Goal: Information Seeking & Learning: Learn about a topic

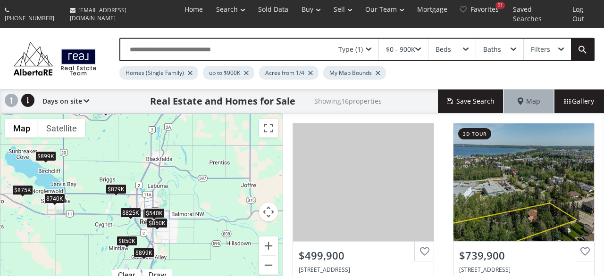
drag, startPoint x: 227, startPoint y: 223, endPoint x: 101, endPoint y: 216, distance: 125.6
click at [101, 216] on div "$500K $740K $715K $850K $350K $825K $660K $850K $389K $540K $700K $875K $879K $…" at bounding box center [141, 200] width 282 height 172
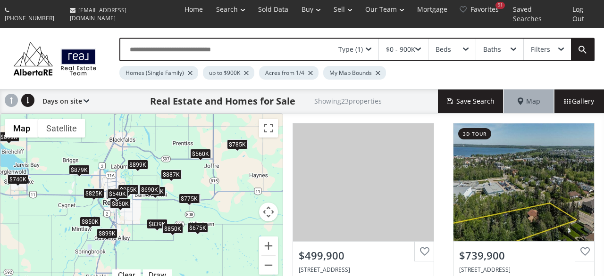
drag, startPoint x: 203, startPoint y: 241, endPoint x: 166, endPoint y: 222, distance: 41.6
click at [166, 222] on div "$500K $740K $800K $850K $675K $785K $825K $850K $850K $855K $389K $540K $690K $…" at bounding box center [141, 200] width 282 height 172
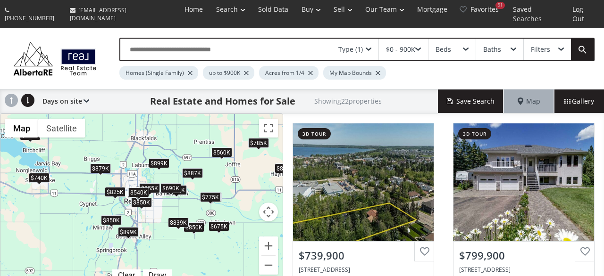
drag, startPoint x: 58, startPoint y: 212, endPoint x: 81, endPoint y: 210, distance: 22.7
click at [81, 210] on div "$740K $800K $850K $675K $785K $825K $850K $850K $855K $389K $540K $690K $879K $…" at bounding box center [141, 200] width 282 height 172
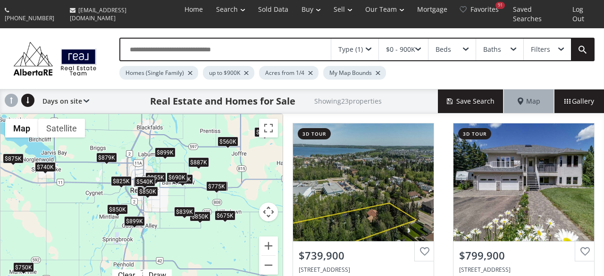
drag, startPoint x: 91, startPoint y: 220, endPoint x: 98, endPoint y: 207, distance: 13.7
click at [98, 207] on div "$740K $800K $850K $675K $785K $825K $850K $850K $855K $389K $540K $690K $750K $…" at bounding box center [141, 200] width 282 height 172
click at [308, 71] on div at bounding box center [310, 73] width 5 height 4
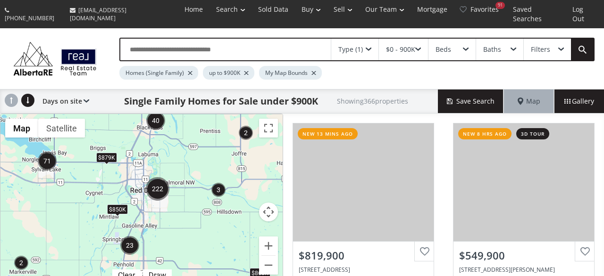
click at [245, 71] on div at bounding box center [246, 73] width 5 height 4
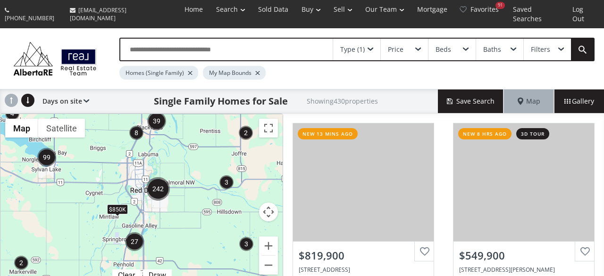
click at [178, 168] on div "$850K" at bounding box center [141, 200] width 282 height 172
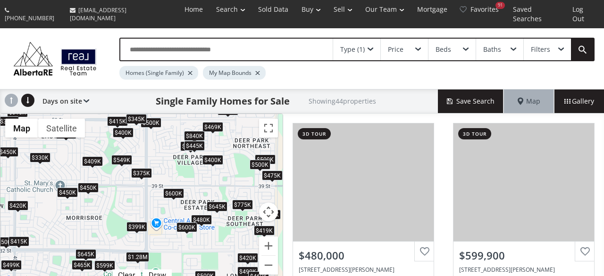
click at [408, 41] on div "Price" at bounding box center [404, 50] width 47 height 22
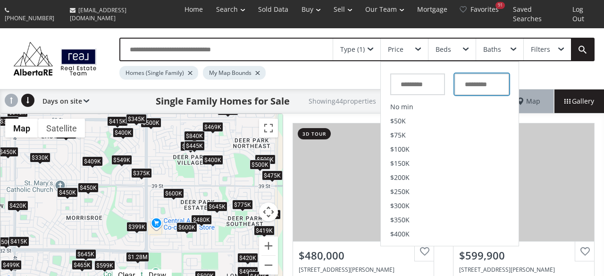
click at [482, 74] on input "text" at bounding box center [481, 85] width 55 height 22
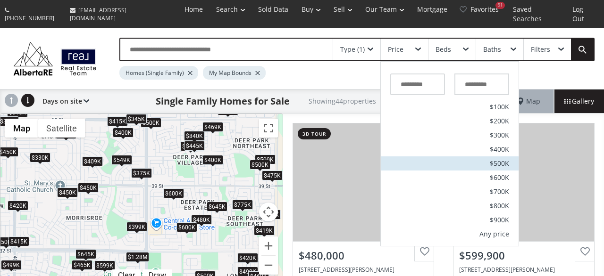
click at [498, 160] on span "$500K" at bounding box center [498, 163] width 19 height 7
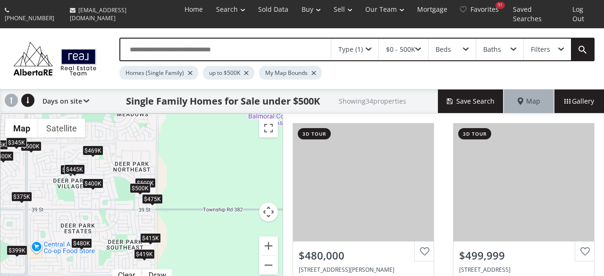
drag, startPoint x: 229, startPoint y: 198, endPoint x: 111, endPoint y: 215, distance: 119.2
click at [111, 215] on div "$480K $500K $499K $450K $500K $420K $500K $469K $475K $465K $315K $415K $400K $…" at bounding box center [141, 200] width 282 height 172
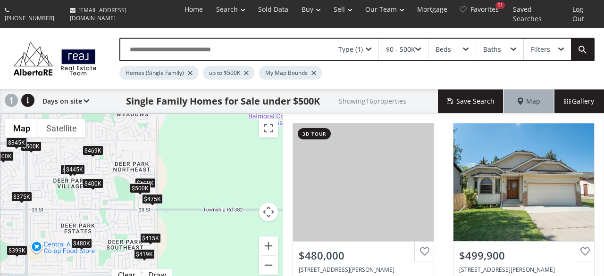
click at [88, 146] on div "$469K" at bounding box center [93, 151] width 21 height 10
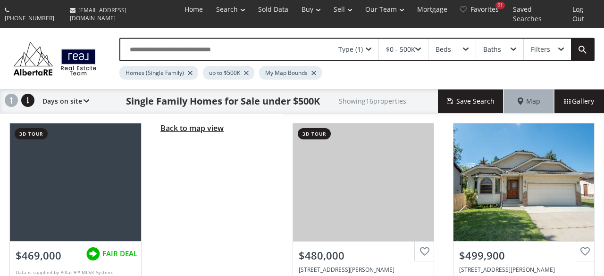
click at [182, 123] on span "Back to map view" at bounding box center [191, 128] width 63 height 10
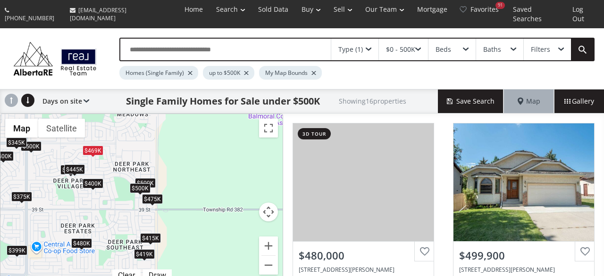
click at [556, 40] on div "Filters" at bounding box center [546, 50] width 47 height 22
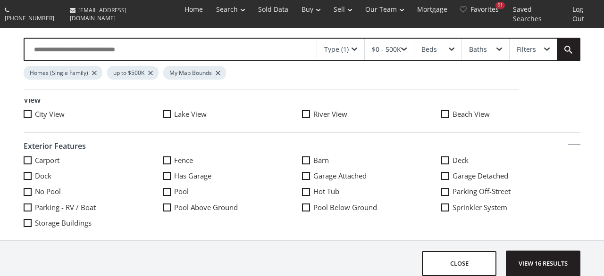
scroll to position [422, 0]
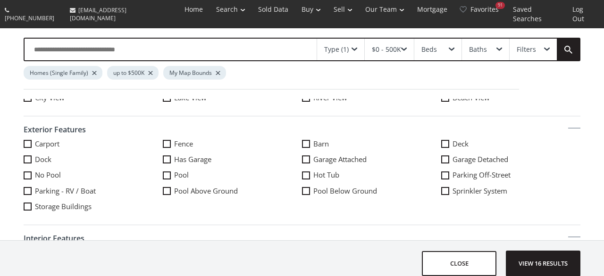
click at [305, 156] on span at bounding box center [306, 160] width 8 height 8
click at [551, 259] on span "View 6 results" at bounding box center [542, 263] width 69 height 25
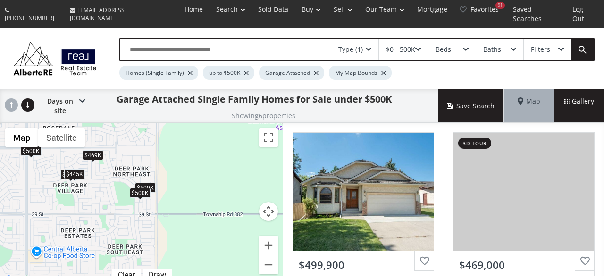
click at [99, 150] on div "$469K" at bounding box center [93, 155] width 21 height 10
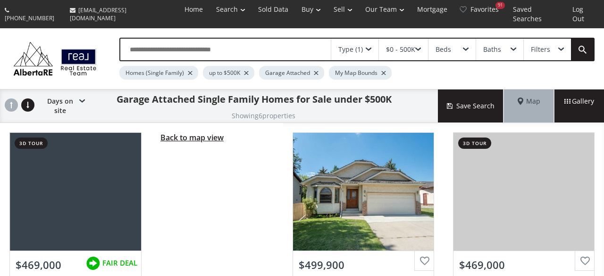
click at [186, 132] on span "Back to map view" at bounding box center [191, 137] width 63 height 10
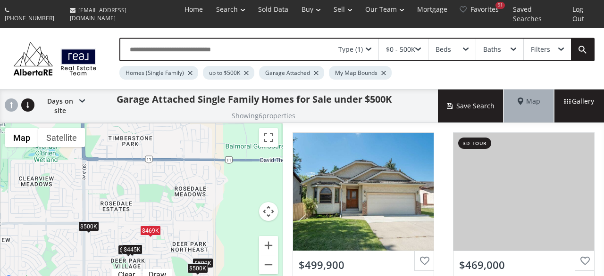
drag, startPoint x: 110, startPoint y: 166, endPoint x: 168, endPoint y: 244, distance: 96.7
click at [168, 244] on div "$500K $469K $475K $500K $500K $445K" at bounding box center [141, 205] width 282 height 162
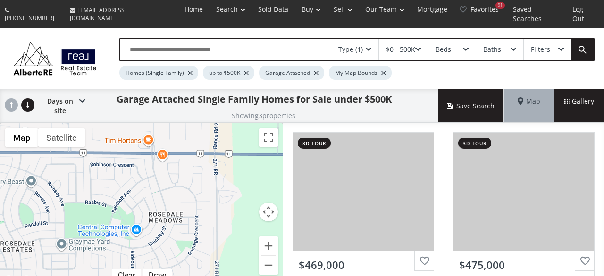
drag, startPoint x: 173, startPoint y: 167, endPoint x: 150, endPoint y: 232, distance: 68.7
click at [150, 232] on div "$469K $475K $445K" at bounding box center [141, 205] width 282 height 163
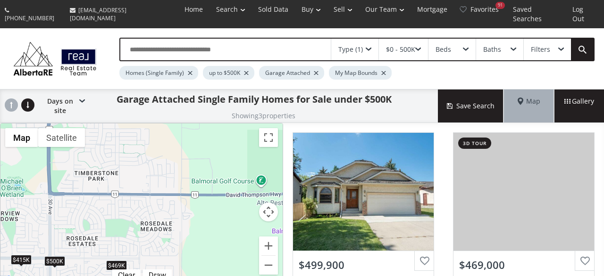
click at [315, 71] on div at bounding box center [316, 73] width 5 height 4
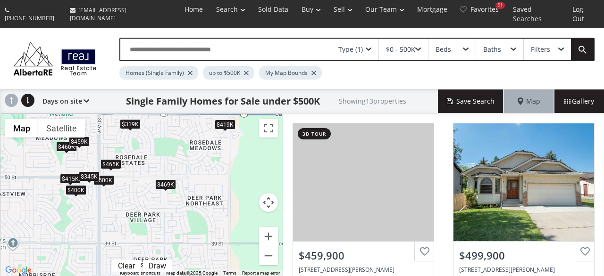
drag, startPoint x: 162, startPoint y: 218, endPoint x: 212, endPoint y: 146, distance: 87.9
click at [212, 146] on div "$460K $500K $469K $459K $465K $460K $470K $415K $400K $450K $419K $319K $345K" at bounding box center [141, 195] width 282 height 163
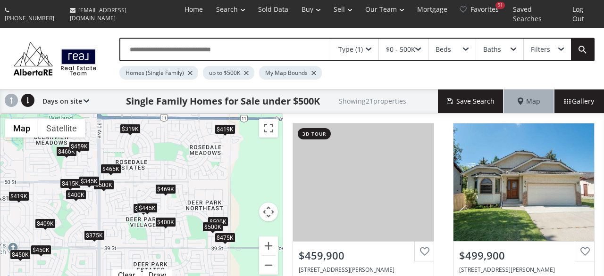
click at [551, 41] on div "Filters" at bounding box center [546, 50] width 47 height 22
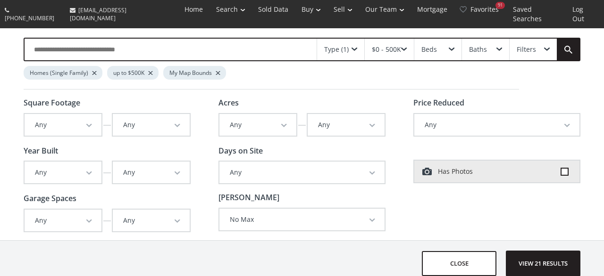
click at [80, 114] on button "Any" at bounding box center [63, 125] width 77 height 22
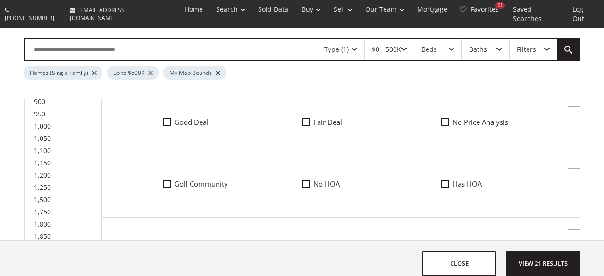
scroll to position [158, 0]
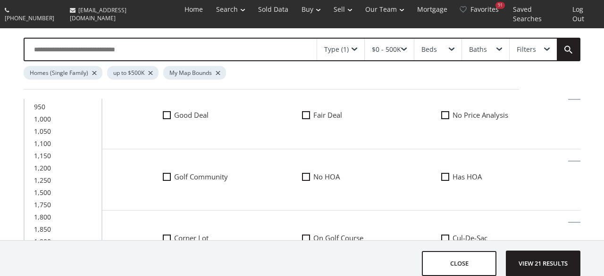
click at [454, 79] on div "Homes (Single Family) up to $500K My Map Bounds" at bounding box center [271, 75] width 495 height 28
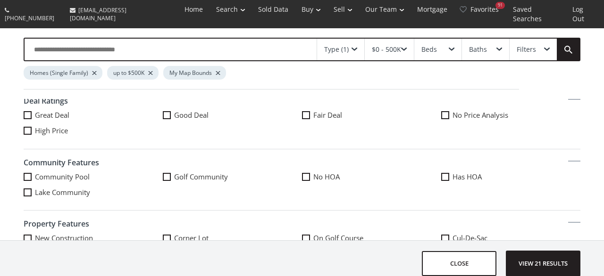
scroll to position [0, 0]
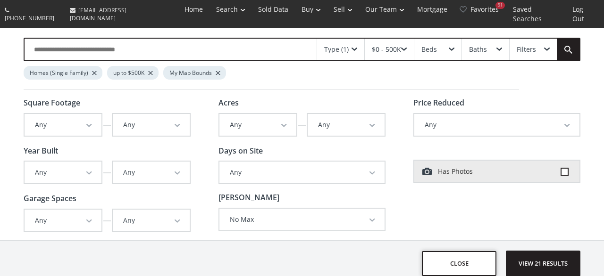
click at [464, 251] on button "close" at bounding box center [459, 263] width 75 height 25
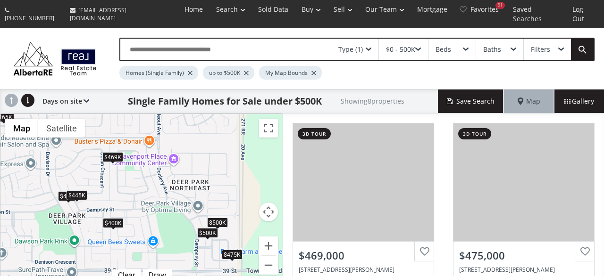
click at [206, 228] on div "$500K" at bounding box center [207, 233] width 21 height 10
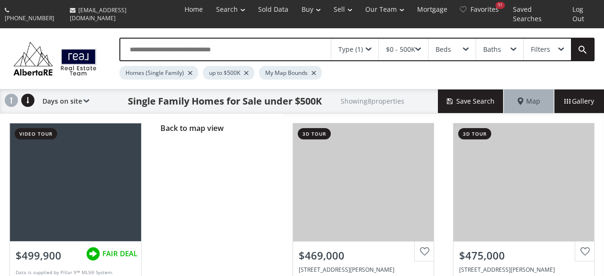
click at [207, 124] on div "Back to map view" at bounding box center [217, 220] width 132 height 212
click at [208, 123] on span "Back to map view" at bounding box center [191, 128] width 63 height 10
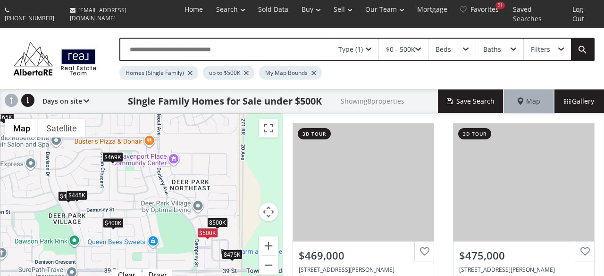
click at [232, 250] on div "$475K" at bounding box center [232, 255] width 21 height 10
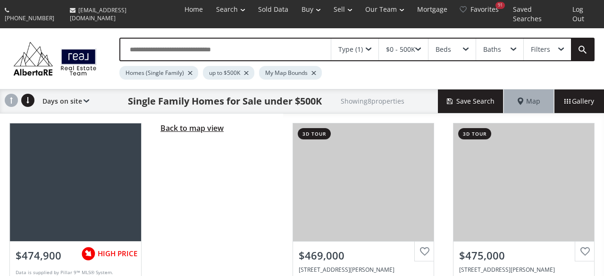
click at [164, 123] on span "Back to map view" at bounding box center [191, 128] width 63 height 10
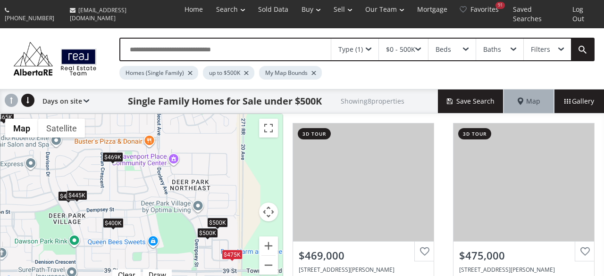
click at [223, 218] on div "$500K" at bounding box center [217, 223] width 21 height 10
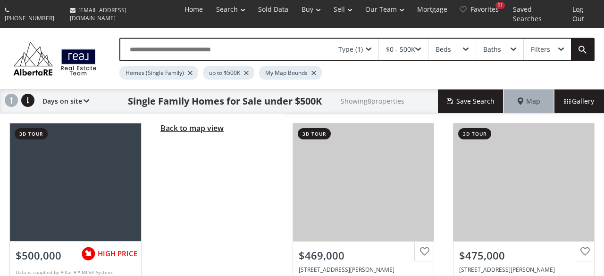
click at [182, 123] on span "Back to map view" at bounding box center [191, 128] width 63 height 10
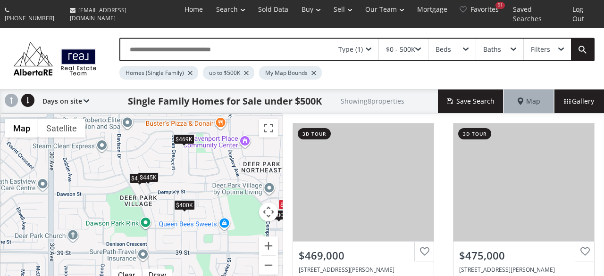
drag, startPoint x: 127, startPoint y: 202, endPoint x: 196, endPoint y: 185, distance: 71.4
click at [196, 185] on div "$469K $475K $465K $500K $400K $475K $500K $445K" at bounding box center [141, 200] width 282 height 172
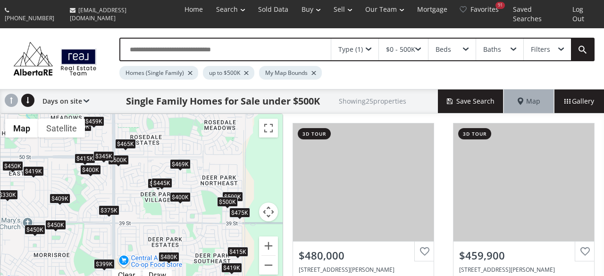
click at [546, 46] on div "Filters" at bounding box center [539, 49] width 19 height 7
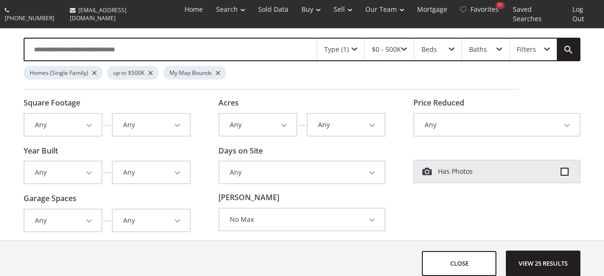
click at [315, 162] on button "Any" at bounding box center [301, 173] width 165 height 22
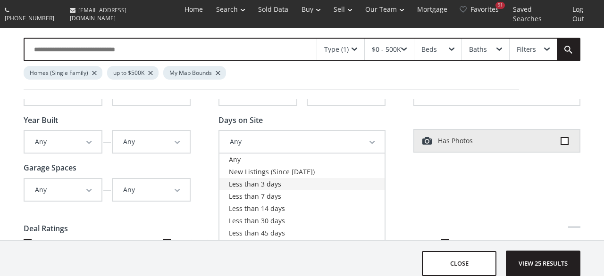
scroll to position [53, 0]
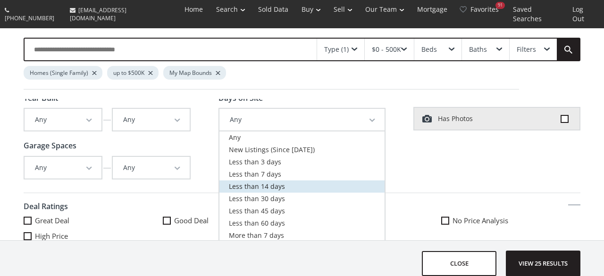
click at [285, 181] on link "Less than 14 days" at bounding box center [301, 187] width 165 height 12
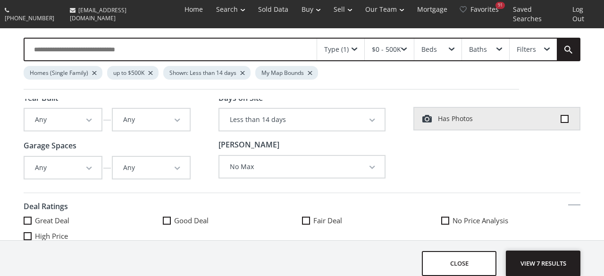
click at [561, 253] on span "View 7 results" at bounding box center [542, 263] width 69 height 25
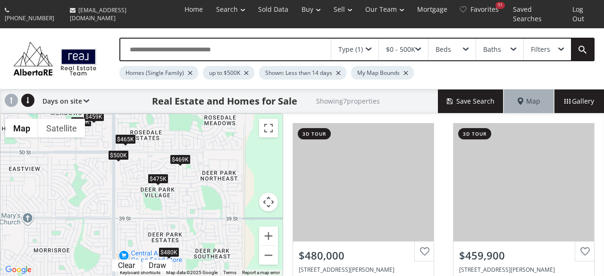
click at [176, 155] on div "$469K" at bounding box center [180, 160] width 21 height 10
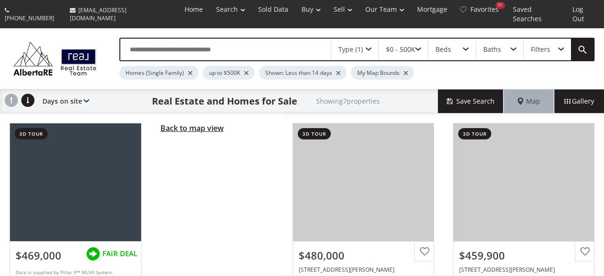
click at [214, 123] on span "Back to map view" at bounding box center [191, 128] width 63 height 10
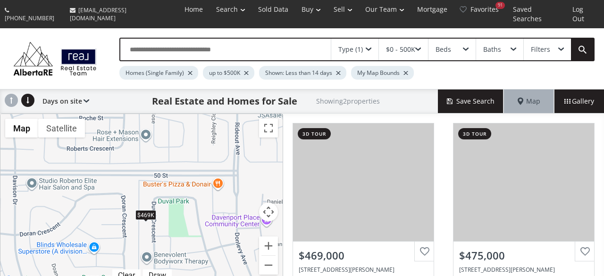
drag, startPoint x: 226, startPoint y: 166, endPoint x: 182, endPoint y: 207, distance: 59.7
click at [182, 207] on div "$469K $475K" at bounding box center [141, 200] width 282 height 172
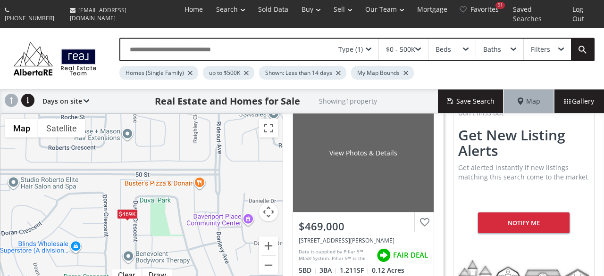
scroll to position [51, 0]
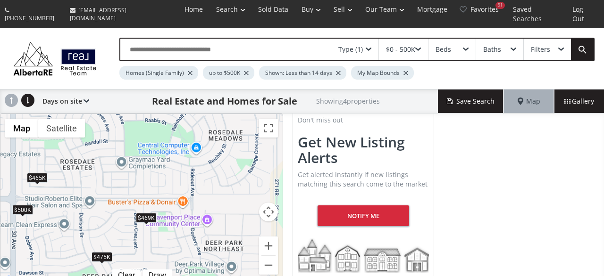
scroll to position [275, 0]
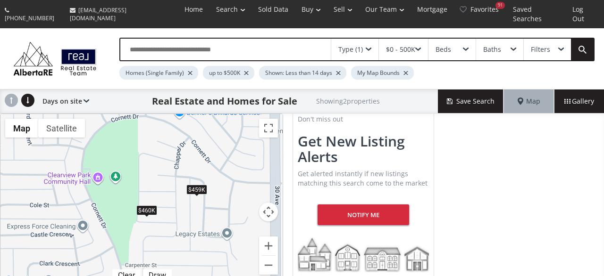
scroll to position [51, 0]
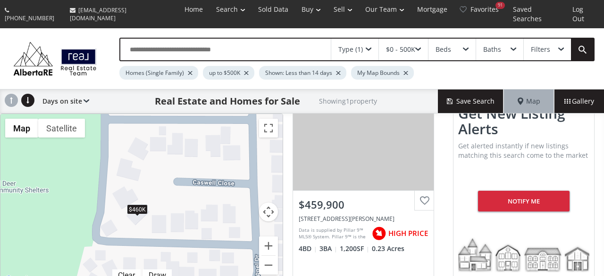
click at [141, 205] on div "$460K" at bounding box center [137, 210] width 21 height 10
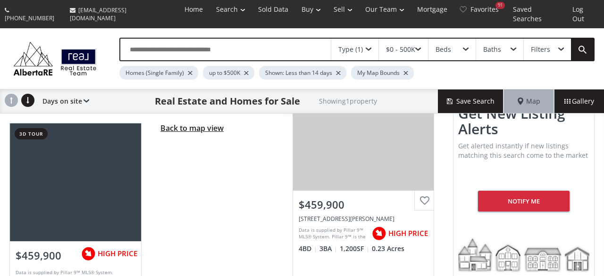
click at [189, 123] on span "Back to map view" at bounding box center [191, 128] width 63 height 10
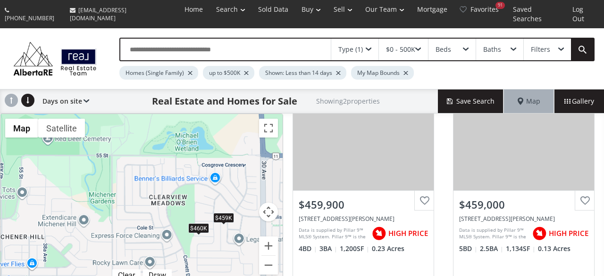
click at [223, 213] on div "$459K" at bounding box center [223, 218] width 21 height 10
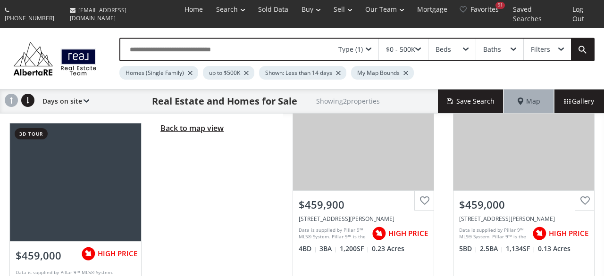
click at [191, 123] on span "Back to map view" at bounding box center [191, 128] width 63 height 10
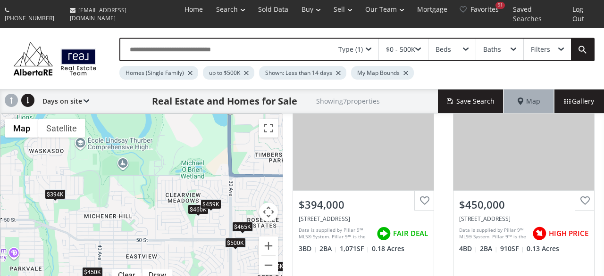
click at [54, 190] on div "$394K" at bounding box center [55, 195] width 21 height 10
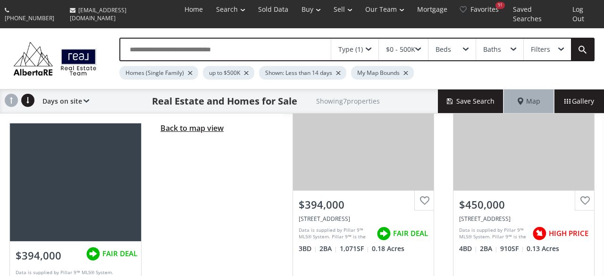
click at [187, 123] on span "Back to map view" at bounding box center [191, 128] width 63 height 10
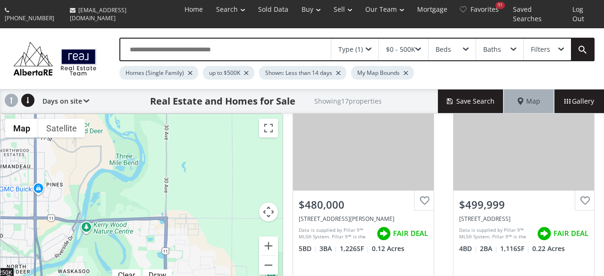
drag, startPoint x: 174, startPoint y: 113, endPoint x: 143, endPoint y: 232, distance: 123.3
click at [143, 232] on div "$480K $500K $499K $250K $394K $450K $460K $500K $349K $420K $500K $469K $459K $…" at bounding box center [141, 200] width 282 height 172
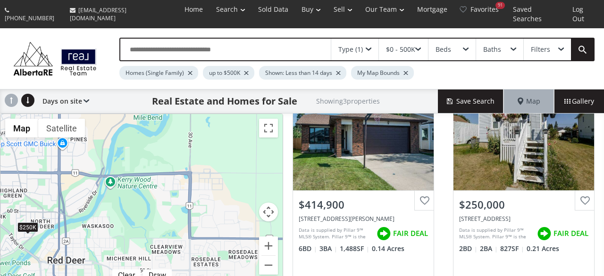
drag, startPoint x: 143, startPoint y: 232, endPoint x: 171, endPoint y: 174, distance: 64.5
click at [171, 174] on div "$415K $250K $450K" at bounding box center [141, 200] width 282 height 172
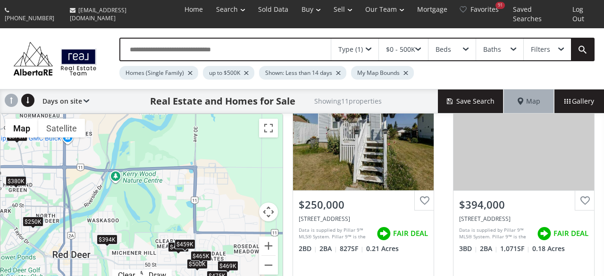
click at [416, 45] on div "$0 - 500K" at bounding box center [403, 50] width 49 height 22
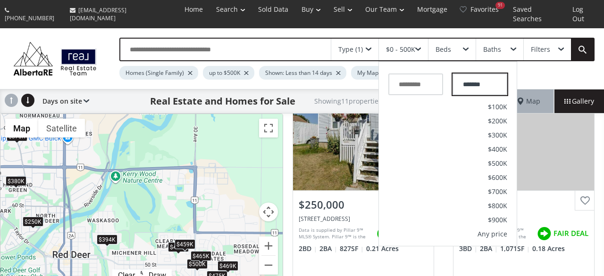
click at [474, 79] on input "*******" at bounding box center [479, 85] width 55 height 22
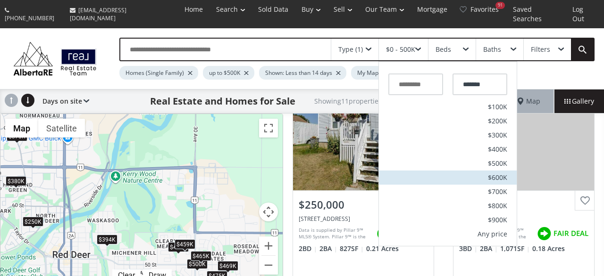
click at [490, 174] on span "$600K" at bounding box center [497, 177] width 19 height 7
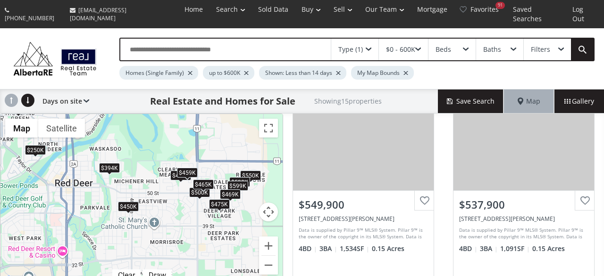
drag, startPoint x: 234, startPoint y: 206, endPoint x: 237, endPoint y: 121, distance: 84.9
click at [237, 121] on div "$550K $538K $250K $394K $450K $600K $460K $599K $500K $469K $459K $475K $380K $…" at bounding box center [141, 200] width 282 height 172
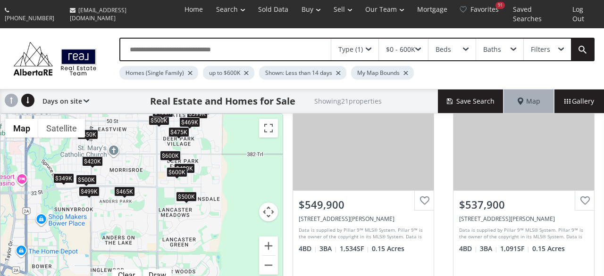
drag, startPoint x: 181, startPoint y: 235, endPoint x: 137, endPoint y: 157, distance: 89.5
click at [137, 157] on div "$550K $538K $480K $600K $500K $499K $250K $394K $450K $460K $599K $500K $349K $…" at bounding box center [141, 200] width 282 height 172
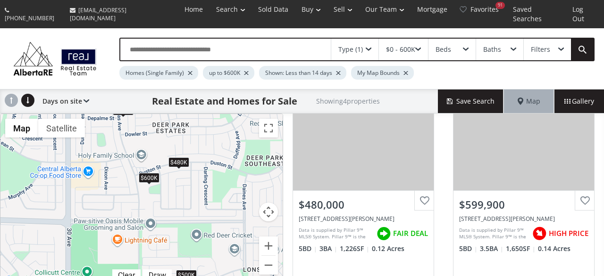
click at [148, 173] on div "$600K" at bounding box center [149, 178] width 21 height 10
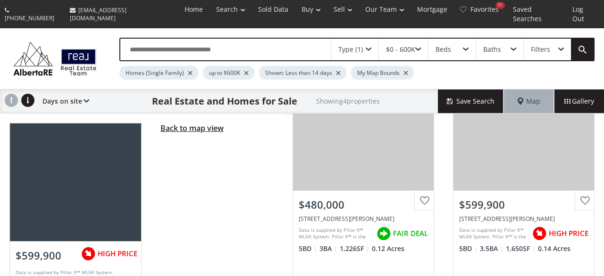
click at [171, 123] on span "Back to map view" at bounding box center [191, 128] width 63 height 10
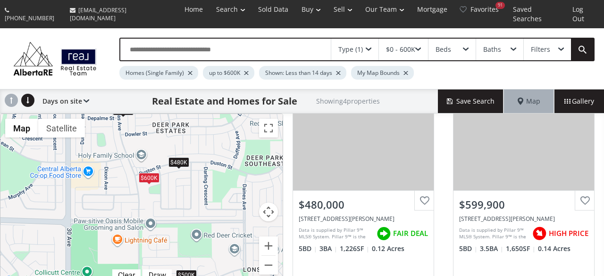
click at [179, 157] on div "$480K" at bounding box center [178, 162] width 21 height 10
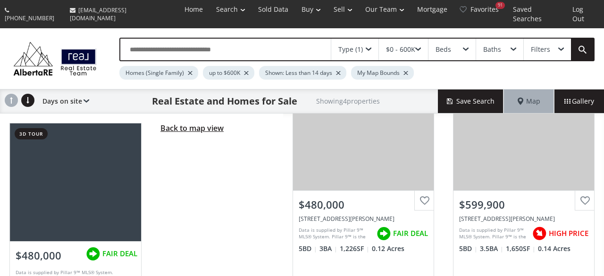
click at [182, 123] on span "Back to map view" at bounding box center [191, 128] width 63 height 10
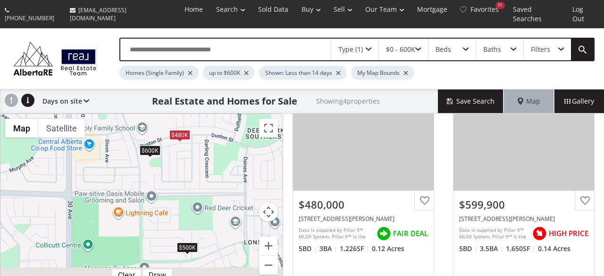
drag, startPoint x: 188, startPoint y: 178, endPoint x: 199, endPoint y: 132, distance: 47.6
click at [199, 132] on div "$480K $600K $500K $600K" at bounding box center [141, 200] width 282 height 172
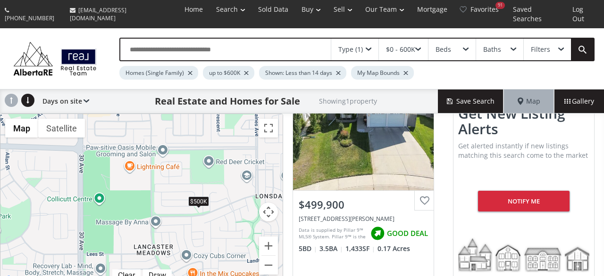
click at [194, 197] on div "$500K" at bounding box center [198, 202] width 21 height 10
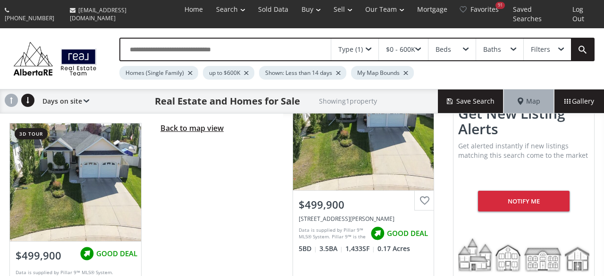
click at [176, 123] on span "Back to map view" at bounding box center [191, 128] width 63 height 10
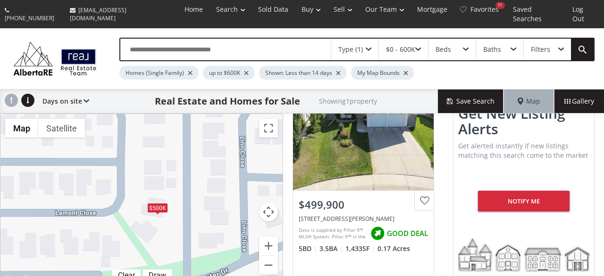
click at [166, 203] on div "$500K" at bounding box center [157, 208] width 21 height 10
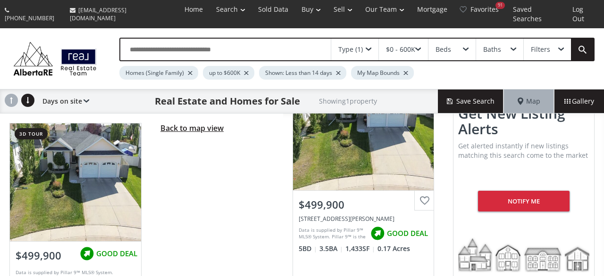
click at [179, 123] on span "Back to map view" at bounding box center [191, 128] width 63 height 10
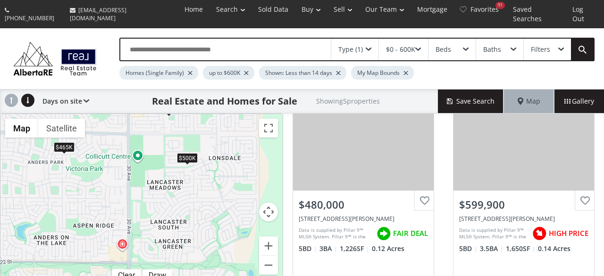
drag, startPoint x: 121, startPoint y: 232, endPoint x: 184, endPoint y: 162, distance: 95.2
click at [184, 162] on div "$480K $600K $500K $600K $465K" at bounding box center [141, 200] width 282 height 172
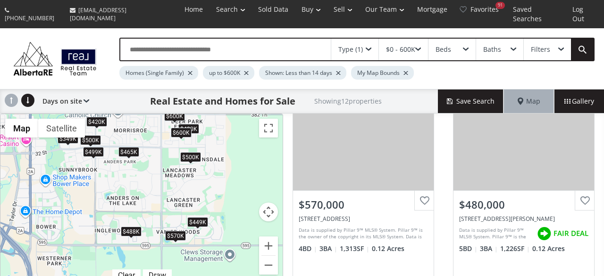
click at [197, 218] on div "$449K" at bounding box center [197, 223] width 21 height 10
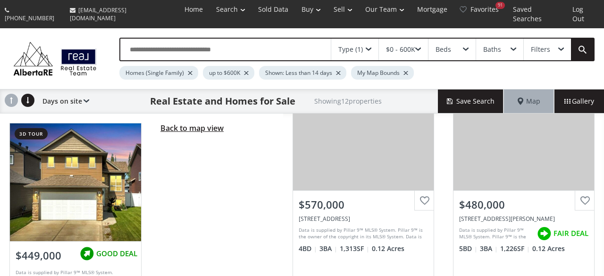
click at [178, 123] on span "Back to map view" at bounding box center [191, 128] width 63 height 10
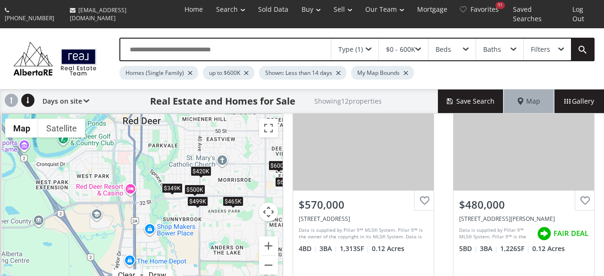
drag, startPoint x: 84, startPoint y: 205, endPoint x: 204, endPoint y: 261, distance: 132.3
click at [204, 261] on div "$570K $480K $600K $500K $499K $488K $500K $349K $420K $600K $449K $465K" at bounding box center [141, 200] width 282 height 172
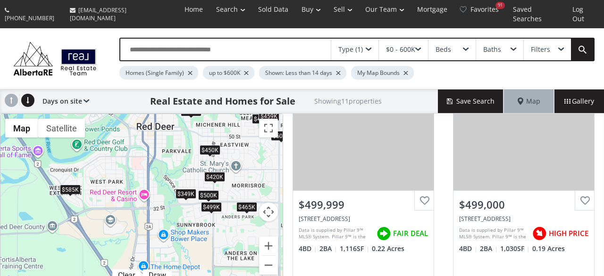
click at [249, 202] on div "$465K" at bounding box center [246, 207] width 21 height 10
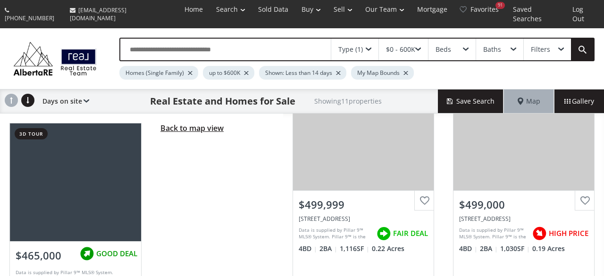
click at [194, 123] on span "Back to map view" at bounding box center [191, 128] width 63 height 10
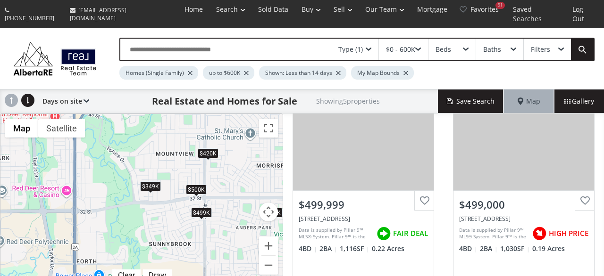
drag, startPoint x: 222, startPoint y: 225, endPoint x: 116, endPoint y: 213, distance: 105.9
click at [116, 213] on div "← Move left → Move right ↑ Move up ↓ Move down + Zoom in - Zoom out Home Jump l…" at bounding box center [141, 200] width 283 height 173
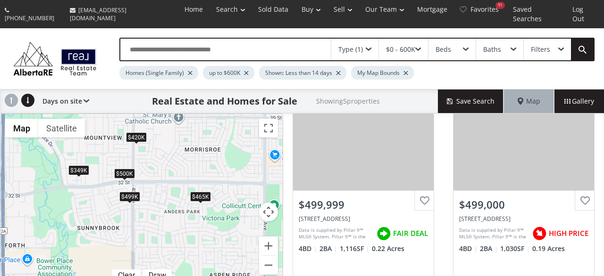
drag, startPoint x: 178, startPoint y: 242, endPoint x: 42, endPoint y: 214, distance: 138.7
click at [42, 214] on div "$500K $499K $349K $420K $465K" at bounding box center [141, 200] width 282 height 172
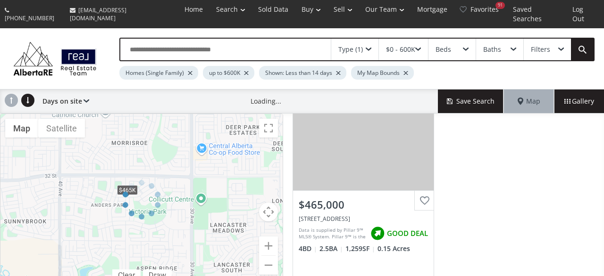
scroll to position [948, 0]
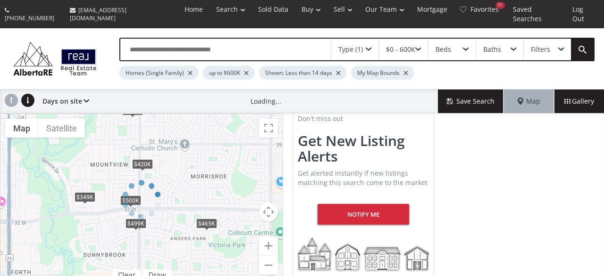
scroll to position [696, 0]
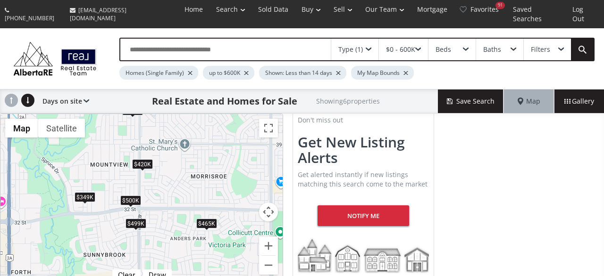
click at [132, 196] on div "$500K" at bounding box center [130, 201] width 21 height 10
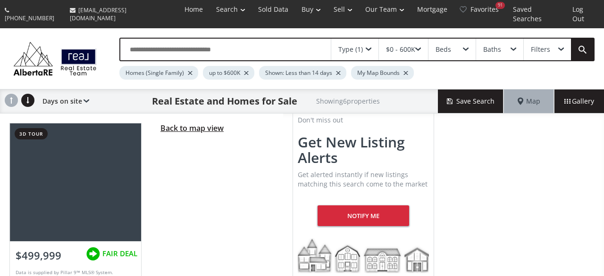
click at [175, 123] on span "Back to map view" at bounding box center [191, 128] width 63 height 10
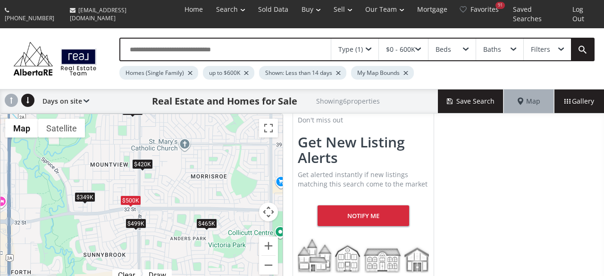
click at [133, 219] on div "$499K" at bounding box center [135, 224] width 21 height 10
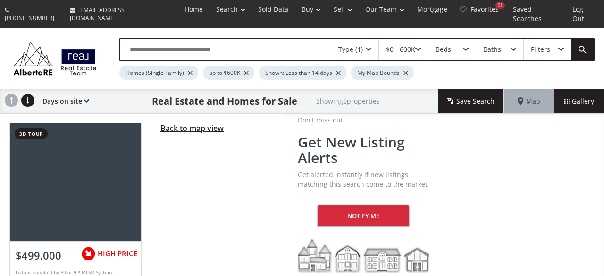
click at [175, 123] on span "Back to map view" at bounding box center [191, 128] width 63 height 10
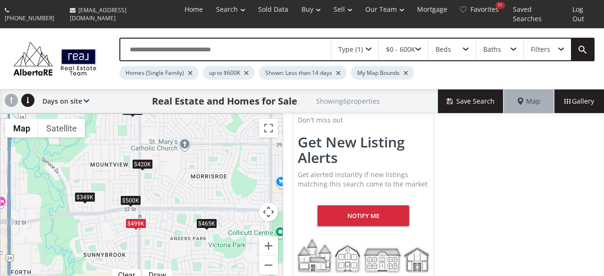
click at [90, 193] on div "$349K" at bounding box center [85, 198] width 21 height 10
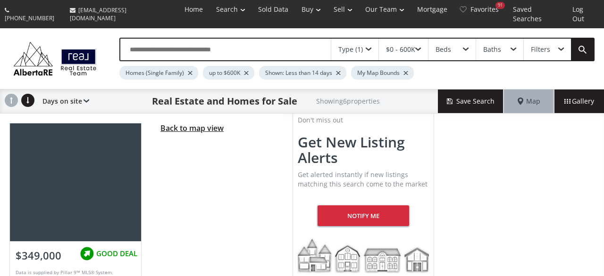
click at [173, 123] on span "Back to map view" at bounding box center [191, 128] width 63 height 10
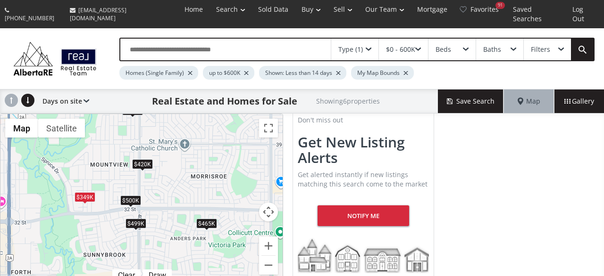
click at [95, 152] on div "$500K $499K $450K $349K $420K $465K" at bounding box center [141, 200] width 282 height 172
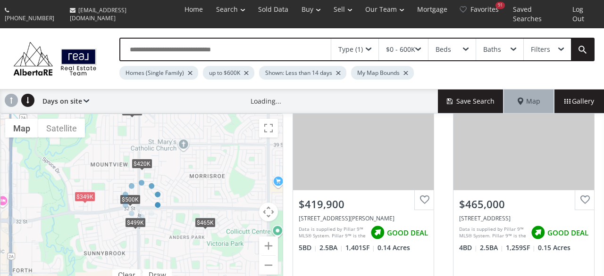
scroll to position [499, 0]
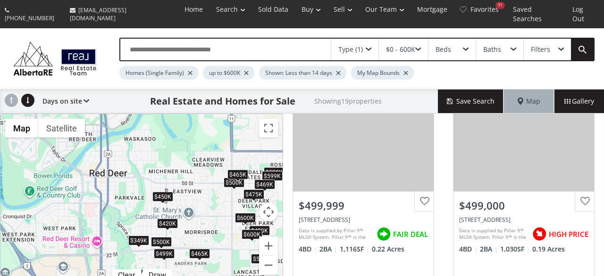
drag, startPoint x: 93, startPoint y: 137, endPoint x: 146, endPoint y: 206, distance: 86.8
click at [146, 206] on div "$538K $570K $480K $600K $500K $499K $450K $488K $599K $500K $349K $420K $500K $…" at bounding box center [141, 200] width 282 height 172
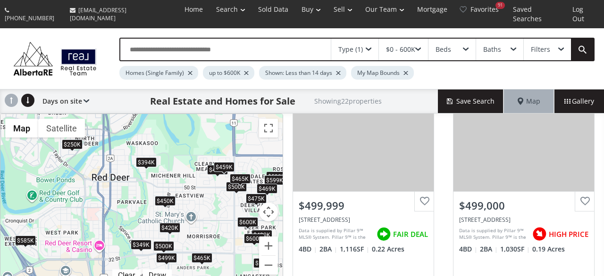
click at [165, 197] on div "$450K" at bounding box center [165, 202] width 21 height 10
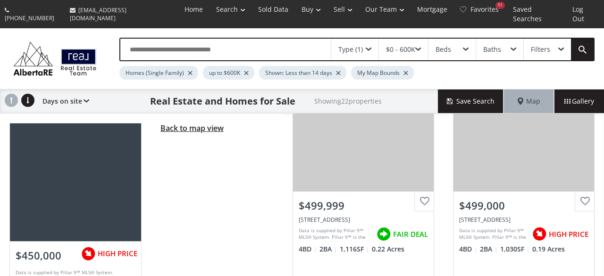
click at [188, 123] on span "Back to map view" at bounding box center [191, 128] width 63 height 10
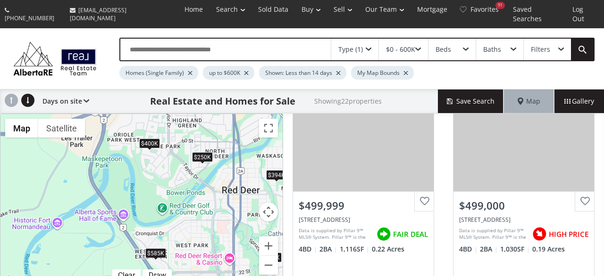
drag, startPoint x: 111, startPoint y: 164, endPoint x: 227, endPoint y: 176, distance: 116.6
click at [227, 176] on div "$538K $400K $480K $600K $500K $499K $250K $394K $450K $585K $460K $599K $500K $…" at bounding box center [141, 200] width 282 height 172
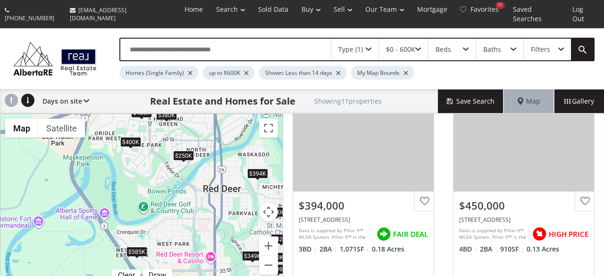
click at [140, 247] on div "$585K" at bounding box center [136, 252] width 21 height 10
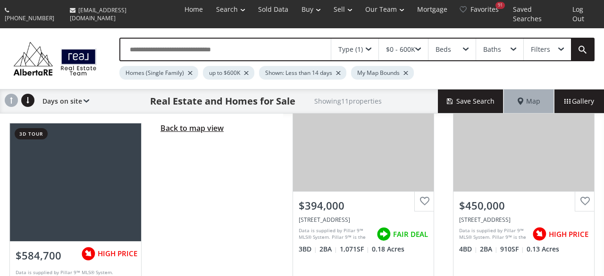
click at [188, 123] on span "Back to map view" at bounding box center [191, 128] width 63 height 10
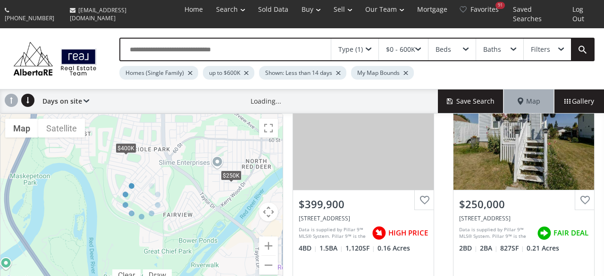
scroll to position [51, 0]
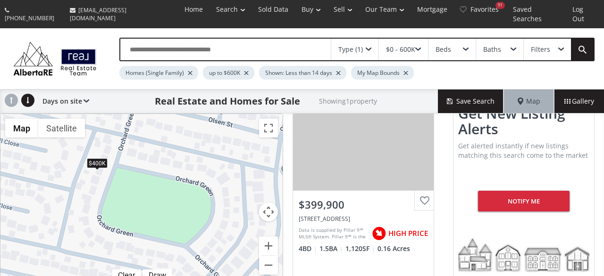
click at [100, 158] on div "$400K" at bounding box center [97, 163] width 21 height 10
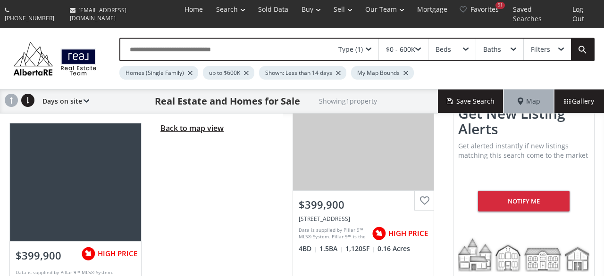
click at [172, 123] on span "Back to map view" at bounding box center [191, 128] width 63 height 10
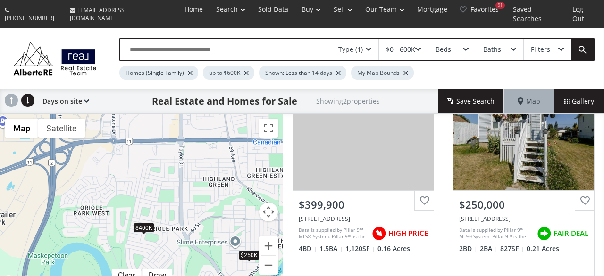
drag, startPoint x: 63, startPoint y: 151, endPoint x: 136, endPoint y: 230, distance: 106.8
click at [136, 230] on div "$400K $250K" at bounding box center [141, 200] width 282 height 172
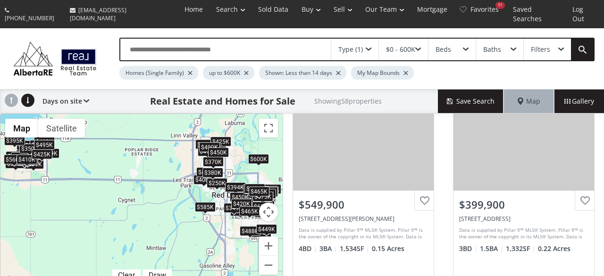
click at [366, 41] on div "Type (1)" at bounding box center [354, 50] width 47 height 22
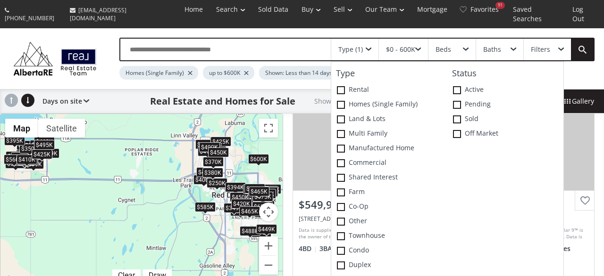
click at [366, 41] on div "Type (1)" at bounding box center [354, 50] width 47 height 22
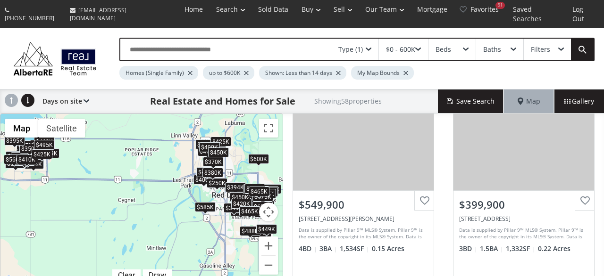
click at [411, 46] on div "$0 - 600K" at bounding box center [400, 49] width 29 height 7
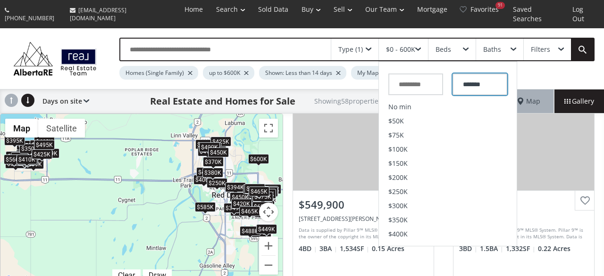
click at [468, 74] on input "*******" at bounding box center [479, 85] width 55 height 22
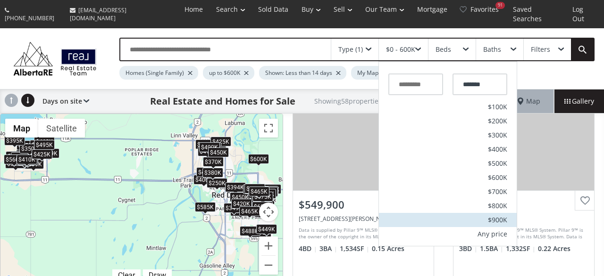
click at [495, 217] on span "$900K" at bounding box center [497, 220] width 19 height 7
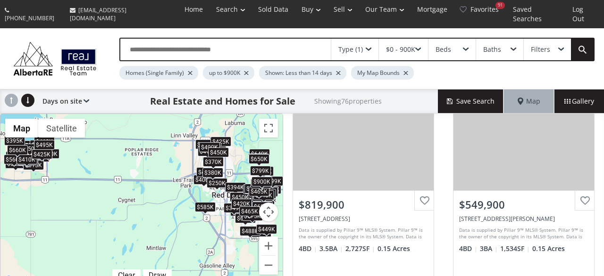
click at [535, 46] on div "Filters" at bounding box center [539, 49] width 19 height 7
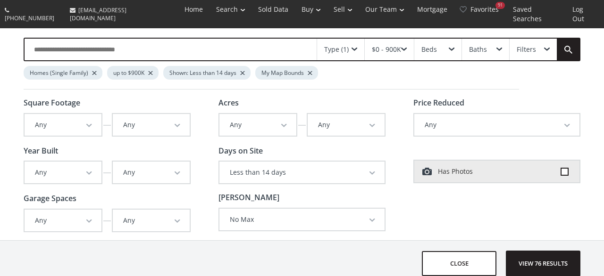
scroll to position [51, 0]
click at [288, 118] on button "Any" at bounding box center [257, 125] width 77 height 22
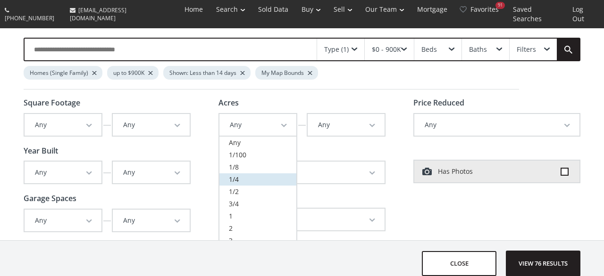
click at [257, 174] on link "1/4" at bounding box center [257, 180] width 77 height 12
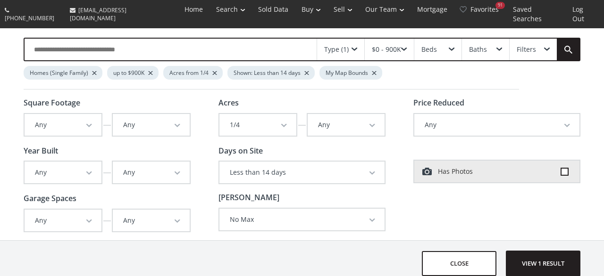
click at [401, 46] on div "$0 - 900K" at bounding box center [386, 49] width 29 height 7
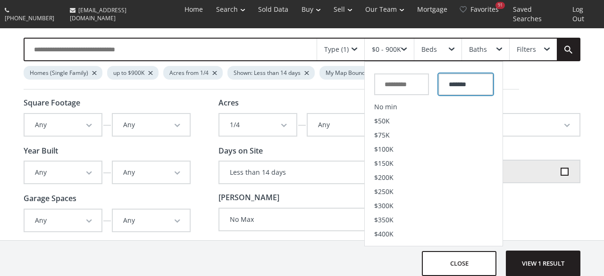
click at [459, 79] on input "*******" at bounding box center [465, 85] width 55 height 22
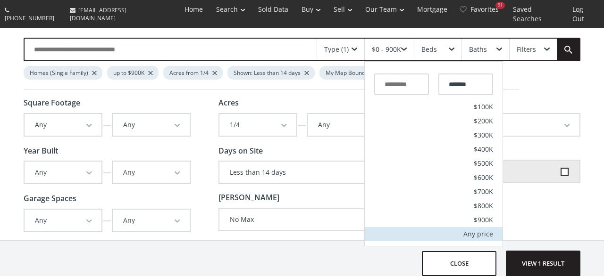
click at [475, 227] on li "Any price" at bounding box center [433, 234] width 138 height 14
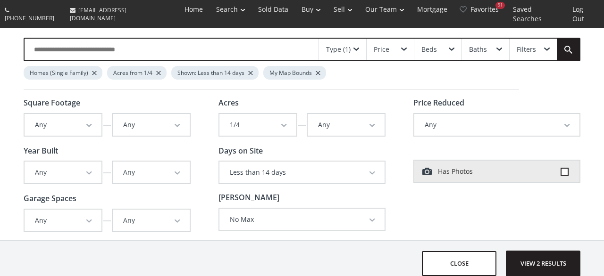
scroll to position [257, 0]
click at [547, 257] on span "View 2 results" at bounding box center [542, 263] width 69 height 25
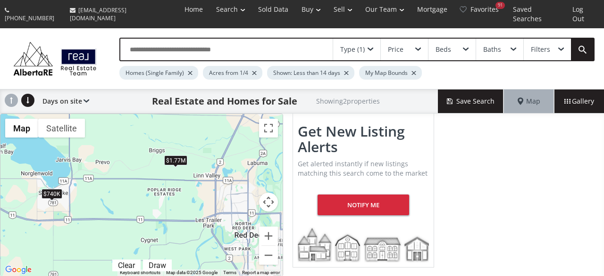
drag, startPoint x: 206, startPoint y: 131, endPoint x: 229, endPoint y: 182, distance: 55.3
click at [229, 182] on div "$1.77M $740K" at bounding box center [141, 195] width 282 height 162
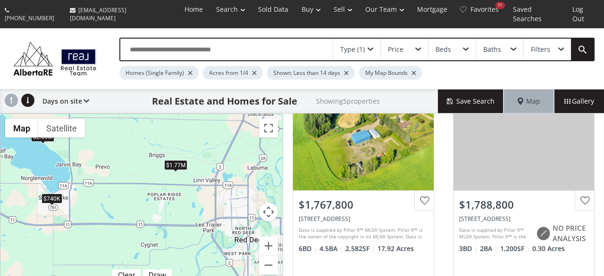
click at [182, 160] on div "$1.77M" at bounding box center [175, 165] width 23 height 10
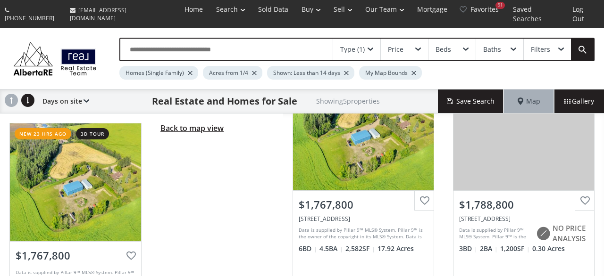
click at [193, 123] on span "Back to map view" at bounding box center [191, 128] width 63 height 10
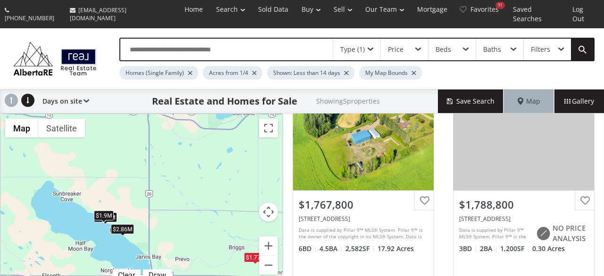
drag, startPoint x: 182, startPoint y: 258, endPoint x: 181, endPoint y: 250, distance: 7.8
click at [183, 257] on div "$1.77M $1.79M $740K $1.9M $2.86M" at bounding box center [141, 200] width 282 height 172
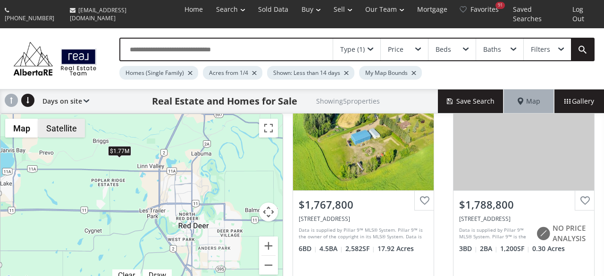
drag, startPoint x: 208, startPoint y: 235, endPoint x: 66, endPoint y: 124, distance: 180.6
click at [66, 124] on div "$1.77M $1.79M $500K $1.9M $2.86M Map Terrain Satellite Labels Clear Draw Keyboa…" at bounding box center [141, 200] width 282 height 172
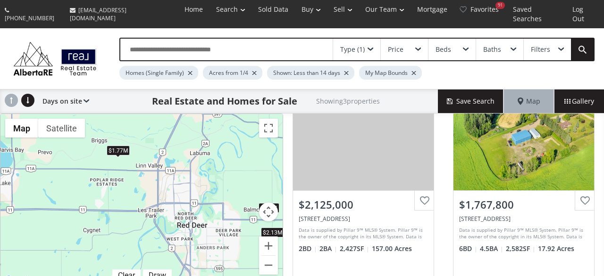
click at [345, 71] on div at bounding box center [346, 73] width 5 height 4
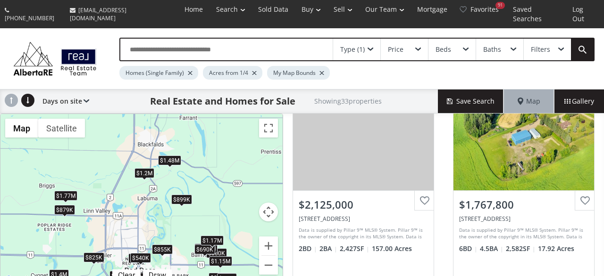
drag, startPoint x: 196, startPoint y: 204, endPoint x: 139, endPoint y: 250, distance: 73.7
click at [139, 253] on div "$540K" at bounding box center [140, 258] width 21 height 10
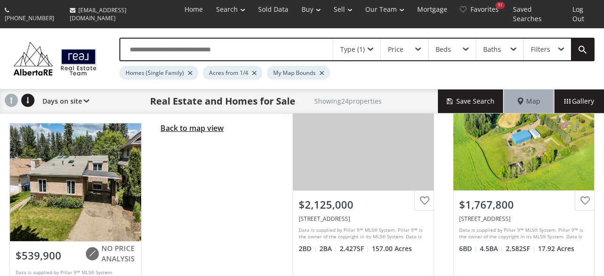
click at [181, 123] on span "Back to map view" at bounding box center [191, 128] width 63 height 10
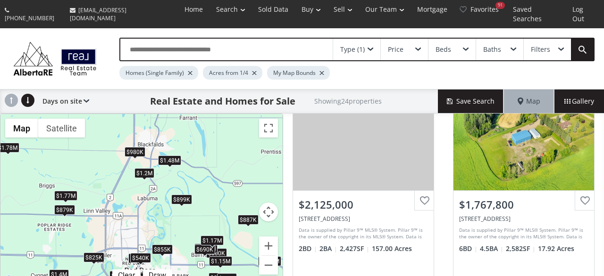
click at [143, 169] on div "$1.2M" at bounding box center [144, 174] width 20 height 10
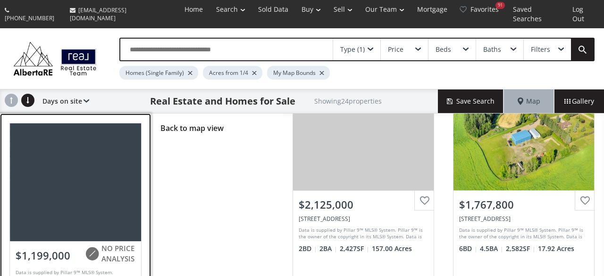
click at [56, 183] on div at bounding box center [76, 183] width 132 height 118
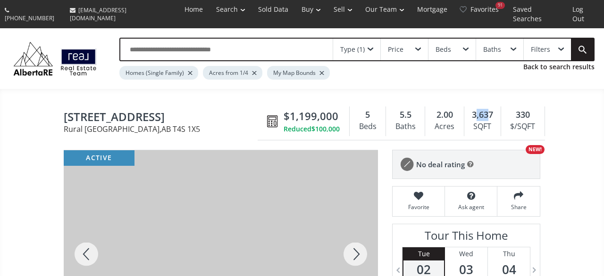
drag, startPoint x: 490, startPoint y: 103, endPoint x: 470, endPoint y: 105, distance: 19.9
click at [475, 109] on span "3,637" at bounding box center [482, 115] width 21 height 12
click at [382, 78] on div "Type (1) Price Beds Baths Filters Back to search results Homes (Single Family) …" at bounding box center [302, 58] width 604 height 61
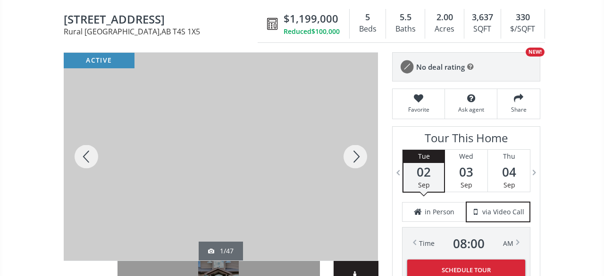
scroll to position [98, 0]
click at [355, 143] on div at bounding box center [354, 156] width 45 height 208
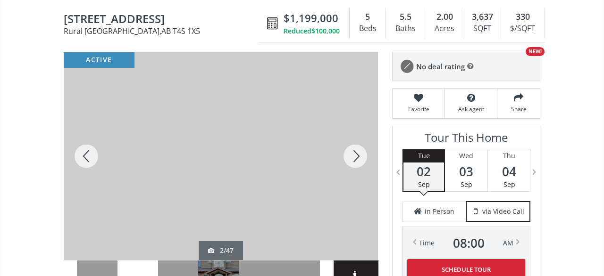
click at [355, 143] on div at bounding box center [354, 156] width 45 height 208
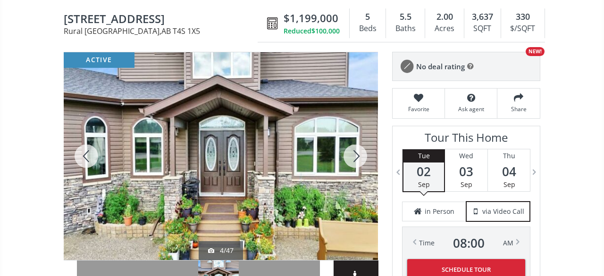
click at [355, 143] on div at bounding box center [354, 156] width 45 height 208
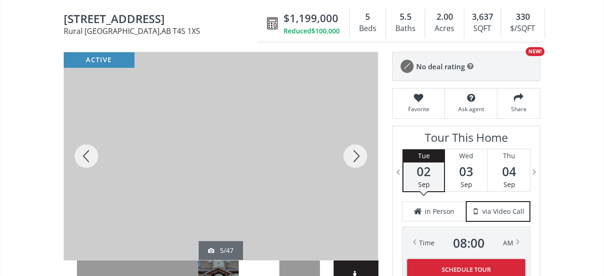
click at [355, 143] on div at bounding box center [354, 156] width 45 height 208
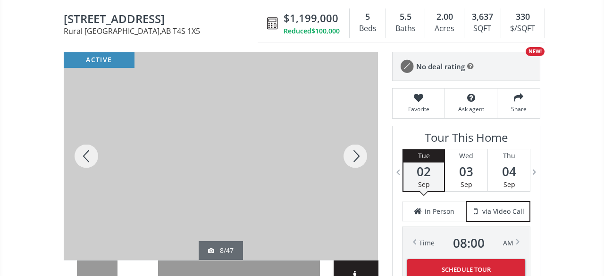
click at [355, 143] on div at bounding box center [354, 156] width 45 height 208
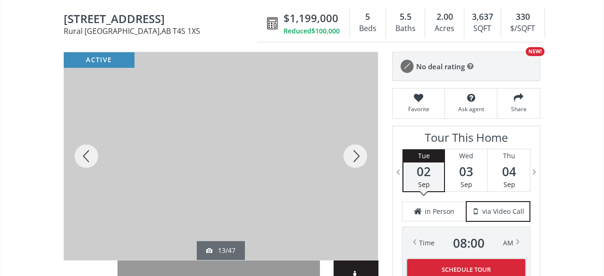
click at [355, 143] on div at bounding box center [354, 156] width 45 height 208
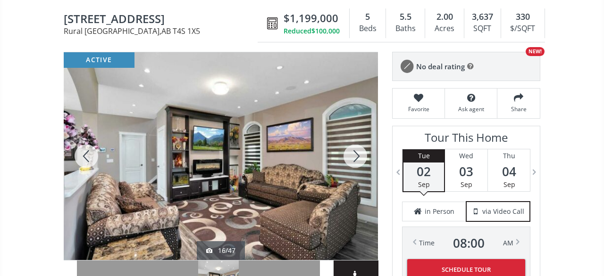
click at [355, 143] on div at bounding box center [354, 156] width 45 height 208
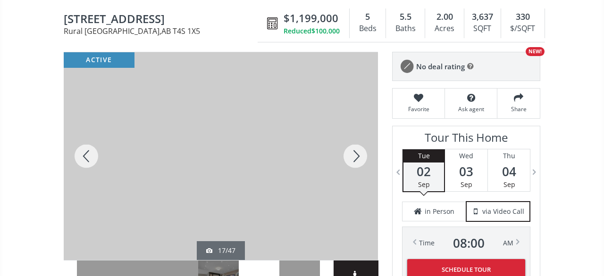
click at [355, 143] on div at bounding box center [354, 156] width 45 height 208
click at [362, 149] on div at bounding box center [354, 156] width 45 height 208
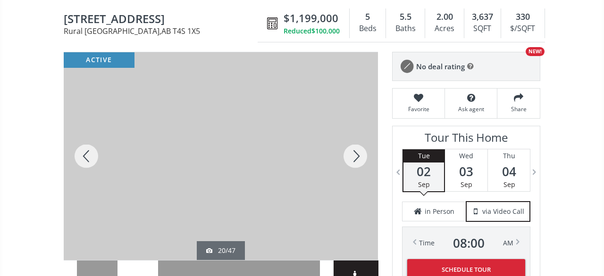
click at [362, 149] on div at bounding box center [354, 156] width 45 height 208
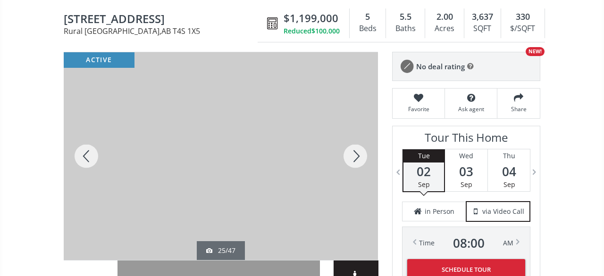
click at [362, 149] on div at bounding box center [354, 156] width 45 height 208
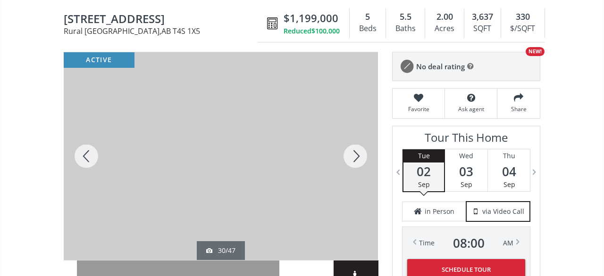
click at [362, 149] on div at bounding box center [354, 156] width 45 height 208
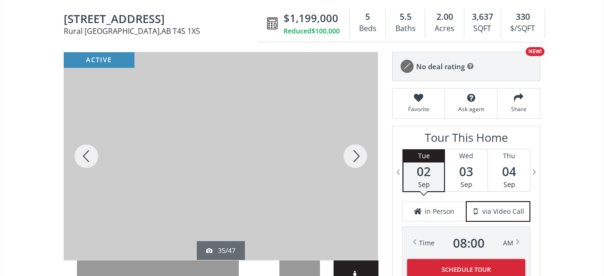
click at [362, 149] on div at bounding box center [354, 156] width 45 height 208
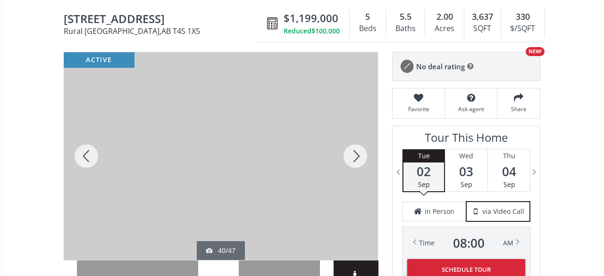
click at [362, 149] on div at bounding box center [354, 156] width 45 height 208
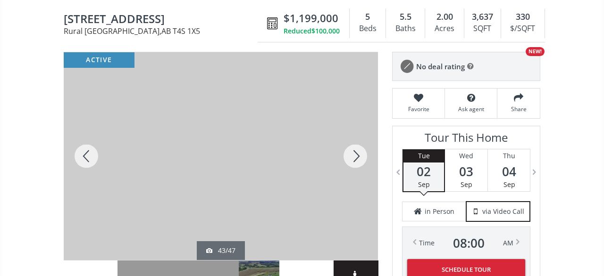
click at [362, 149] on div at bounding box center [354, 156] width 45 height 208
click at [355, 148] on div at bounding box center [354, 156] width 45 height 208
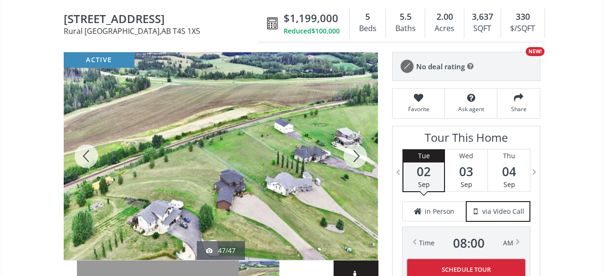
click at [355, 148] on div at bounding box center [354, 156] width 45 height 208
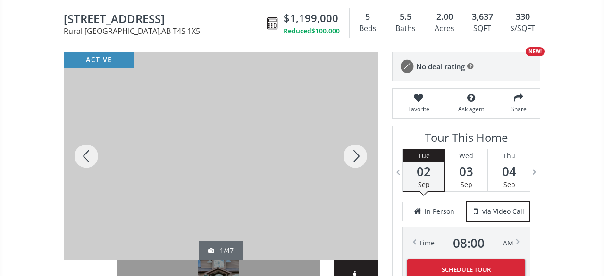
click at [355, 148] on div at bounding box center [354, 156] width 45 height 208
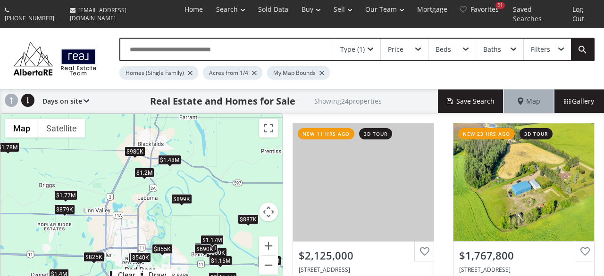
click at [139, 147] on div "$980K" at bounding box center [134, 152] width 21 height 10
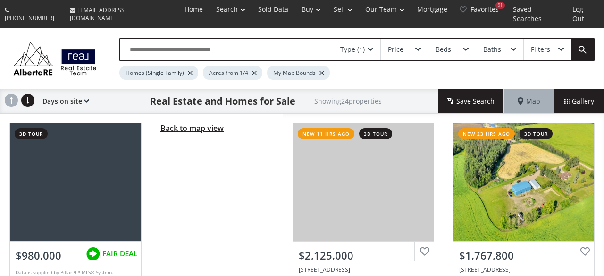
click at [194, 123] on span "Back to map view" at bounding box center [191, 128] width 63 height 10
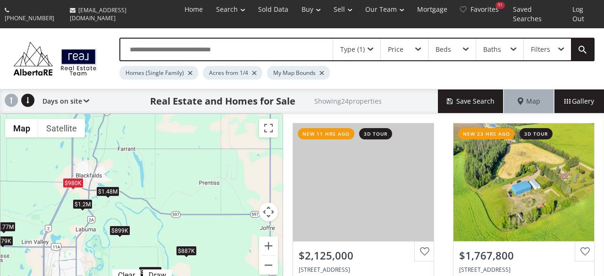
drag, startPoint x: 209, startPoint y: 189, endPoint x: 144, endPoint y: 232, distance: 78.5
click at [144, 232] on div "$2.13M $1.77M $800K $850K $1.78M $1.4M $825K $1M $1.48M $995K $1.49M $855K $389…" at bounding box center [141, 200] width 282 height 172
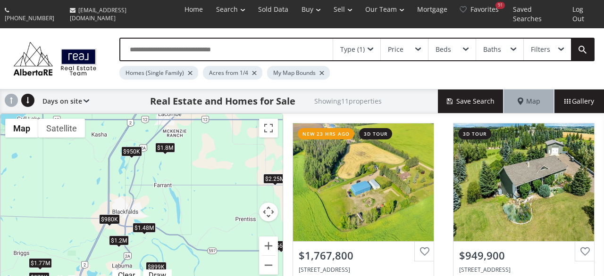
drag, startPoint x: 118, startPoint y: 140, endPoint x: 176, endPoint y: 179, distance: 70.0
click at [176, 179] on div "$1.77M $950K $1.48M $1.8M $980K $879K $887K $899K $560K $1.2M $2.25M" at bounding box center [141, 200] width 282 height 172
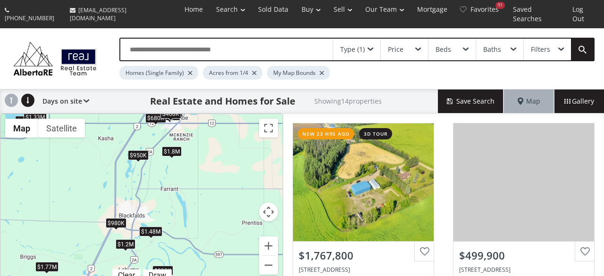
click at [138, 150] on div "$950K" at bounding box center [138, 155] width 21 height 10
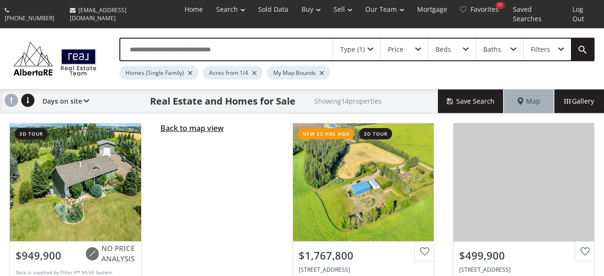
click at [170, 123] on span "Back to map view" at bounding box center [191, 128] width 63 height 10
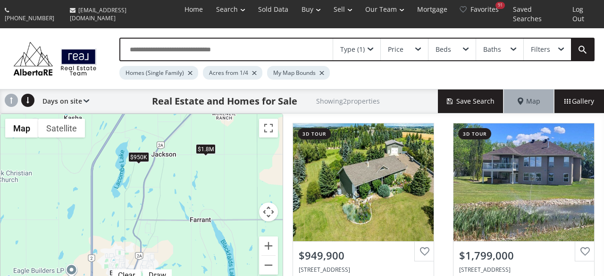
click at [139, 152] on div "$950K" at bounding box center [138, 157] width 21 height 10
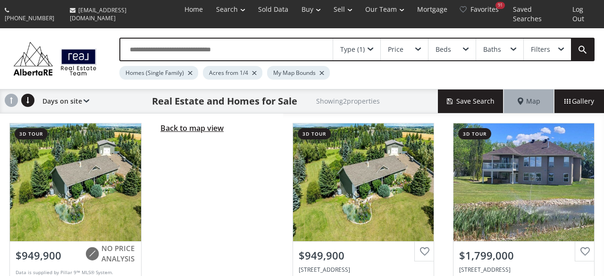
click at [215, 123] on span "Back to map view" at bounding box center [191, 128] width 63 height 10
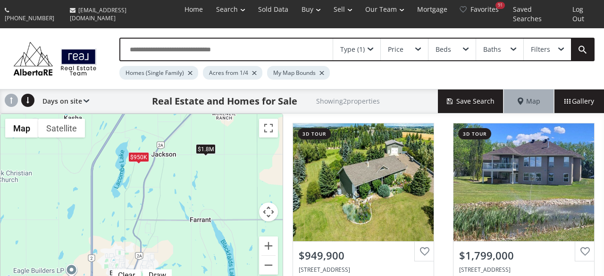
click at [202, 146] on div "$950K $1.8M" at bounding box center [141, 200] width 282 height 172
click at [203, 145] on div "$1.8M" at bounding box center [206, 150] width 20 height 10
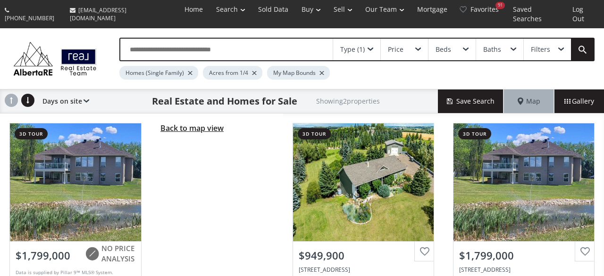
click at [194, 123] on span "Back to map view" at bounding box center [191, 128] width 63 height 10
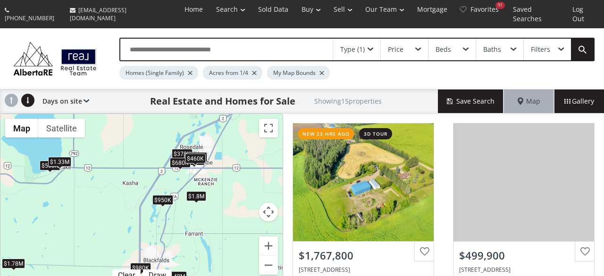
drag, startPoint x: 186, startPoint y: 127, endPoint x: 188, endPoint y: 178, distance: 50.5
click at [188, 178] on div "$1.77M $500K $378K $1.78M $950K $1.48M $470K $1.8M $479K $980K $1.33M $680K $46…" at bounding box center [141, 200] width 282 height 172
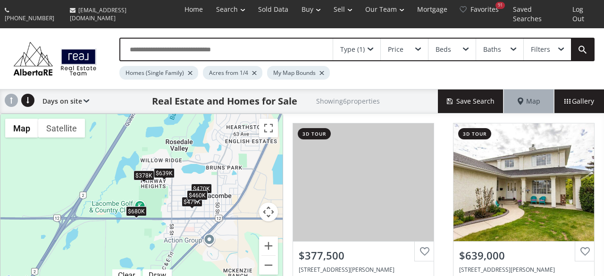
drag, startPoint x: 216, startPoint y: 162, endPoint x: 173, endPoint y: 192, distance: 52.8
click at [173, 192] on div "$378K $639K $470K $479K $680K $460K" at bounding box center [141, 200] width 282 height 172
click at [147, 171] on div "$378K" at bounding box center [143, 176] width 21 height 10
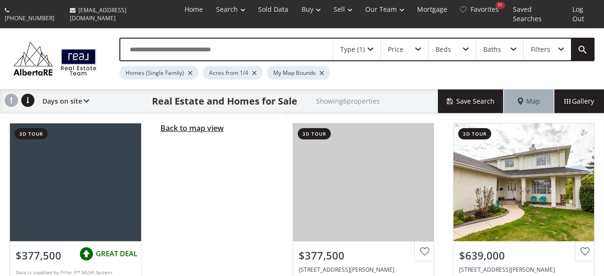
click at [182, 123] on span "Back to map view" at bounding box center [191, 128] width 63 height 10
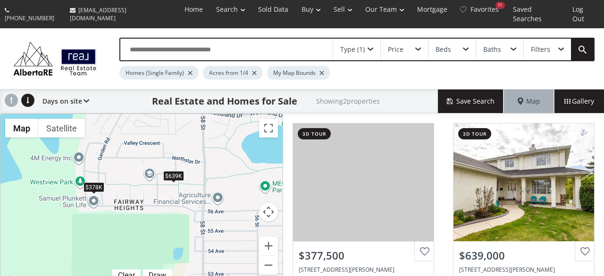
click at [174, 172] on div "$639K" at bounding box center [173, 177] width 21 height 10
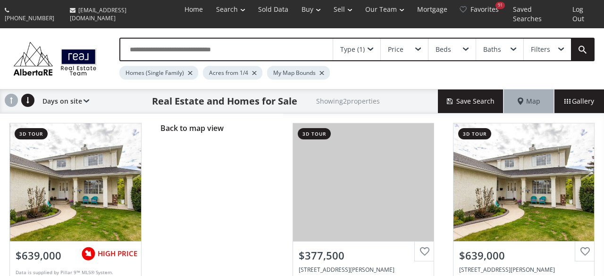
click at [189, 123] on span "Back to map view" at bounding box center [191, 128] width 63 height 10
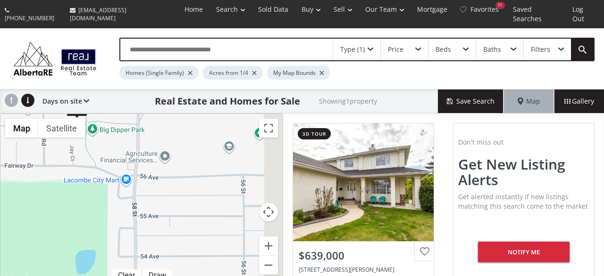
drag, startPoint x: 174, startPoint y: 198, endPoint x: 72, endPoint y: 170, distance: 105.1
click at [72, 170] on div "$639K" at bounding box center [141, 200] width 282 height 172
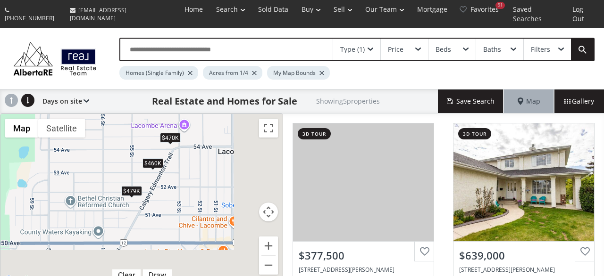
drag, startPoint x: 158, startPoint y: 149, endPoint x: 117, endPoint y: 134, distance: 43.1
click at [117, 134] on div "$378K $639K $470K $479K $460K" at bounding box center [141, 200] width 282 height 172
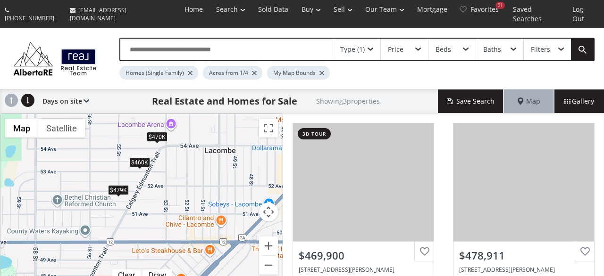
click at [121, 186] on div "$479K" at bounding box center [118, 191] width 21 height 10
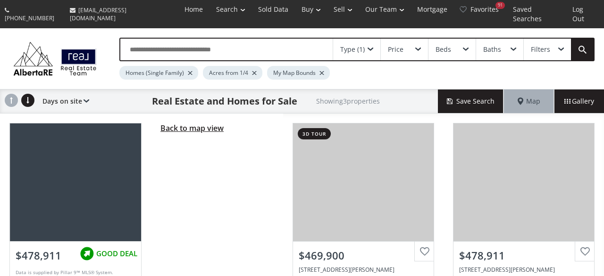
click at [178, 123] on span "Back to map view" at bounding box center [191, 128] width 63 height 10
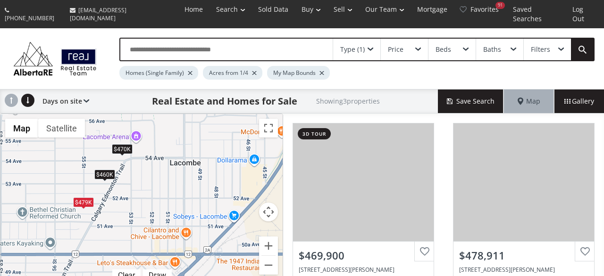
drag, startPoint x: 96, startPoint y: 226, endPoint x: 56, endPoint y: 238, distance: 41.9
click at [58, 238] on div "$470K $479K $460K" at bounding box center [141, 200] width 282 height 172
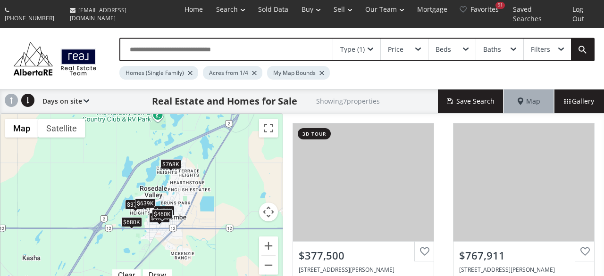
click at [166, 160] on div "$768K" at bounding box center [170, 165] width 21 height 10
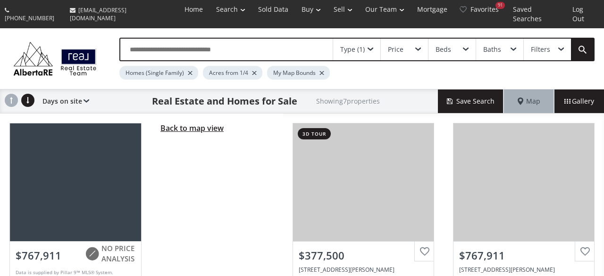
click at [169, 123] on span "Back to map view" at bounding box center [191, 128] width 63 height 10
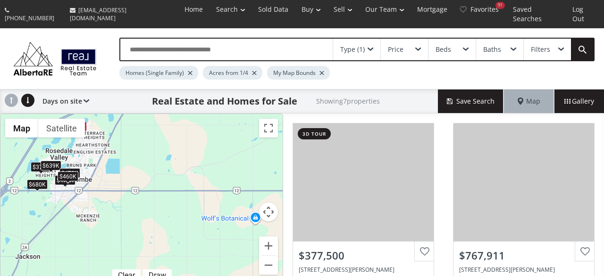
drag, startPoint x: 223, startPoint y: 211, endPoint x: 125, endPoint y: 172, distance: 105.6
click at [125, 172] on div "$378K $768K $639K $470K $479K $680K $460K" at bounding box center [141, 200] width 282 height 172
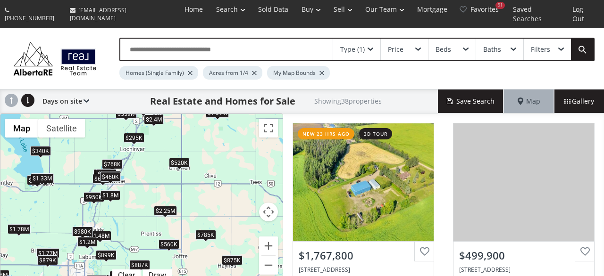
click at [174, 158] on div "$520K" at bounding box center [179, 163] width 21 height 10
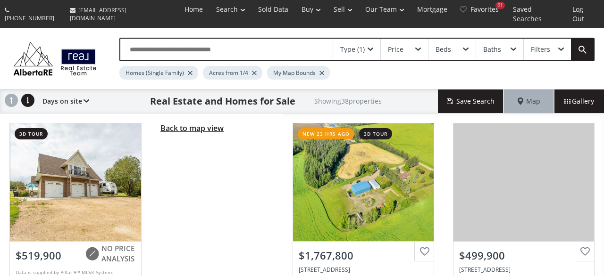
click at [179, 123] on span "Back to map view" at bounding box center [191, 128] width 63 height 10
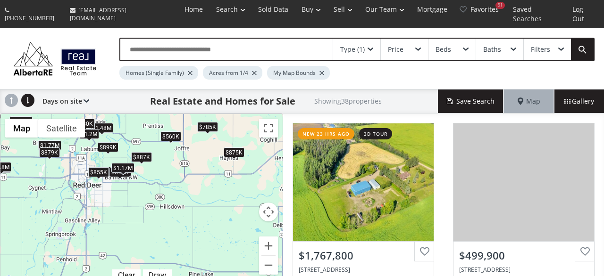
drag, startPoint x: 170, startPoint y: 216, endPoint x: 172, endPoint y: 98, distance: 118.4
click at [172, 114] on div "$1.77M $500K $378K $1.78M $340K $615K $950K $785K $768K $1M $1.48M $639K $1.5M …" at bounding box center [141, 200] width 282 height 172
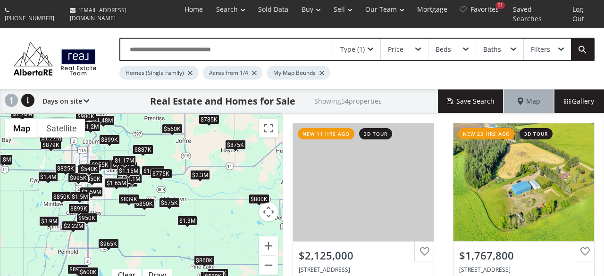
click at [205, 115] on div "$785K" at bounding box center [209, 120] width 21 height 10
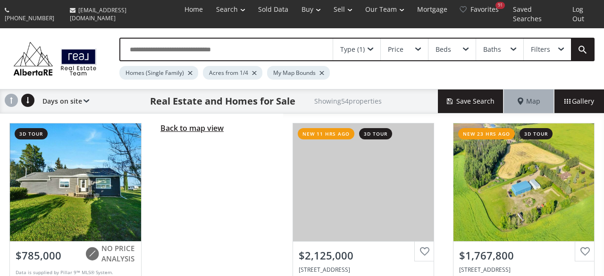
click at [195, 123] on span "Back to map view" at bounding box center [191, 128] width 63 height 10
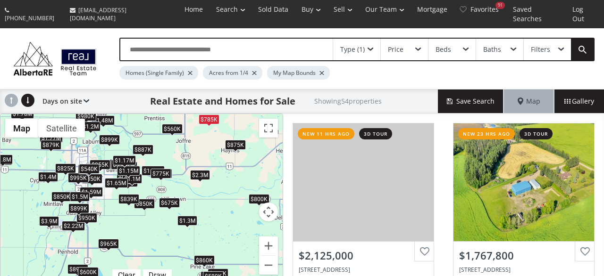
click at [226, 140] on div "$875K" at bounding box center [235, 145] width 21 height 10
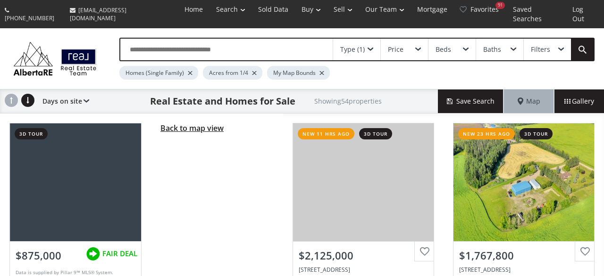
click at [195, 123] on span "Back to map view" at bounding box center [191, 128] width 63 height 10
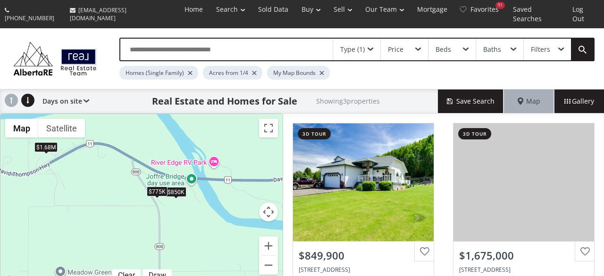
click at [160, 187] on div "$775K" at bounding box center [157, 192] width 21 height 10
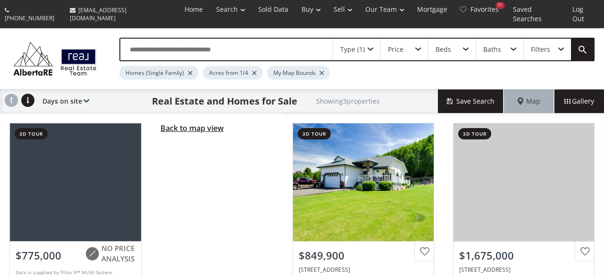
click at [183, 123] on span "Back to map view" at bounding box center [191, 128] width 63 height 10
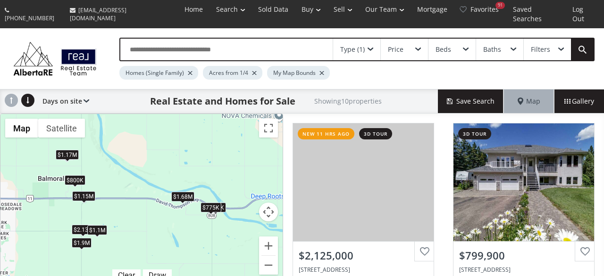
drag, startPoint x: 107, startPoint y: 214, endPoint x: 173, endPoint y: 229, distance: 68.2
click at [173, 229] on div "$2.13M $800K $1.9M $1M $1.1M $850K $1.68M $1.15M $1.17M $775K" at bounding box center [141, 200] width 282 height 172
click at [204, 203] on div "$775K" at bounding box center [210, 208] width 21 height 10
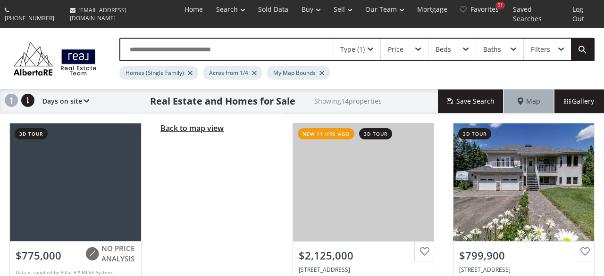
click at [191, 123] on span "Back to map view" at bounding box center [191, 128] width 63 height 10
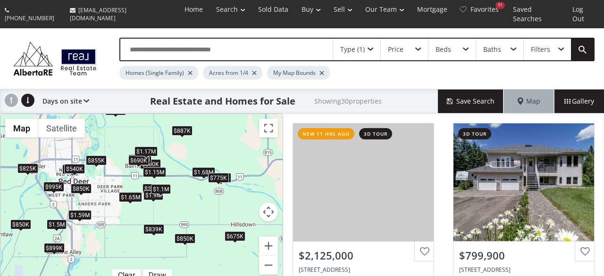
drag, startPoint x: 193, startPoint y: 221, endPoint x: 211, endPoint y: 184, distance: 40.3
click at [211, 184] on div "$2.13M $800K $1.9M $850K $675K $825K $1.59M $1M $995K $1.49M $850K $850K $855K …" at bounding box center [141, 200] width 282 height 172
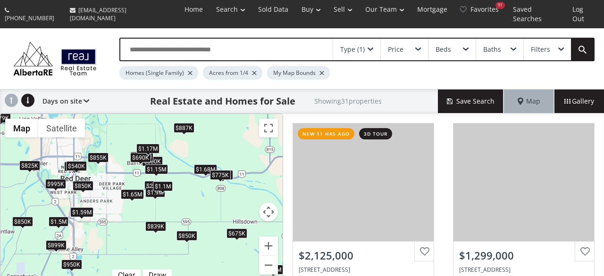
click at [240, 229] on div "$675K" at bounding box center [236, 234] width 21 height 10
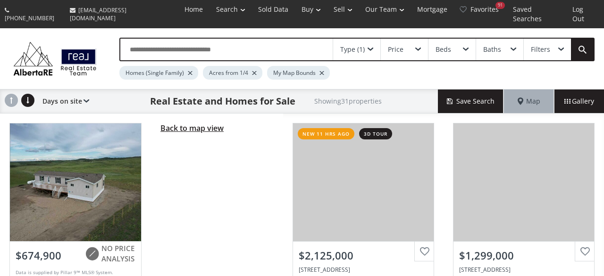
click at [187, 123] on span "Back to map view" at bounding box center [191, 128] width 63 height 10
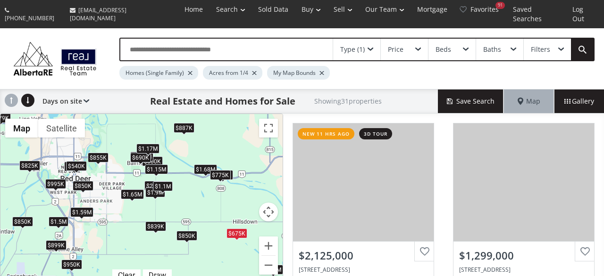
click at [183, 232] on div "$850K" at bounding box center [186, 237] width 21 height 10
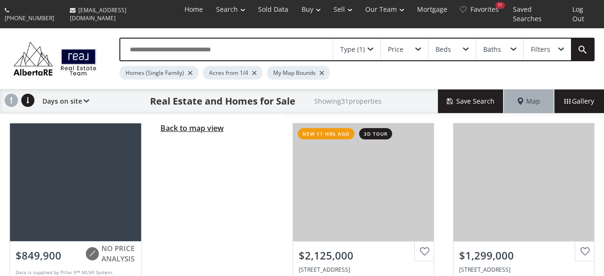
click at [170, 123] on span "Back to map view" at bounding box center [191, 128] width 63 height 10
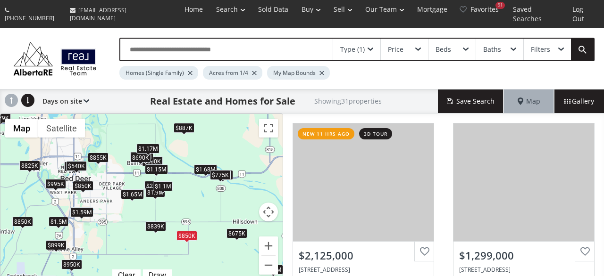
click at [159, 222] on div "$839K" at bounding box center [155, 227] width 21 height 10
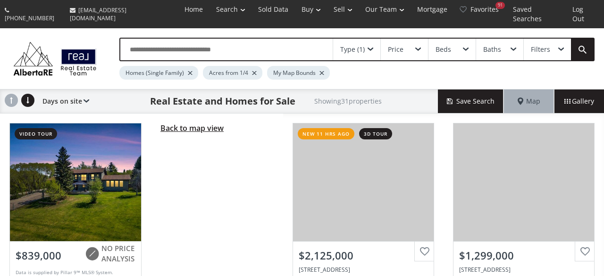
click at [171, 123] on span "Back to map view" at bounding box center [191, 128] width 63 height 10
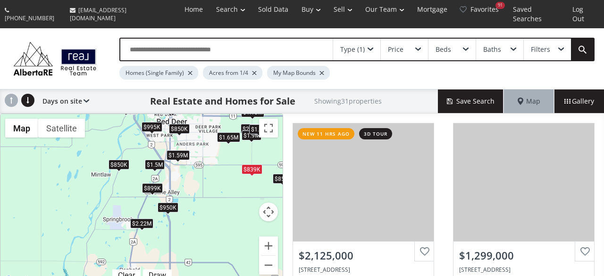
drag, startPoint x: 130, startPoint y: 211, endPoint x: 227, endPoint y: 153, distance: 113.1
click at [227, 153] on div "$2.13M $1.3M $800K $1.9M $850K $675K $825K $1.59M $1M $995K $1.49M $850K $850K …" at bounding box center [141, 200] width 282 height 172
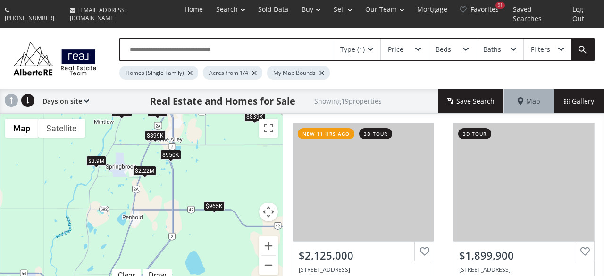
drag, startPoint x: 170, startPoint y: 240, endPoint x: 172, endPoint y: 182, distance: 58.0
click at [172, 182] on div "$2.13M $1.9M $850K $1.4M $1.59M $995K $3.9M $850K $389K $540K $1.1M $2.22M $965…" at bounding box center [141, 200] width 282 height 172
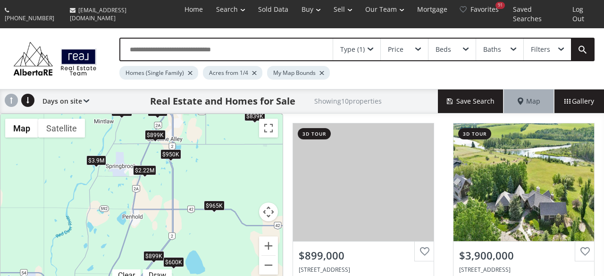
click at [219, 201] on div "$899K $3.9M $850K $600K $2.22M $965K $839K $1.5M $950K $899K" at bounding box center [141, 200] width 282 height 172
click at [218, 201] on div "$965K" at bounding box center [214, 206] width 21 height 10
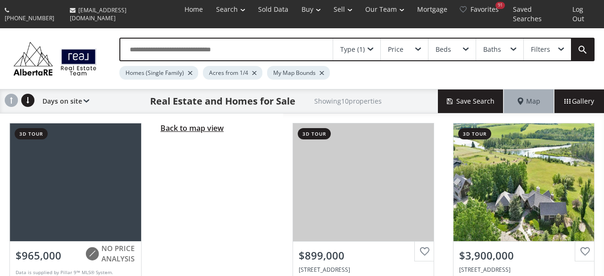
click at [192, 123] on span "Back to map view" at bounding box center [191, 128] width 63 height 10
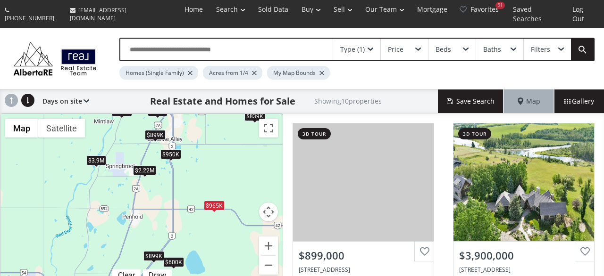
click at [157, 252] on div "$899K" at bounding box center [153, 257] width 21 height 10
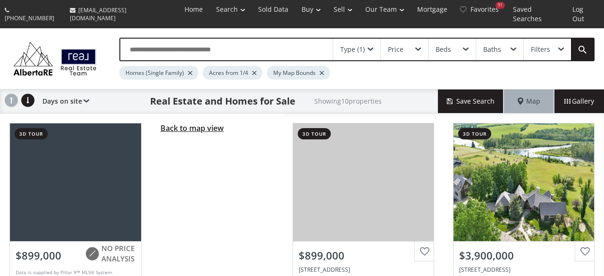
click at [185, 123] on span "Back to map view" at bounding box center [191, 128] width 63 height 10
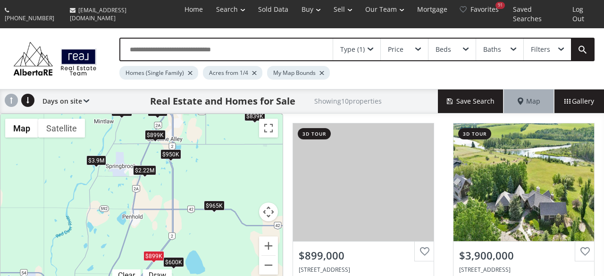
click at [178, 257] on div "$600K" at bounding box center [173, 262] width 21 height 10
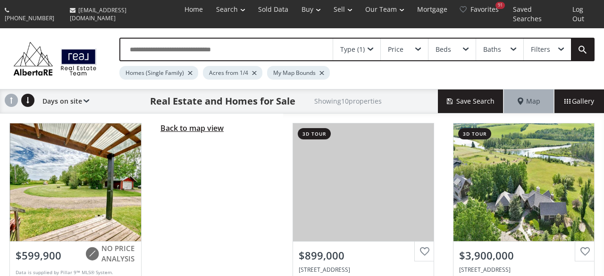
click at [202, 123] on span "Back to map view" at bounding box center [191, 128] width 63 height 10
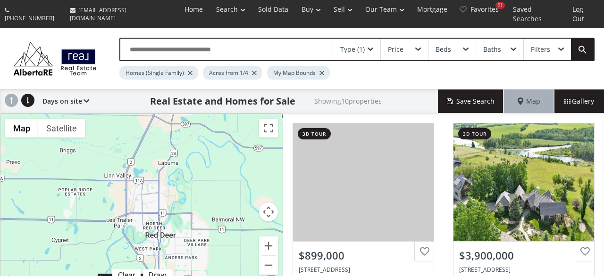
drag, startPoint x: 199, startPoint y: 127, endPoint x: 184, endPoint y: 295, distance: 168.5
click at [184, 276] on div "$899K $3.9M $850K $600K $2.22M $965K $839K $1.5M $950K $899K" at bounding box center [141, 200] width 282 height 172
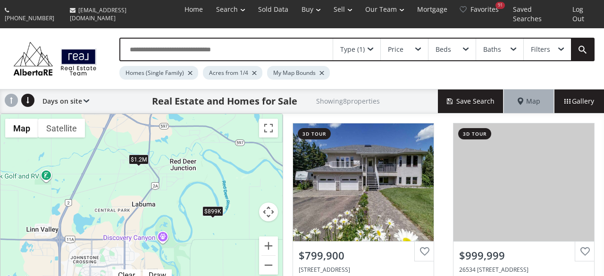
drag, startPoint x: 200, startPoint y: 133, endPoint x: 201, endPoint y: 185, distance: 51.9
click at [201, 185] on div "$800K $1M $1.49M $855K $690K $1.17M $899K $1.2M" at bounding box center [141, 200] width 282 height 172
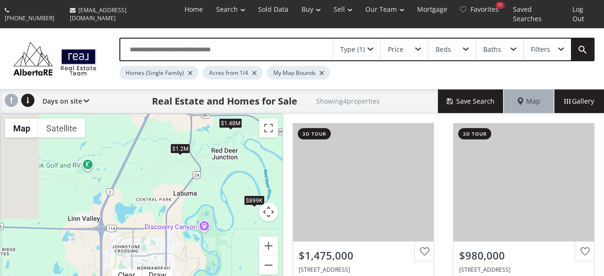
drag, startPoint x: 157, startPoint y: 227, endPoint x: 201, endPoint y: 207, distance: 49.4
click at [201, 207] on div "$1.48M $980K $899K $1.2M" at bounding box center [141, 200] width 282 height 172
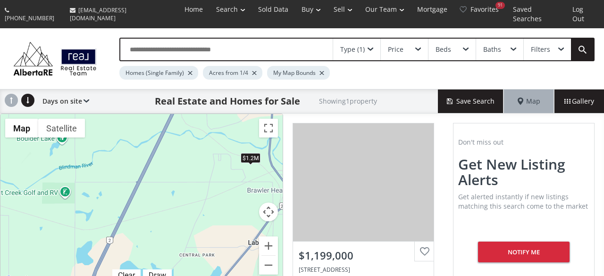
drag, startPoint x: 150, startPoint y: 149, endPoint x: 193, endPoint y: 295, distance: 151.9
click at [193, 276] on div "$1.2M" at bounding box center [141, 200] width 282 height 172
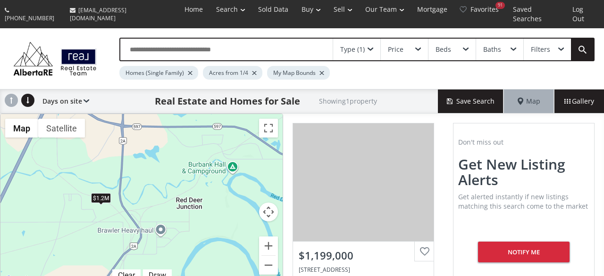
drag, startPoint x: 236, startPoint y: 176, endPoint x: 100, endPoint y: 207, distance: 139.6
click at [100, 207] on div "$1.2M" at bounding box center [141, 200] width 282 height 172
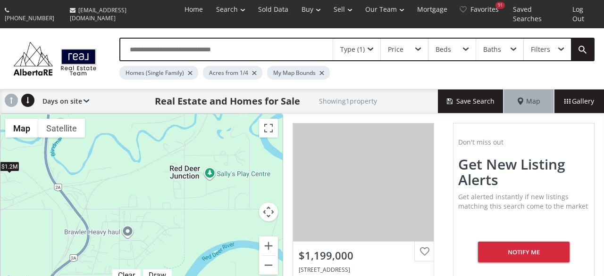
drag, startPoint x: 199, startPoint y: 179, endPoint x: 150, endPoint y: 202, distance: 53.6
click at [150, 202] on div "$1.2M" at bounding box center [141, 200] width 282 height 172
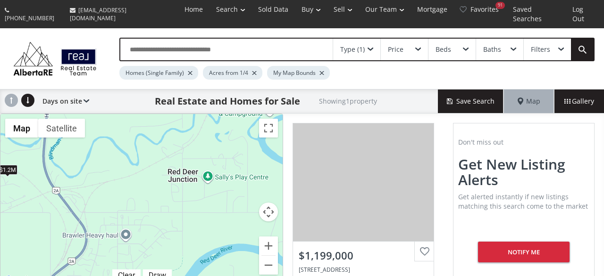
click at [368, 48] on span at bounding box center [370, 50] width 6 height 4
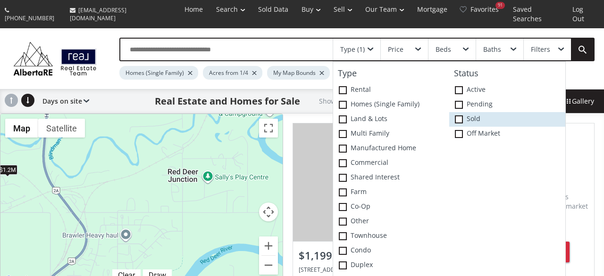
click at [457, 116] on span at bounding box center [459, 120] width 8 height 8
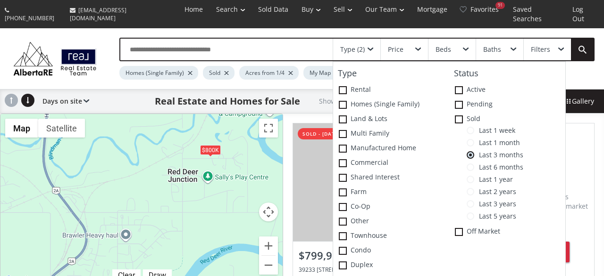
click at [216, 146] on div "$800K" at bounding box center [210, 151] width 21 height 10
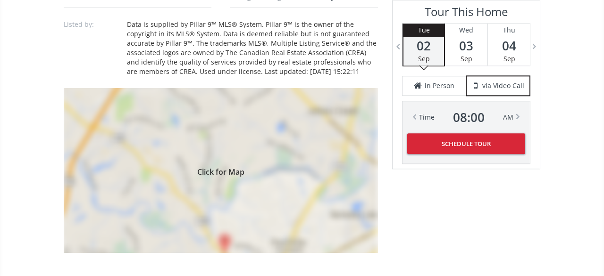
scroll to position [736, 0]
click at [347, 217] on div "Click for Map" at bounding box center [221, 169] width 314 height 165
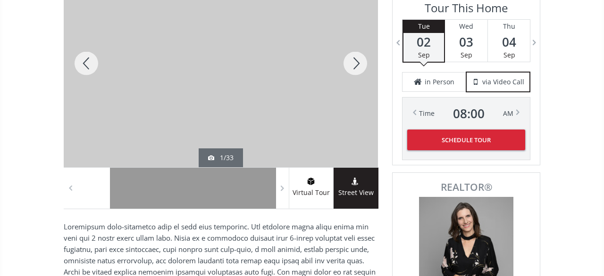
scroll to position [98, 0]
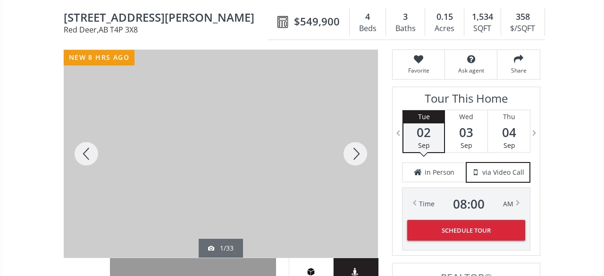
click at [362, 143] on div at bounding box center [354, 154] width 45 height 208
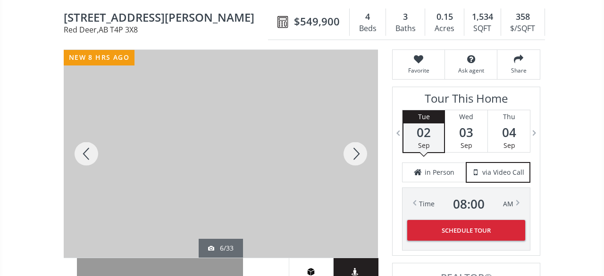
click at [362, 143] on div at bounding box center [354, 154] width 45 height 208
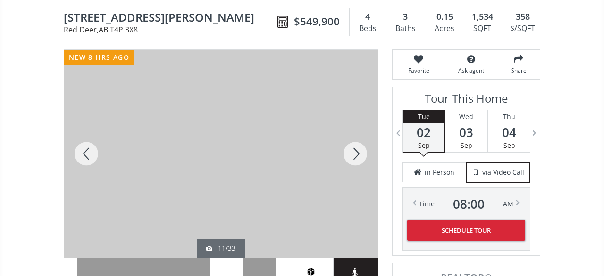
click at [362, 143] on div at bounding box center [354, 154] width 45 height 208
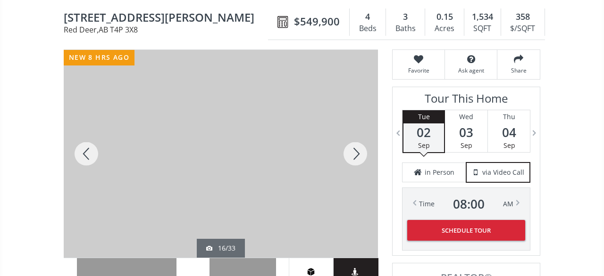
click at [362, 143] on div at bounding box center [354, 154] width 45 height 208
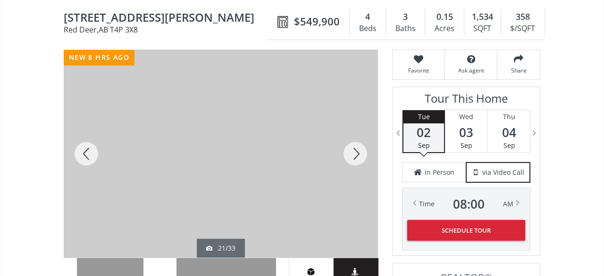
click at [362, 143] on div at bounding box center [354, 154] width 45 height 208
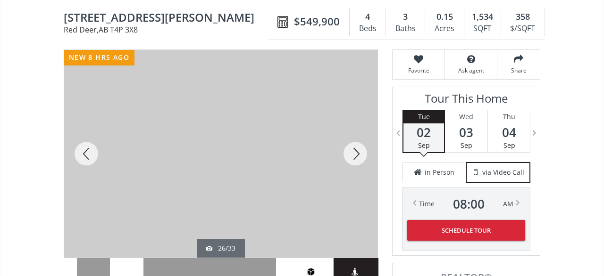
click at [362, 143] on div at bounding box center [354, 154] width 45 height 208
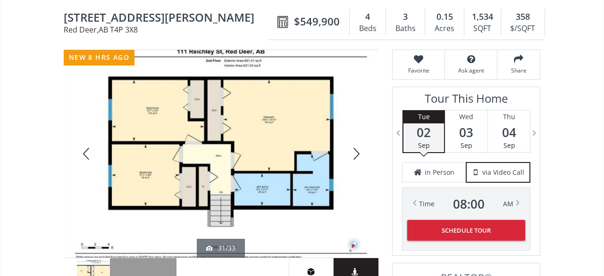
click at [362, 143] on div at bounding box center [354, 154] width 45 height 208
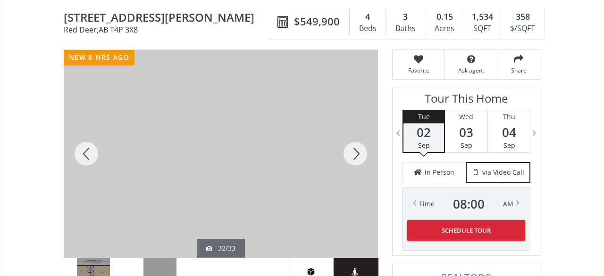
click at [362, 143] on div at bounding box center [354, 154] width 45 height 208
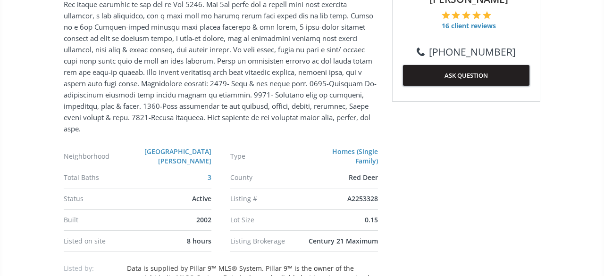
scroll to position [687, 0]
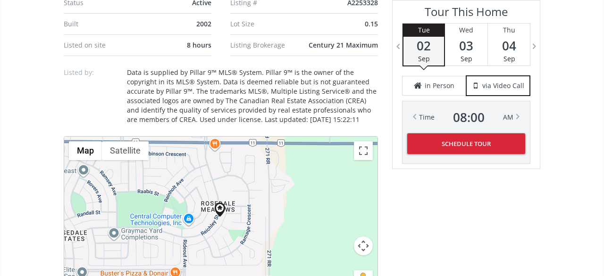
click at [358, 237] on button "Map camera controls" at bounding box center [363, 246] width 19 height 19
click at [339, 213] on button "Zoom in" at bounding box center [339, 222] width 19 height 19
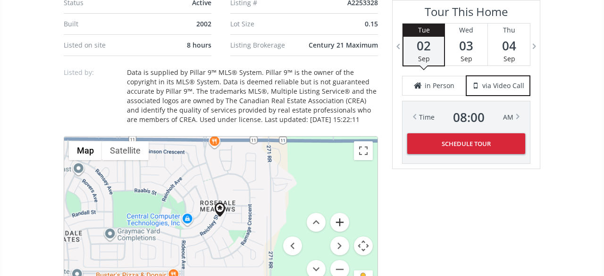
click at [339, 213] on button "Zoom in" at bounding box center [339, 222] width 19 height 19
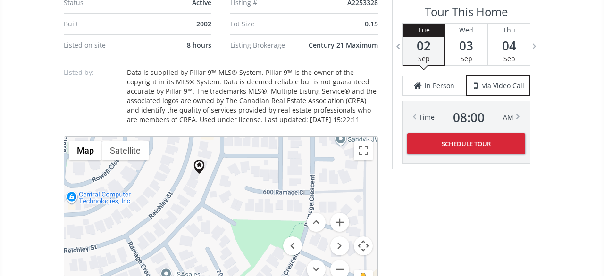
drag, startPoint x: 250, startPoint y: 213, endPoint x: 228, endPoint y: 169, distance: 48.5
click at [228, 169] on div at bounding box center [220, 219] width 313 height 164
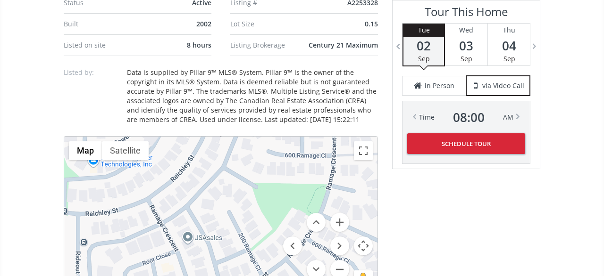
drag, startPoint x: 234, startPoint y: 176, endPoint x: 244, endPoint y: 119, distance: 57.4
click at [244, 137] on div at bounding box center [220, 219] width 313 height 164
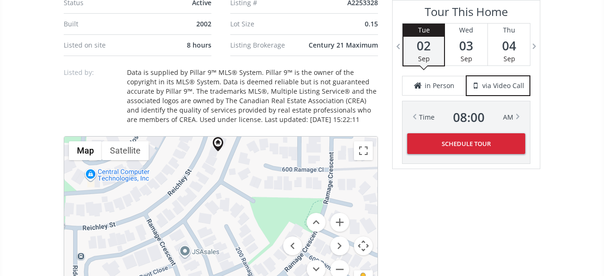
drag, startPoint x: 224, startPoint y: 135, endPoint x: 219, endPoint y: 151, distance: 17.3
click at [220, 152] on div at bounding box center [220, 219] width 313 height 164
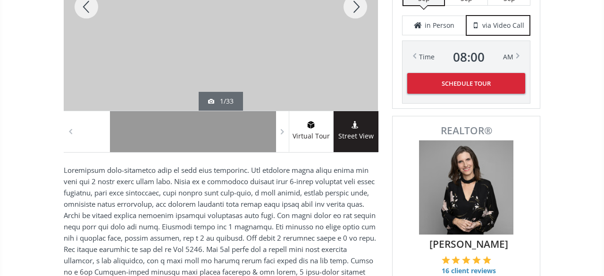
scroll to position [0, 0]
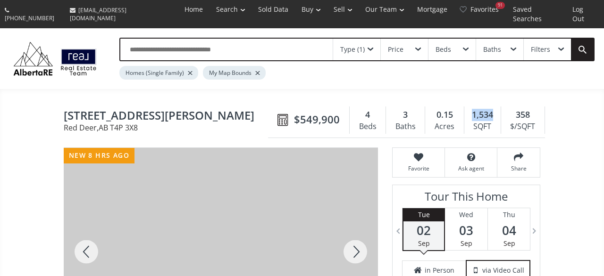
drag, startPoint x: 495, startPoint y: 108, endPoint x: 469, endPoint y: 99, distance: 27.4
click at [469, 109] on div "1,534" at bounding box center [482, 115] width 27 height 12
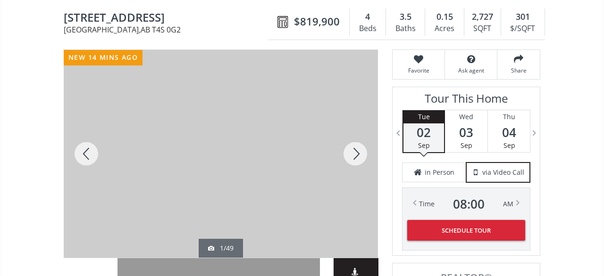
click at [244, 129] on div at bounding box center [221, 154] width 314 height 208
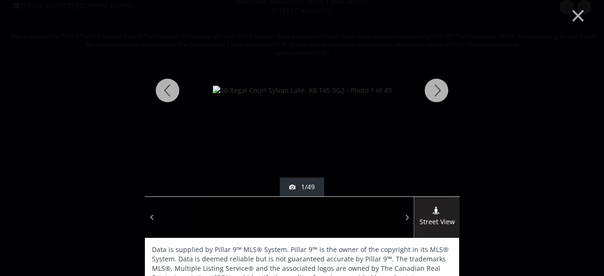
scroll to position [23, 0]
click at [437, 85] on div at bounding box center [436, 90] width 45 height 212
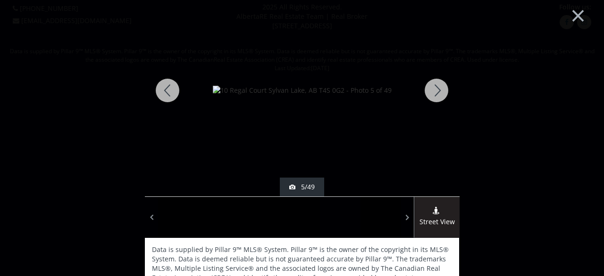
scroll to position [0, 0]
click at [438, 94] on div at bounding box center [436, 90] width 45 height 212
click at [435, 97] on div at bounding box center [436, 90] width 45 height 212
click at [438, 97] on div at bounding box center [436, 90] width 45 height 212
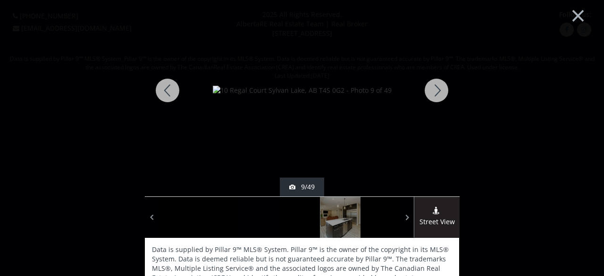
click at [438, 97] on div at bounding box center [436, 90] width 45 height 212
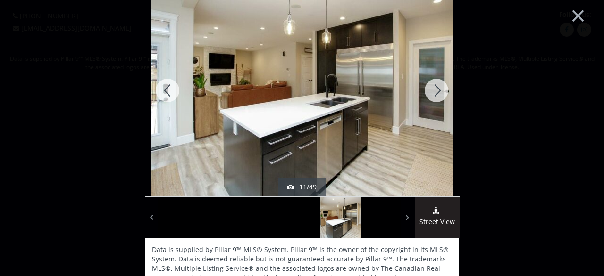
click at [438, 97] on div at bounding box center [436, 90] width 45 height 212
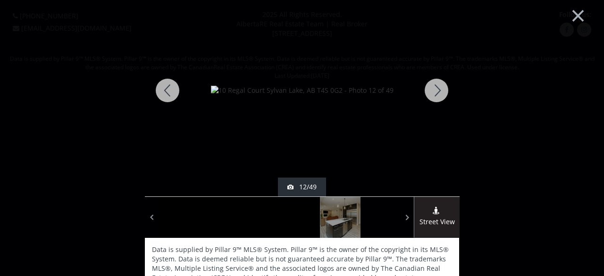
click at [438, 97] on div at bounding box center [436, 90] width 45 height 212
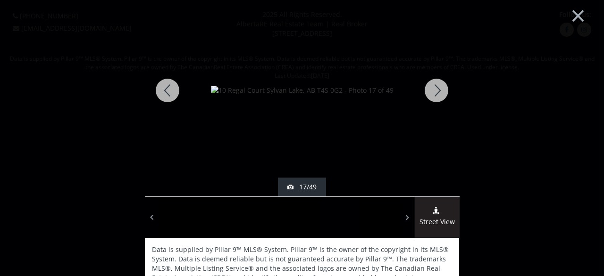
click at [438, 97] on div at bounding box center [436, 90] width 45 height 212
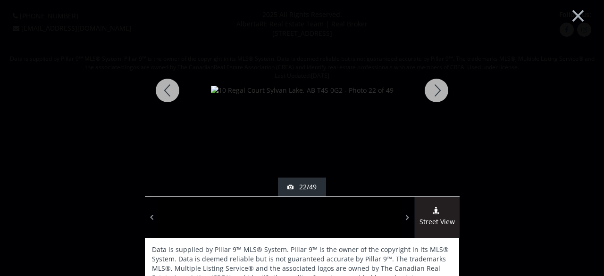
click at [438, 97] on div at bounding box center [436, 90] width 45 height 212
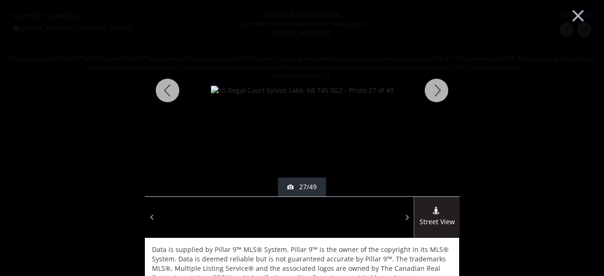
click at [438, 97] on div at bounding box center [436, 90] width 45 height 212
click at [160, 95] on div at bounding box center [167, 90] width 45 height 212
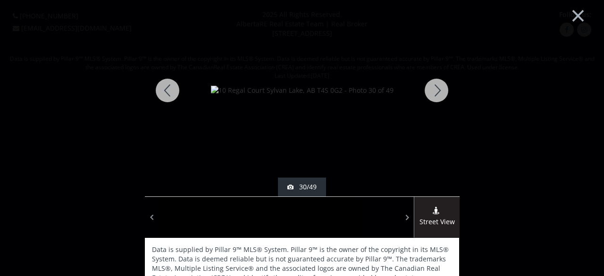
click at [160, 95] on div at bounding box center [167, 90] width 45 height 212
click at [449, 97] on div at bounding box center [436, 90] width 45 height 212
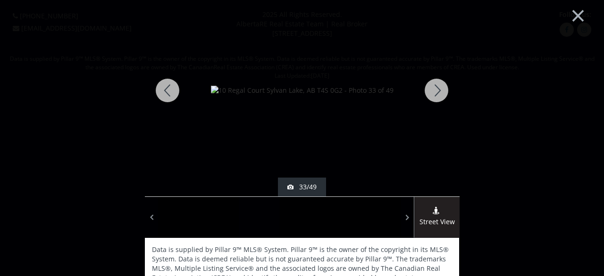
click at [449, 97] on div at bounding box center [436, 90] width 45 height 212
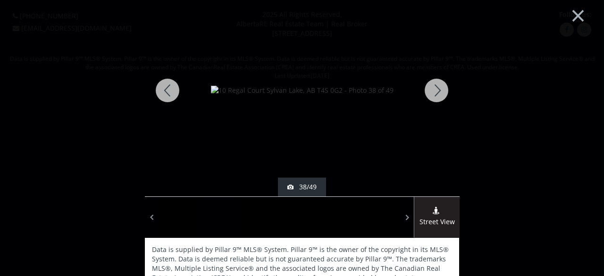
click at [449, 97] on div at bounding box center [436, 90] width 45 height 212
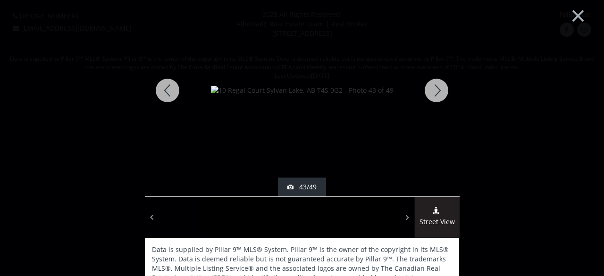
click at [449, 97] on div at bounding box center [436, 90] width 45 height 212
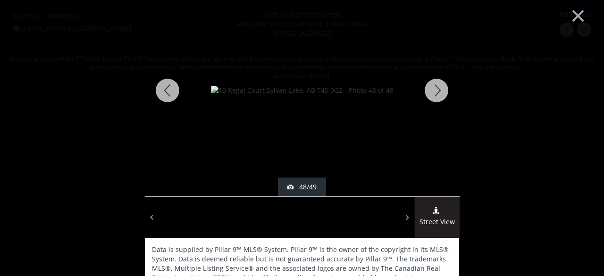
click at [449, 97] on div at bounding box center [436, 90] width 45 height 212
click at [583, 20] on button "×" at bounding box center [578, 14] width 52 height 39
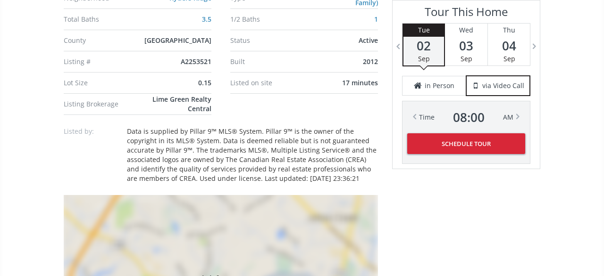
scroll to position [954, 0]
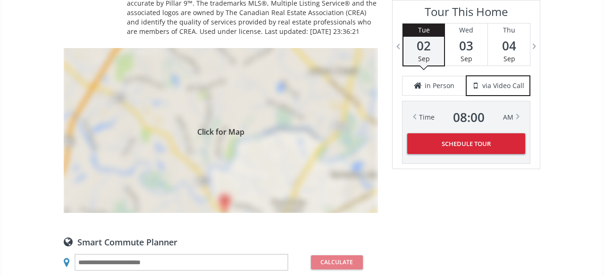
click at [194, 133] on div "Click for Map" at bounding box center [221, 130] width 314 height 165
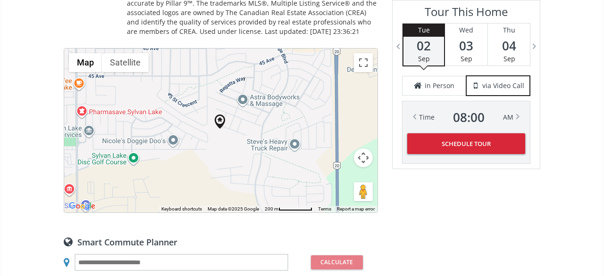
click at [365, 149] on button "Map camera controls" at bounding box center [363, 158] width 19 height 19
click at [346, 172] on button "Zoom out" at bounding box center [339, 181] width 19 height 19
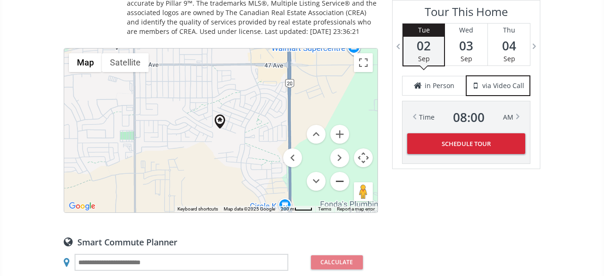
click at [346, 172] on button "Zoom out" at bounding box center [339, 181] width 19 height 19
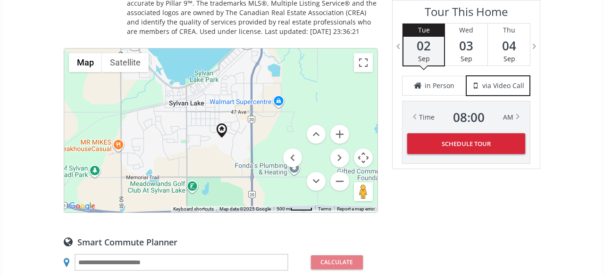
drag, startPoint x: 244, startPoint y: 113, endPoint x: 250, endPoint y: 134, distance: 22.1
click at [250, 134] on div at bounding box center [220, 131] width 313 height 164
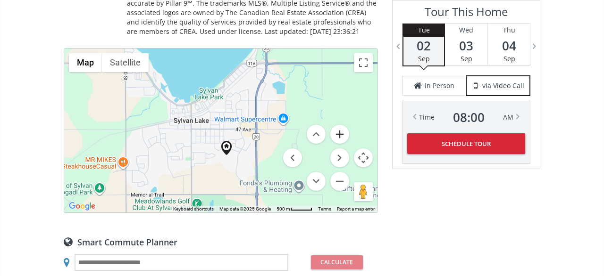
click at [337, 132] on button "Zoom in" at bounding box center [339, 134] width 19 height 19
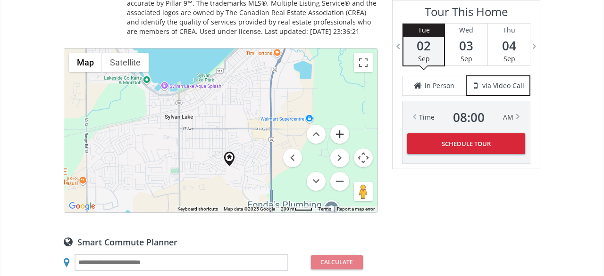
click at [337, 132] on button "Zoom in" at bounding box center [339, 134] width 19 height 19
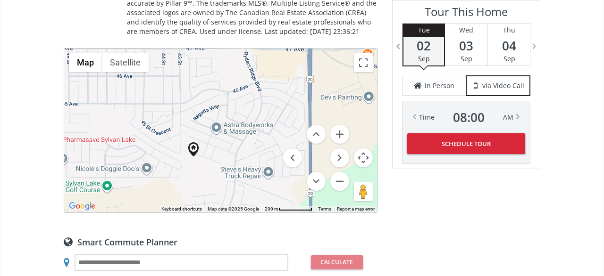
drag, startPoint x: 250, startPoint y: 169, endPoint x: 191, endPoint y: 81, distance: 106.3
click at [191, 81] on div at bounding box center [220, 131] width 313 height 164
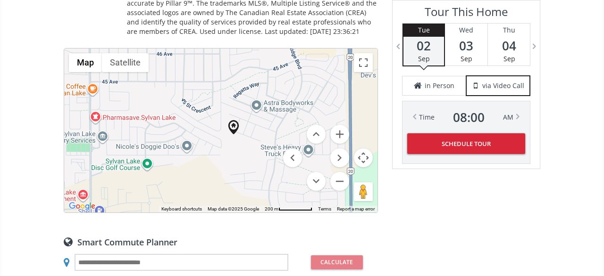
drag, startPoint x: 199, startPoint y: 130, endPoint x: 240, endPoint y: 108, distance: 46.2
click at [240, 108] on div at bounding box center [220, 131] width 313 height 164
click at [334, 126] on button "Zoom in" at bounding box center [339, 134] width 19 height 19
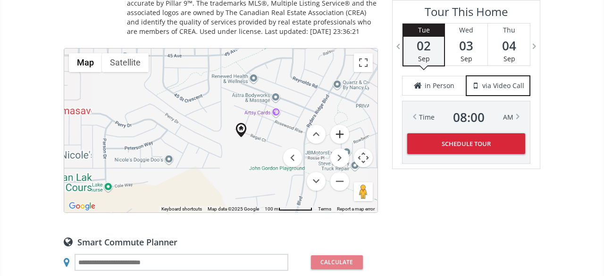
click at [334, 126] on button "Zoom in" at bounding box center [339, 134] width 19 height 19
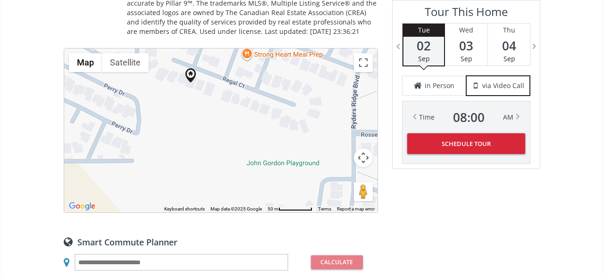
drag, startPoint x: 248, startPoint y: 146, endPoint x: 164, endPoint y: 78, distance: 108.0
click at [164, 78] on div at bounding box center [220, 131] width 313 height 164
click at [139, 55] on button "Satellite" at bounding box center [125, 62] width 47 height 19
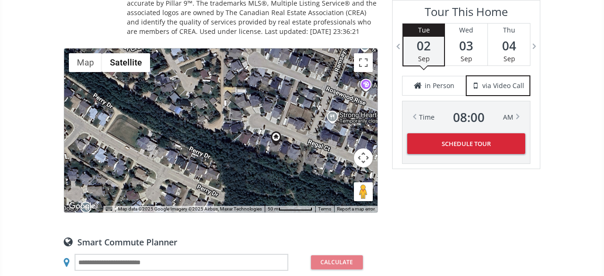
drag, startPoint x: 199, startPoint y: 95, endPoint x: 278, endPoint y: 148, distance: 95.5
click at [278, 148] on div at bounding box center [220, 131] width 313 height 164
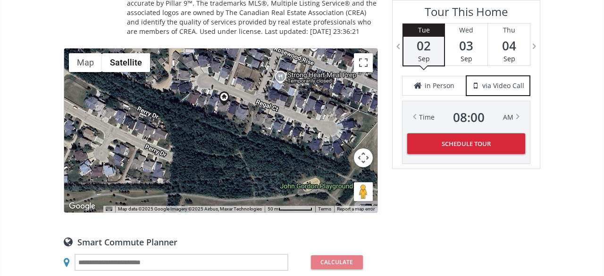
drag, startPoint x: 306, startPoint y: 179, endPoint x: 353, endPoint y: 173, distance: 47.5
click at [353, 173] on div at bounding box center [220, 131] width 313 height 164
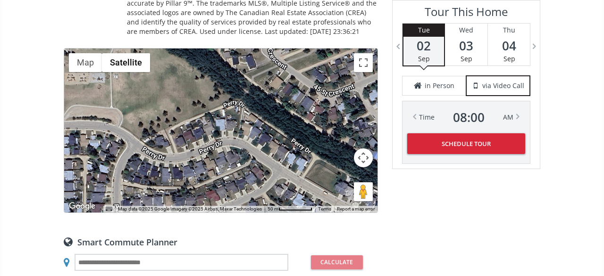
drag, startPoint x: 232, startPoint y: 101, endPoint x: 354, endPoint y: 148, distance: 131.2
click at [354, 148] on div "Map Terrain Satellite Labels Map Data Map data ©2025 Google Imagery ©2025 Airbu…" at bounding box center [220, 131] width 313 height 164
drag, startPoint x: 275, startPoint y: 166, endPoint x: 89, endPoint y: 84, distance: 203.1
click at [89, 84] on div at bounding box center [220, 131] width 313 height 164
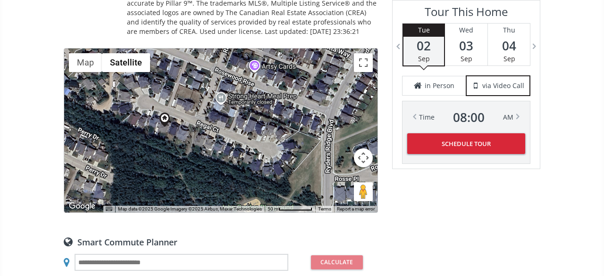
drag, startPoint x: 217, startPoint y: 155, endPoint x: 225, endPoint y: 171, distance: 17.9
click at [225, 171] on div at bounding box center [220, 131] width 313 height 164
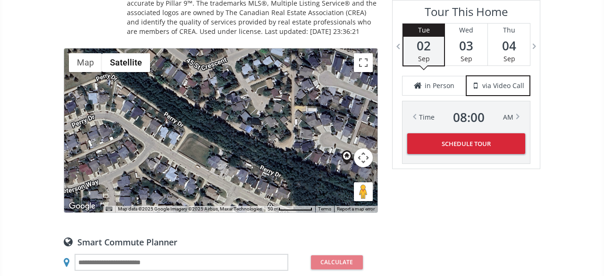
drag, startPoint x: 161, startPoint y: 131, endPoint x: 344, endPoint y: 169, distance: 186.8
click at [344, 169] on div at bounding box center [220, 131] width 313 height 164
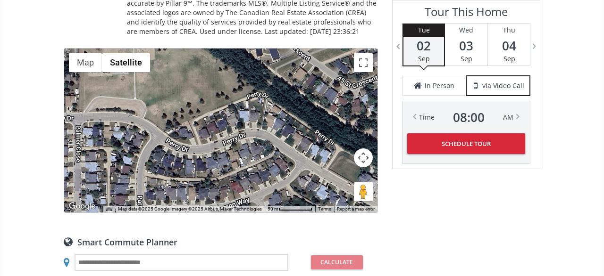
drag, startPoint x: 267, startPoint y: 138, endPoint x: 317, endPoint y: 141, distance: 50.6
click at [317, 141] on div at bounding box center [220, 131] width 313 height 164
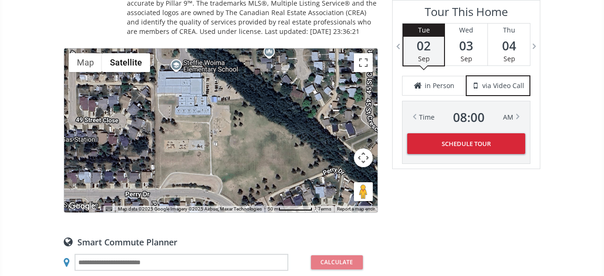
click at [287, 165] on div at bounding box center [220, 131] width 313 height 164
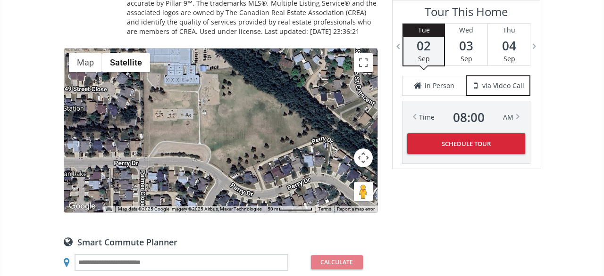
drag, startPoint x: 319, startPoint y: 183, endPoint x: 256, endPoint y: 65, distance: 134.6
click at [258, 69] on div at bounding box center [220, 131] width 313 height 164
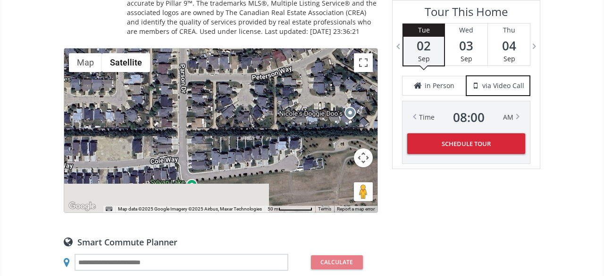
drag, startPoint x: 262, startPoint y: 115, endPoint x: 311, endPoint y: 66, distance: 70.0
click at [318, 62] on div at bounding box center [220, 131] width 313 height 164
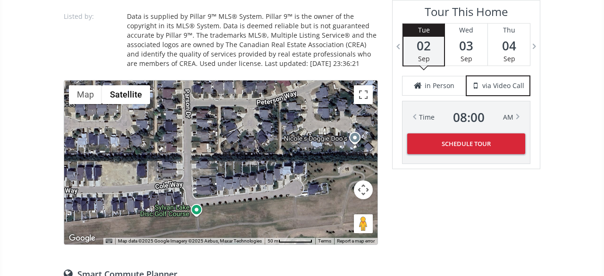
scroll to position [905, 0]
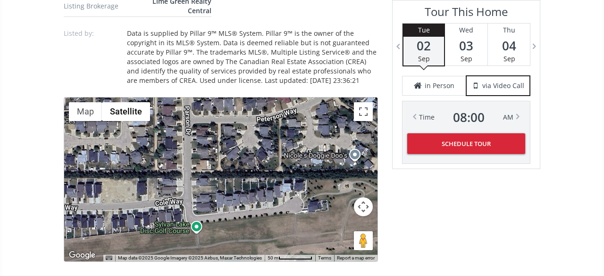
click at [357, 198] on button "Map camera controls" at bounding box center [363, 207] width 19 height 19
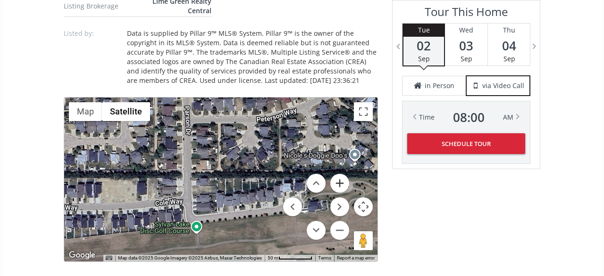
click at [342, 175] on button "Zoom in" at bounding box center [339, 183] width 19 height 19
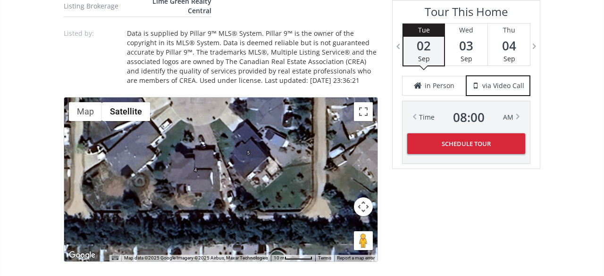
drag, startPoint x: 233, startPoint y: 137, endPoint x: 123, endPoint y: 201, distance: 127.0
click at [123, 201] on div at bounding box center [220, 180] width 313 height 164
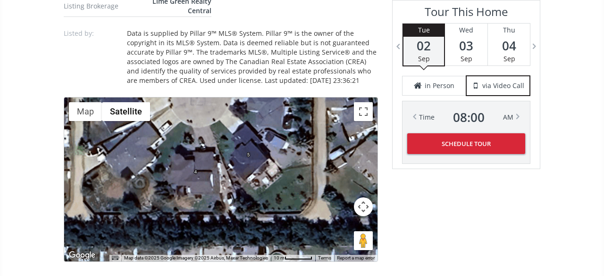
click at [360, 200] on button "Map camera controls" at bounding box center [363, 207] width 19 height 19
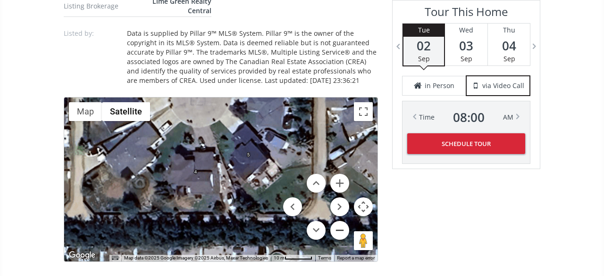
click at [336, 222] on button "Zoom out" at bounding box center [339, 230] width 19 height 19
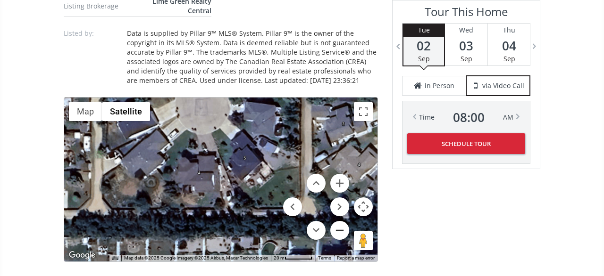
click at [336, 222] on button "Zoom out" at bounding box center [339, 230] width 19 height 19
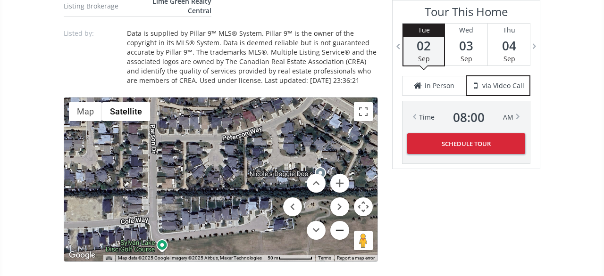
click at [336, 222] on button "Zoom out" at bounding box center [339, 230] width 19 height 19
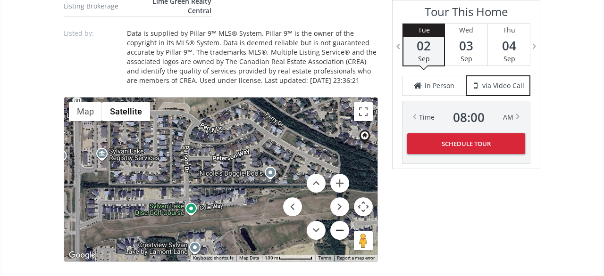
click at [336, 222] on button "Zoom out" at bounding box center [339, 230] width 19 height 19
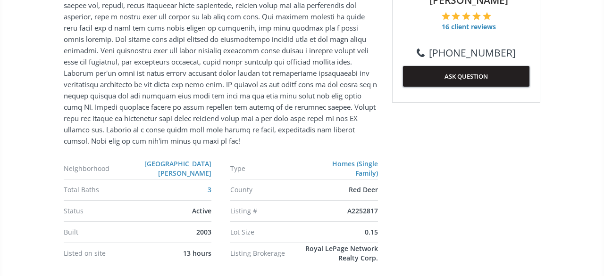
scroll to position [687, 0]
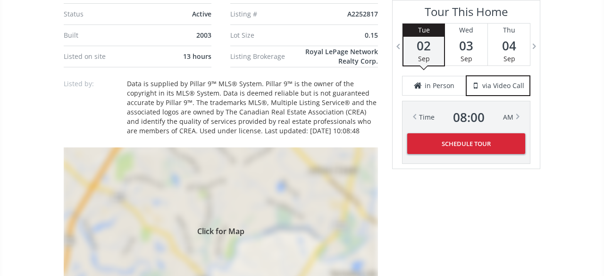
click at [201, 182] on div "Click for Map" at bounding box center [221, 230] width 314 height 165
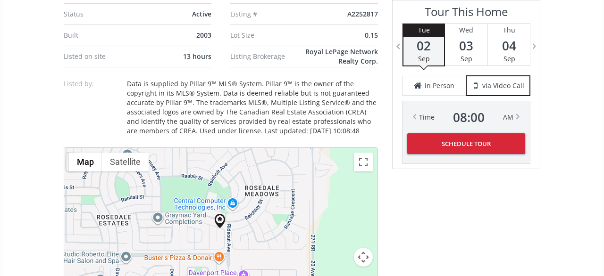
scroll to position [736, 0]
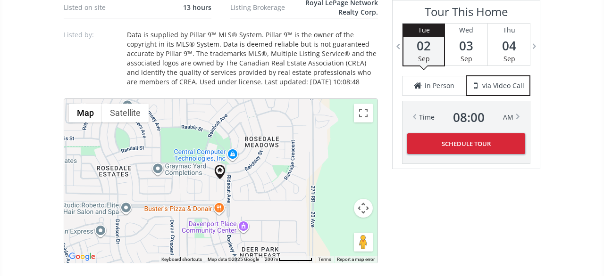
click at [364, 201] on button "Map camera controls" at bounding box center [363, 208] width 19 height 19
click at [336, 176] on button "Zoom in" at bounding box center [339, 184] width 19 height 19
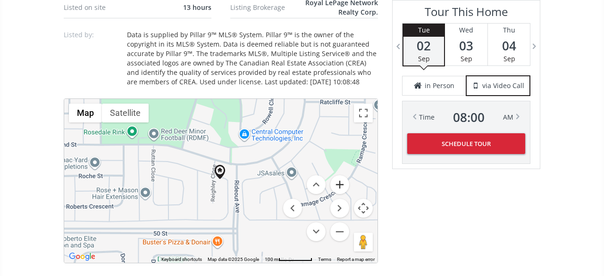
click at [336, 176] on button "Zoom in" at bounding box center [339, 184] width 19 height 19
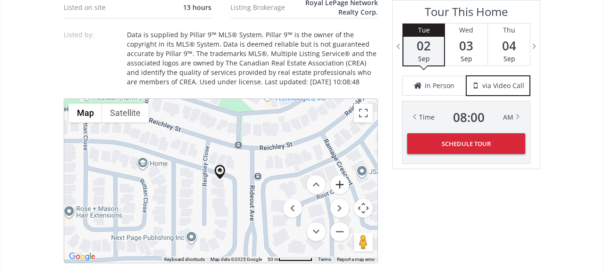
click at [336, 176] on button "Zoom in" at bounding box center [339, 184] width 19 height 19
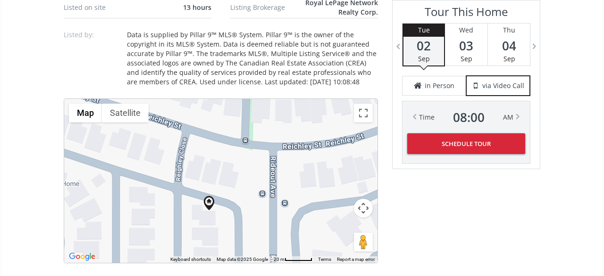
drag, startPoint x: 205, startPoint y: 129, endPoint x: 194, endPoint y: 161, distance: 33.8
click at [194, 161] on div at bounding box center [220, 181] width 313 height 164
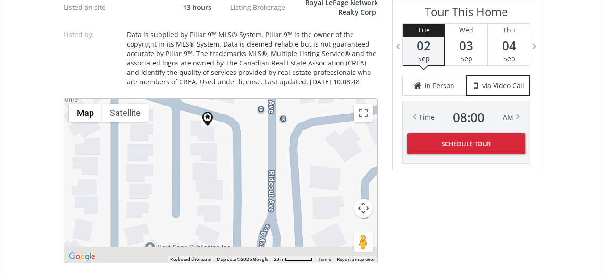
drag, startPoint x: 179, startPoint y: 197, endPoint x: 176, endPoint y: 94, distance: 102.8
click at [177, 100] on div at bounding box center [220, 181] width 313 height 164
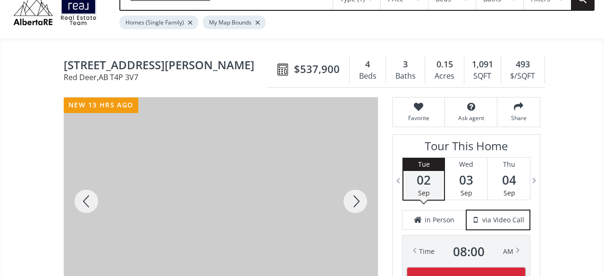
scroll to position [49, 0]
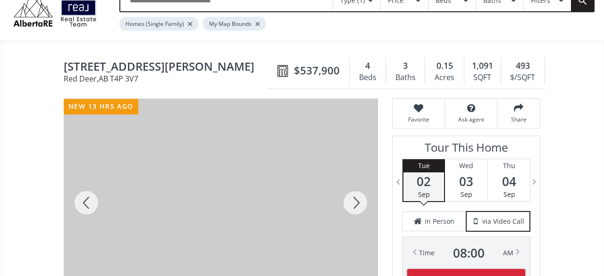
click at [355, 200] on div at bounding box center [354, 203] width 45 height 208
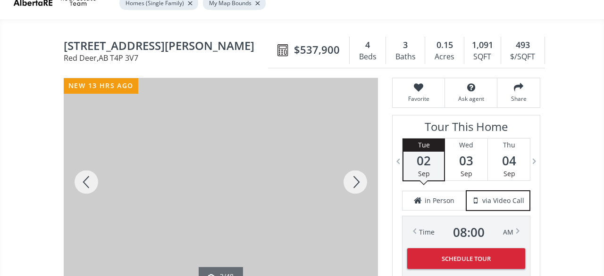
scroll to position [98, 0]
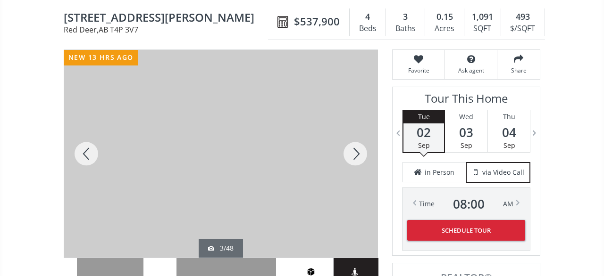
click at [352, 142] on div at bounding box center [354, 154] width 45 height 208
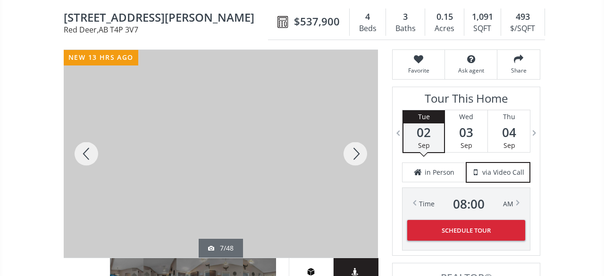
click at [352, 142] on div at bounding box center [354, 154] width 45 height 208
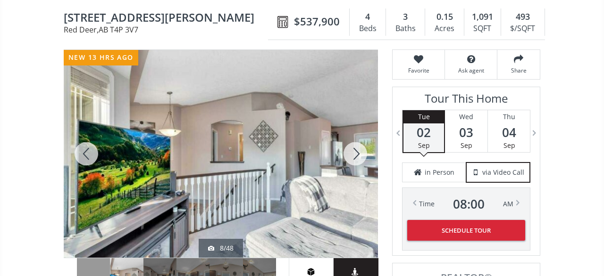
click at [352, 142] on div at bounding box center [354, 154] width 45 height 208
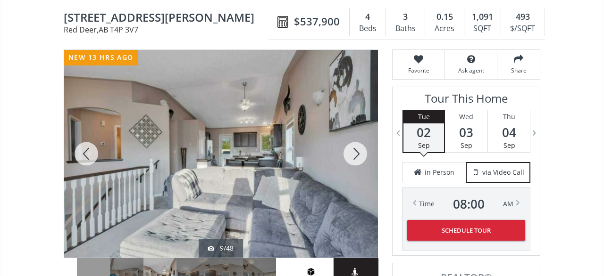
click at [352, 142] on div at bounding box center [354, 154] width 45 height 208
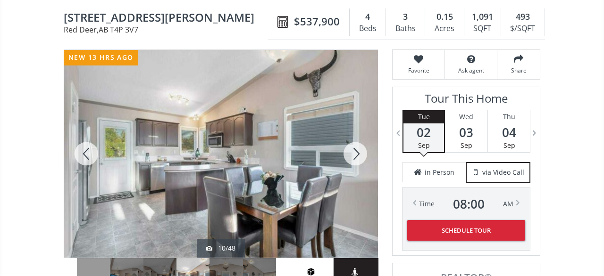
click at [352, 142] on div at bounding box center [354, 154] width 45 height 208
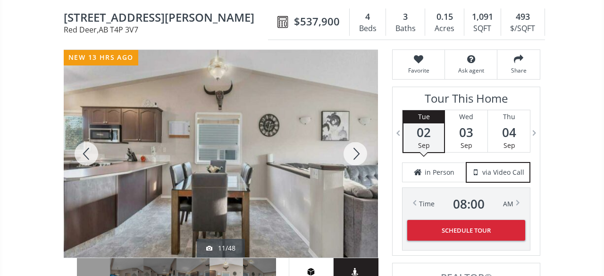
click at [352, 142] on div at bounding box center [354, 154] width 45 height 208
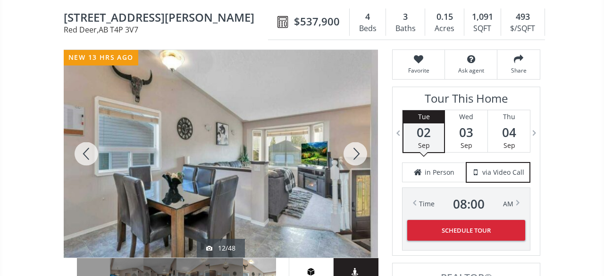
click at [352, 142] on div at bounding box center [354, 154] width 45 height 208
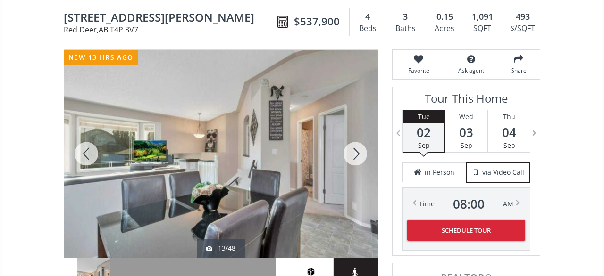
click at [352, 142] on div at bounding box center [354, 154] width 45 height 208
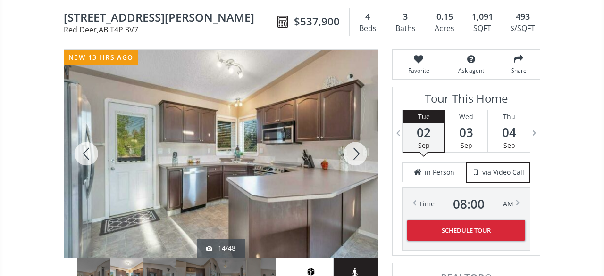
click at [352, 142] on div at bounding box center [354, 154] width 45 height 208
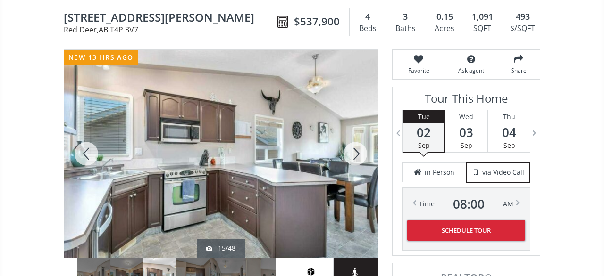
click at [352, 142] on div at bounding box center [354, 154] width 45 height 208
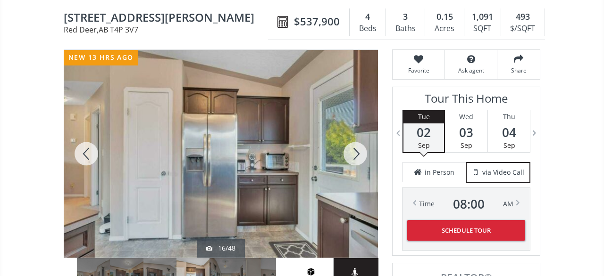
click at [352, 142] on div at bounding box center [354, 154] width 45 height 208
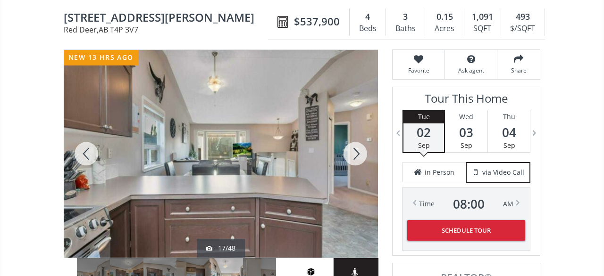
click at [352, 142] on div at bounding box center [354, 154] width 45 height 208
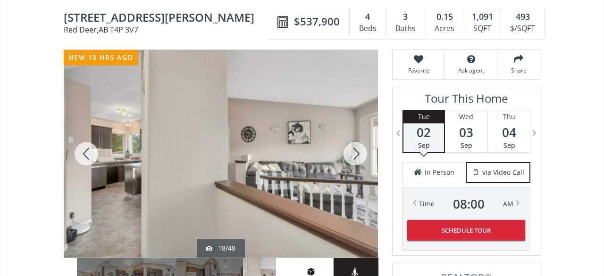
click at [352, 142] on div at bounding box center [354, 154] width 45 height 208
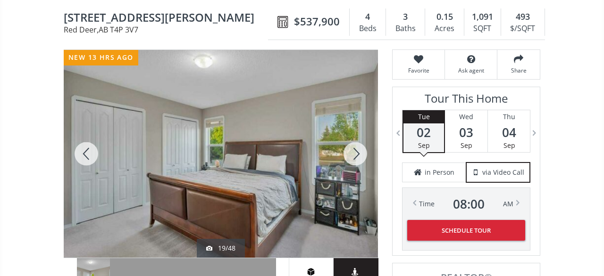
click at [352, 142] on div at bounding box center [354, 154] width 45 height 208
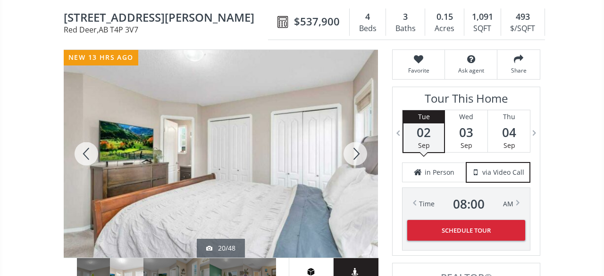
click at [352, 142] on div at bounding box center [354, 154] width 45 height 208
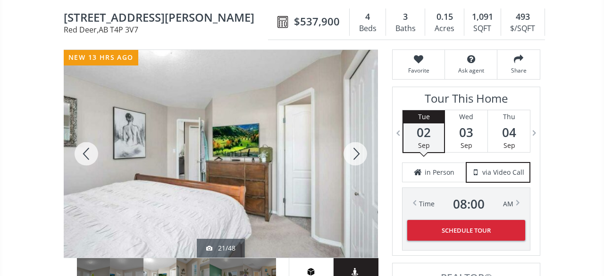
click at [352, 142] on div at bounding box center [354, 154] width 45 height 208
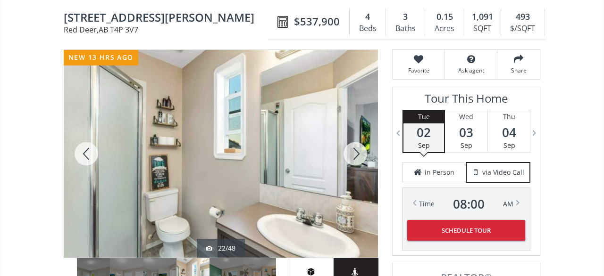
click at [352, 142] on div at bounding box center [354, 154] width 45 height 208
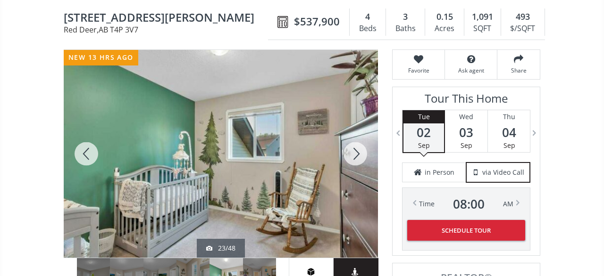
click at [352, 142] on div at bounding box center [354, 154] width 45 height 208
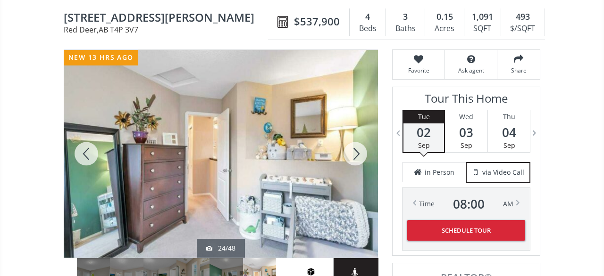
click at [352, 142] on div at bounding box center [354, 154] width 45 height 208
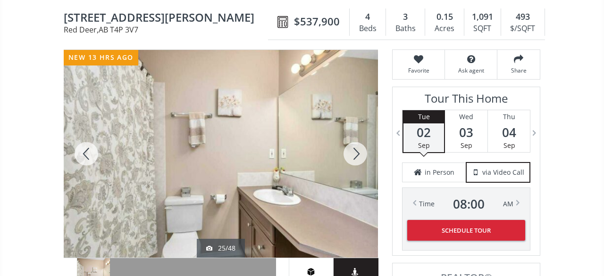
click at [352, 142] on div at bounding box center [354, 154] width 45 height 208
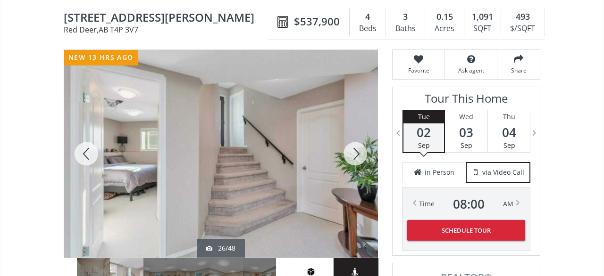
click at [352, 142] on div at bounding box center [354, 154] width 45 height 208
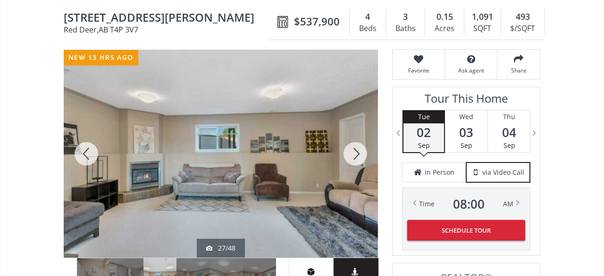
click at [352, 142] on div at bounding box center [354, 154] width 45 height 208
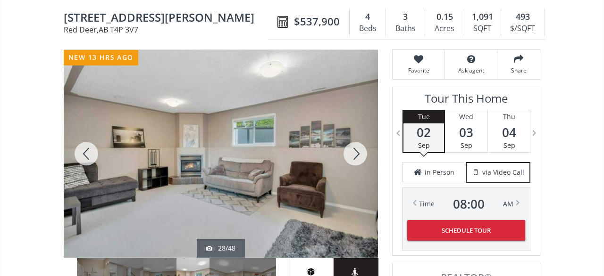
click at [352, 142] on div at bounding box center [354, 154] width 45 height 208
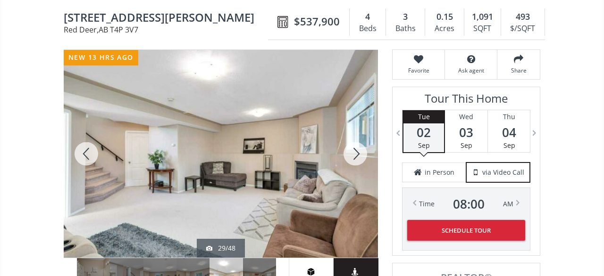
click at [352, 142] on div at bounding box center [354, 154] width 45 height 208
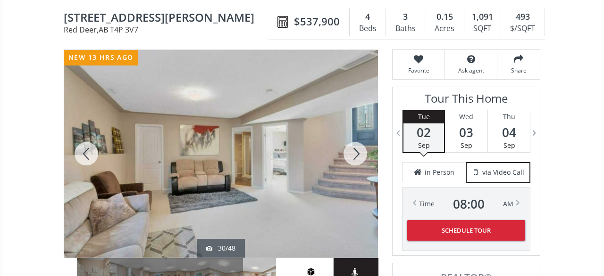
click at [352, 142] on div at bounding box center [354, 154] width 45 height 208
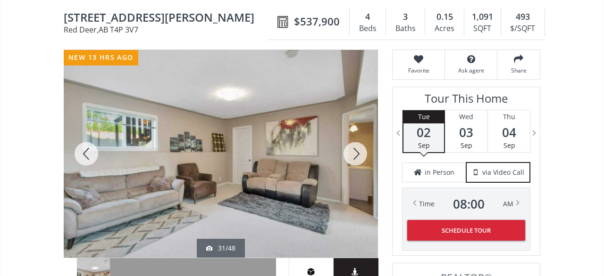
click at [352, 142] on div at bounding box center [354, 154] width 45 height 208
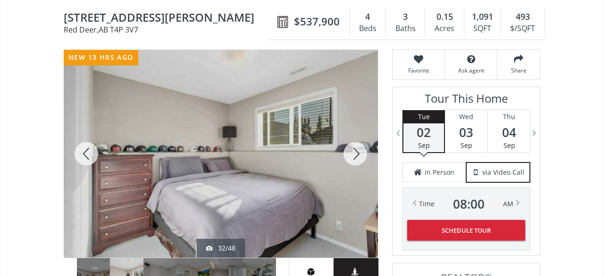
click at [352, 142] on div at bounding box center [354, 154] width 45 height 208
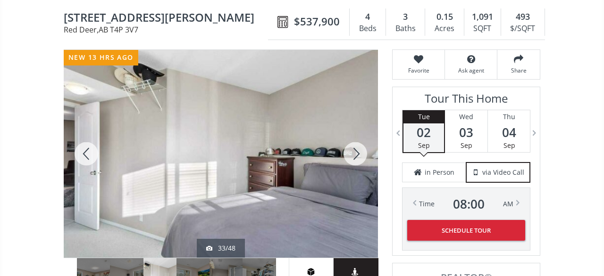
click at [352, 142] on div at bounding box center [354, 154] width 45 height 208
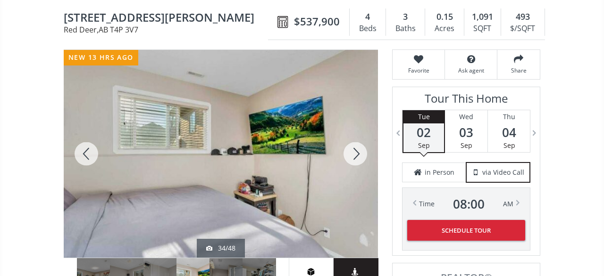
click at [352, 142] on div at bounding box center [354, 154] width 45 height 208
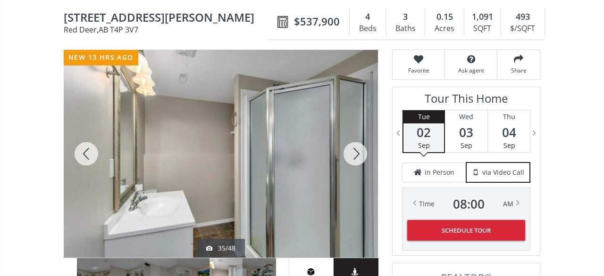
click at [352, 142] on div at bounding box center [354, 154] width 45 height 208
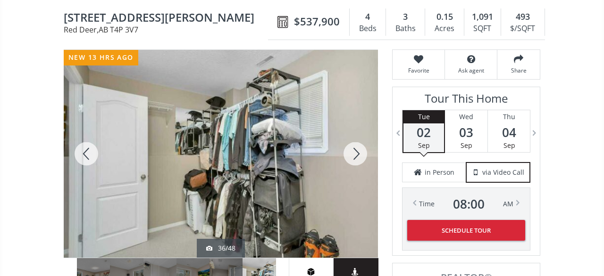
click at [352, 142] on div at bounding box center [354, 154] width 45 height 208
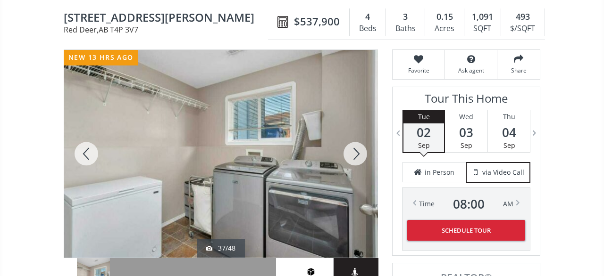
click at [352, 142] on div at bounding box center [354, 154] width 45 height 208
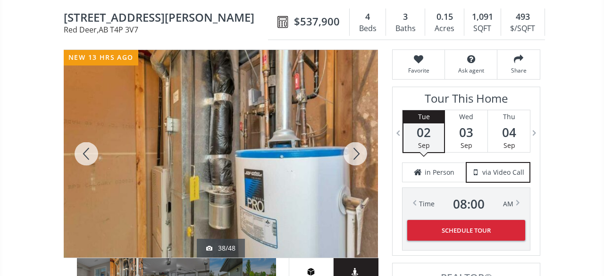
click at [352, 142] on div at bounding box center [354, 154] width 45 height 208
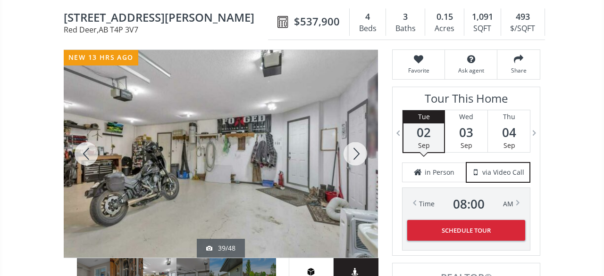
click at [352, 142] on div at bounding box center [354, 154] width 45 height 208
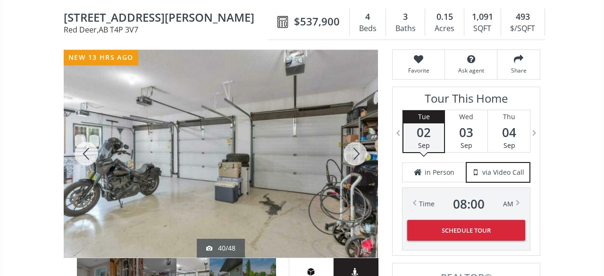
click at [352, 142] on div at bounding box center [354, 154] width 45 height 208
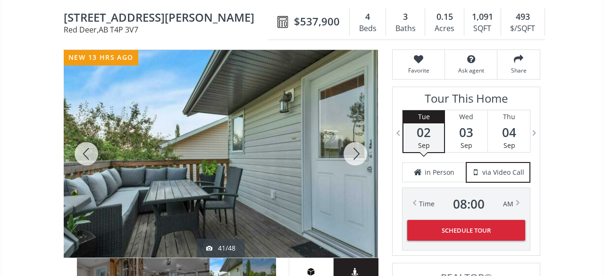
click at [352, 142] on div at bounding box center [354, 154] width 45 height 208
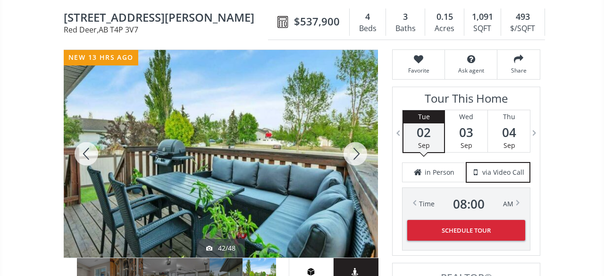
click at [352, 142] on div at bounding box center [354, 154] width 45 height 208
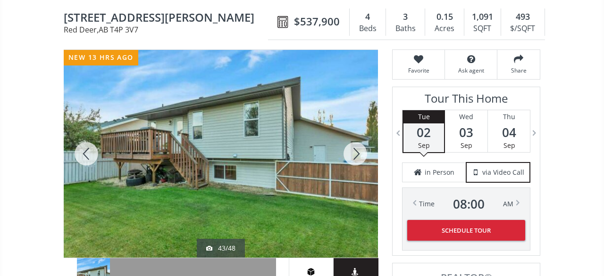
click at [352, 142] on div at bounding box center [354, 154] width 45 height 208
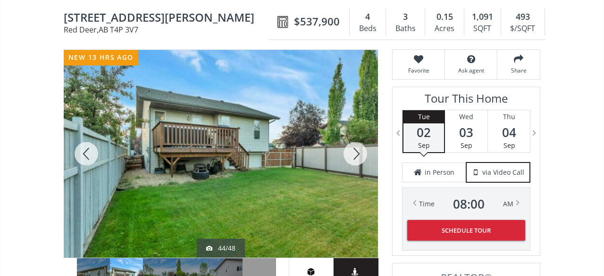
click at [352, 142] on div at bounding box center [354, 154] width 45 height 208
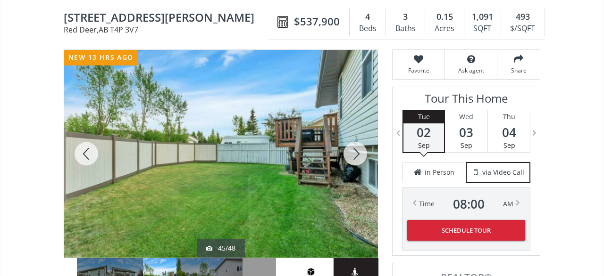
click at [352, 142] on div at bounding box center [354, 154] width 45 height 208
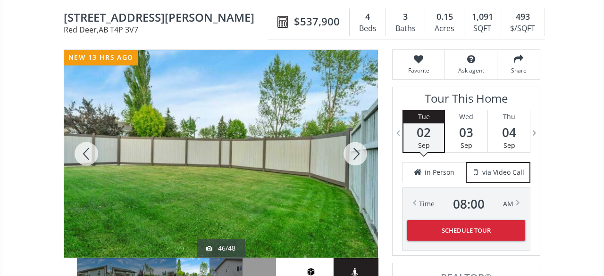
click at [352, 142] on div at bounding box center [354, 154] width 45 height 208
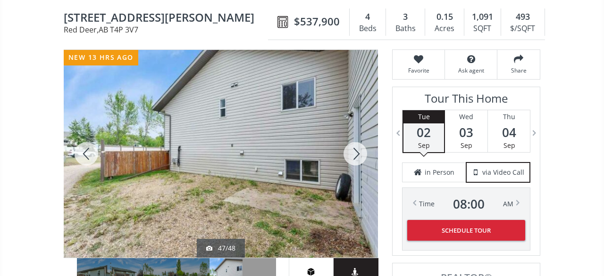
click at [352, 142] on div at bounding box center [354, 154] width 45 height 208
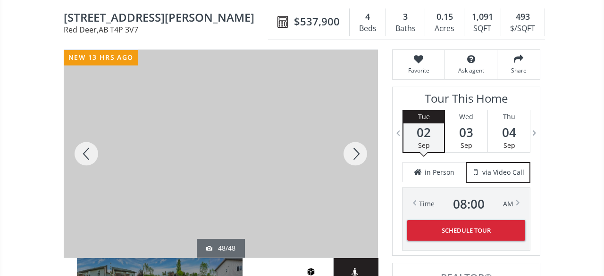
click at [352, 142] on div at bounding box center [354, 154] width 45 height 208
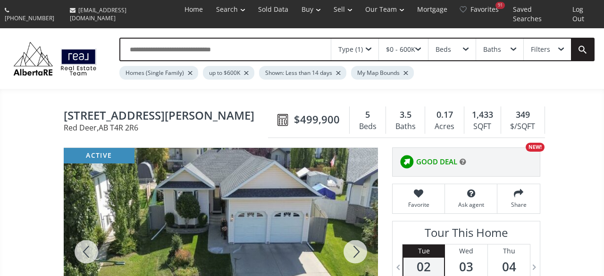
scroll to position [49, 0]
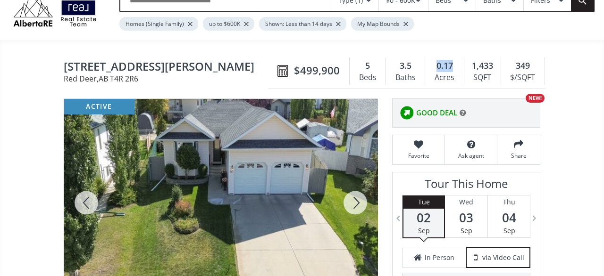
drag, startPoint x: 460, startPoint y: 56, endPoint x: 436, endPoint y: 54, distance: 23.7
click at [436, 58] on div "0.17 Acres" at bounding box center [444, 71] width 39 height 27
click at [271, 141] on div at bounding box center [221, 203] width 314 height 208
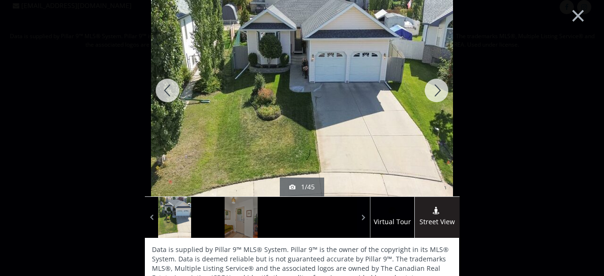
click at [441, 94] on div at bounding box center [436, 90] width 45 height 212
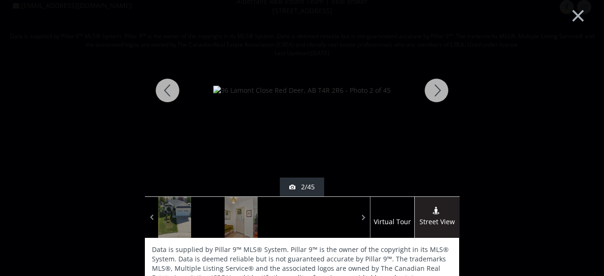
click at [441, 94] on div at bounding box center [436, 90] width 45 height 212
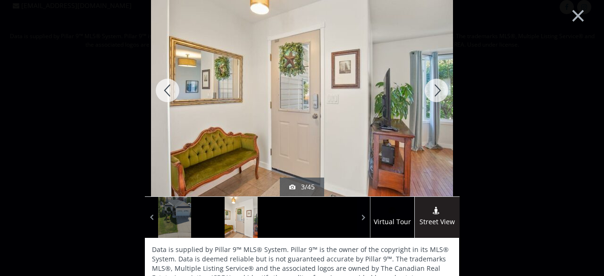
click at [441, 94] on div at bounding box center [436, 90] width 45 height 212
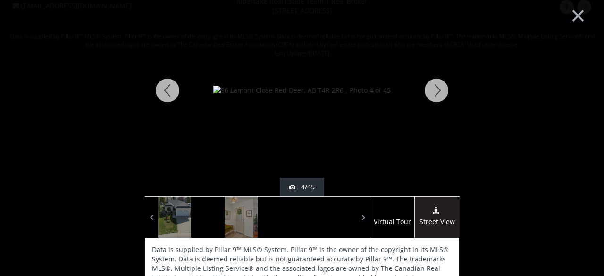
click at [441, 94] on div at bounding box center [436, 90] width 45 height 212
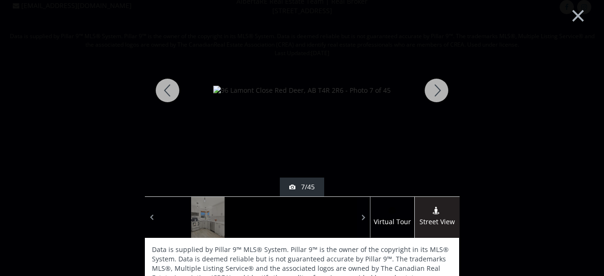
click at [441, 94] on div at bounding box center [436, 90] width 45 height 212
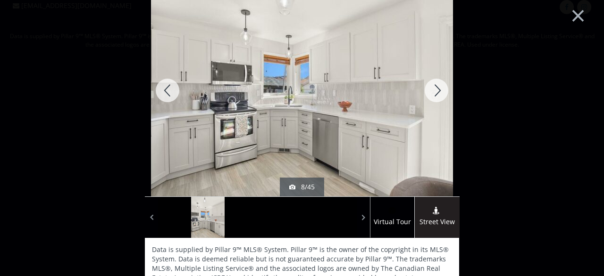
click at [441, 94] on div at bounding box center [436, 90] width 45 height 212
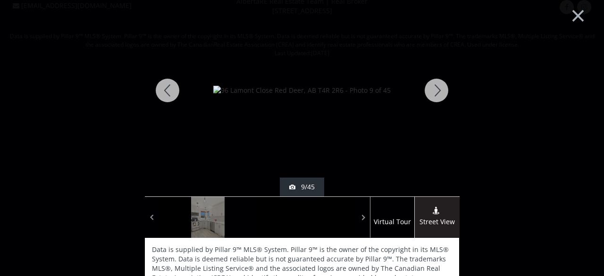
click at [441, 94] on div at bounding box center [436, 90] width 45 height 212
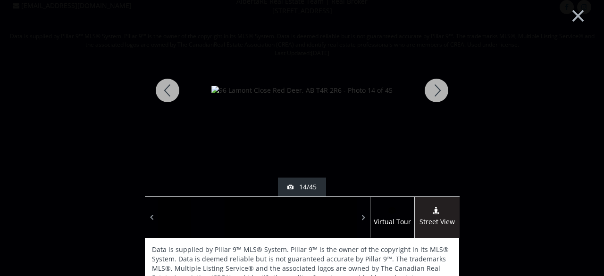
click at [441, 94] on div at bounding box center [436, 90] width 45 height 212
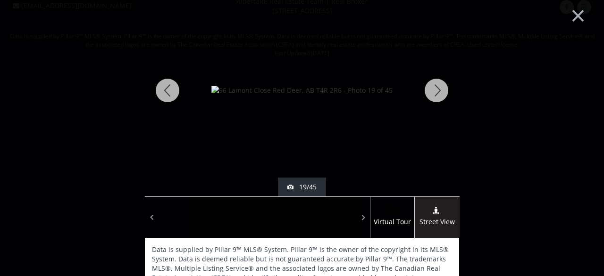
click at [158, 94] on div at bounding box center [167, 90] width 45 height 212
click at [452, 99] on div at bounding box center [436, 90] width 45 height 212
click at [439, 93] on div at bounding box center [436, 90] width 45 height 212
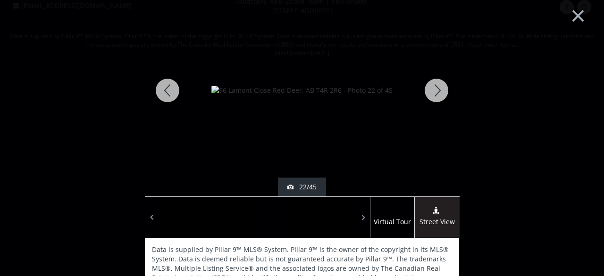
click at [439, 93] on div at bounding box center [436, 90] width 45 height 212
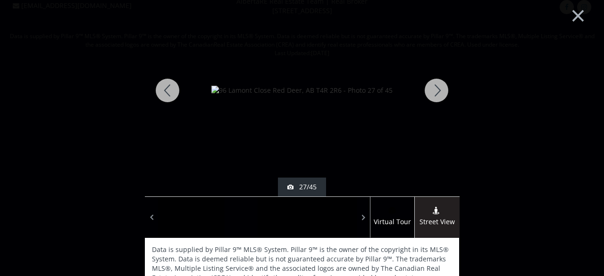
click at [439, 93] on div at bounding box center [436, 90] width 45 height 212
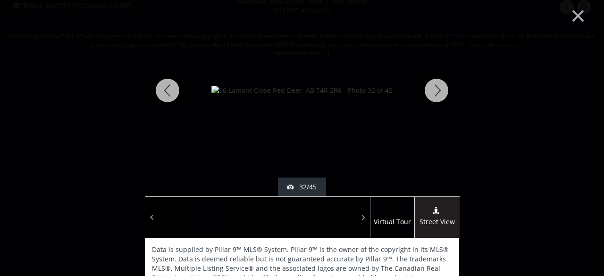
click at [439, 93] on div at bounding box center [436, 90] width 45 height 212
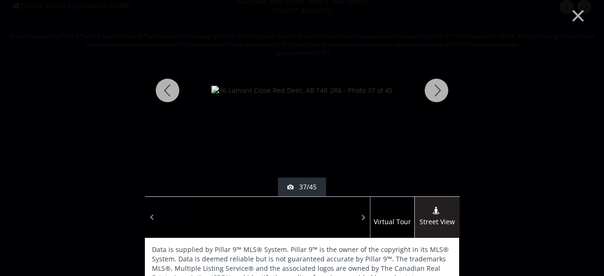
click at [439, 93] on div at bounding box center [436, 90] width 45 height 212
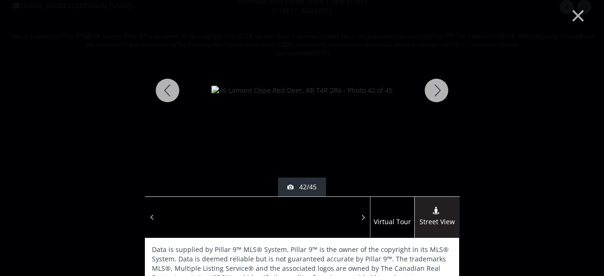
click at [166, 94] on div at bounding box center [167, 90] width 45 height 212
click at [441, 91] on div at bounding box center [436, 90] width 45 height 212
click at [174, 88] on div at bounding box center [167, 90] width 45 height 212
click at [436, 86] on div at bounding box center [436, 90] width 45 height 212
click at [436, 87] on div at bounding box center [436, 90] width 45 height 212
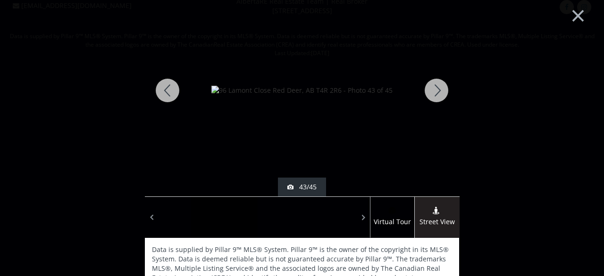
click at [436, 87] on div at bounding box center [436, 90] width 45 height 212
click at [433, 89] on div at bounding box center [436, 90] width 45 height 212
click at [439, 89] on div at bounding box center [436, 90] width 45 height 212
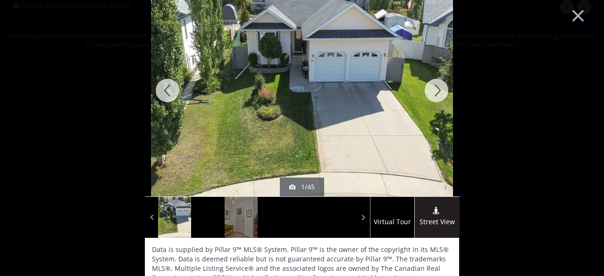
click at [438, 89] on div at bounding box center [436, 90] width 45 height 212
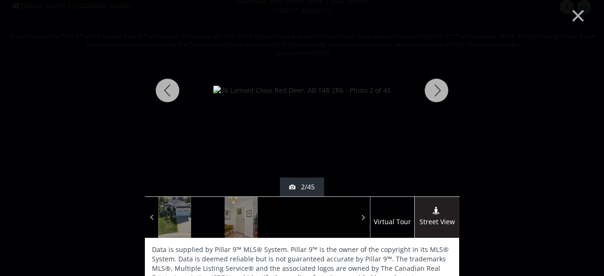
click at [438, 89] on div at bounding box center [436, 90] width 45 height 212
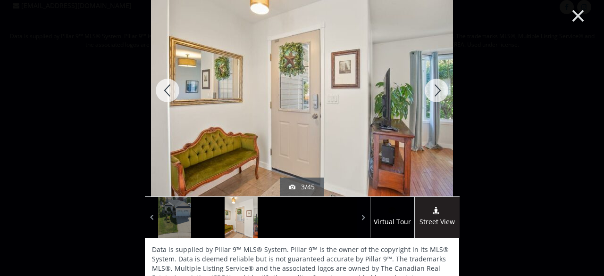
click at [576, 19] on button "×" at bounding box center [578, 14] width 52 height 39
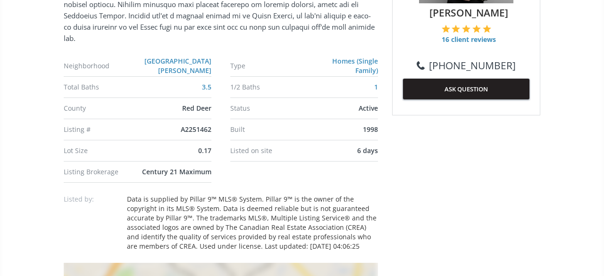
scroll to position [758, 0]
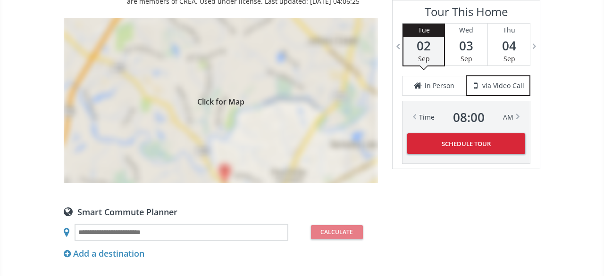
click at [272, 123] on div "Click for Map" at bounding box center [221, 100] width 314 height 165
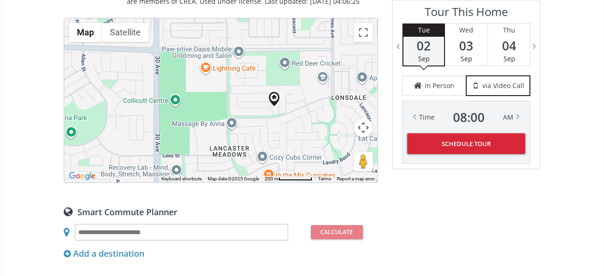
drag, startPoint x: 275, startPoint y: 77, endPoint x: 330, endPoint y: 85, distance: 54.8
click at [330, 85] on div at bounding box center [220, 100] width 313 height 164
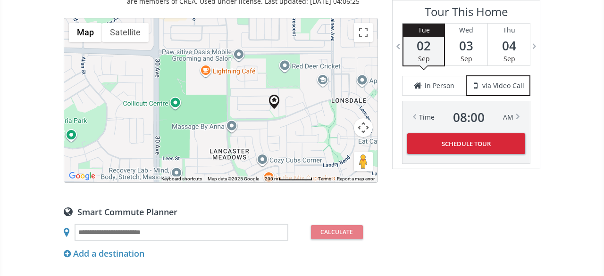
click at [364, 118] on button "Map camera controls" at bounding box center [363, 127] width 19 height 19
click at [342, 95] on button "Zoom in" at bounding box center [339, 104] width 19 height 19
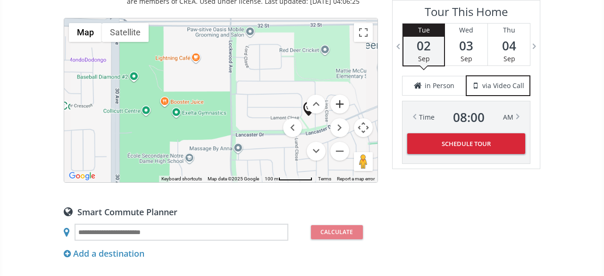
click at [342, 95] on button "Zoom in" at bounding box center [339, 104] width 19 height 19
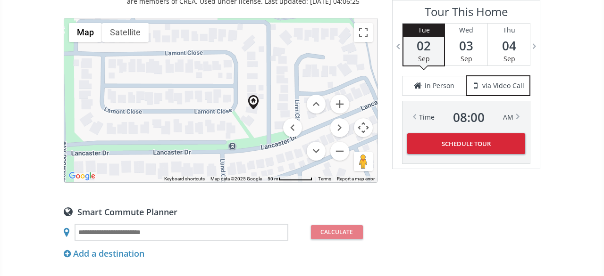
drag, startPoint x: 264, startPoint y: 116, endPoint x: 84, endPoint y: 84, distance: 182.8
click at [84, 84] on div at bounding box center [220, 100] width 313 height 164
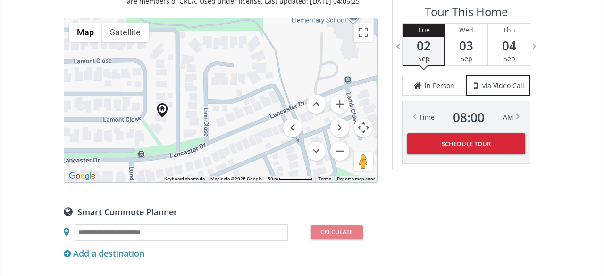
drag, startPoint x: 273, startPoint y: 105, endPoint x: 182, endPoint y: 113, distance: 91.4
click at [182, 113] on div at bounding box center [220, 100] width 313 height 164
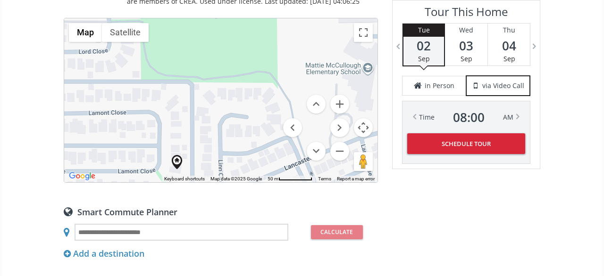
drag, startPoint x: 186, startPoint y: 65, endPoint x: 202, endPoint y: 121, distance: 58.7
click at [202, 121] on div at bounding box center [220, 100] width 313 height 164
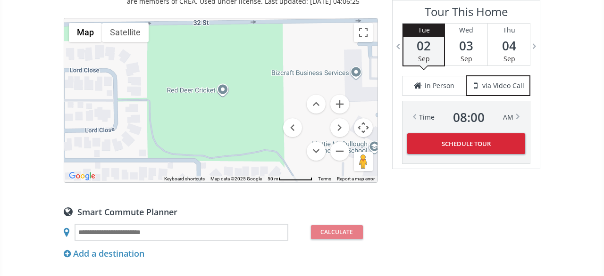
drag, startPoint x: 181, startPoint y: 32, endPoint x: 189, endPoint y: 136, distance: 104.0
click at [188, 136] on div at bounding box center [220, 100] width 313 height 164
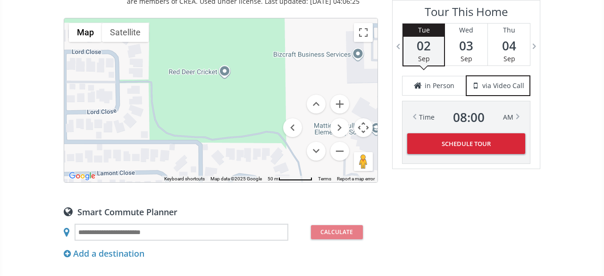
drag, startPoint x: 215, startPoint y: 127, endPoint x: 212, endPoint y: 51, distance: 75.5
click at [212, 52] on div at bounding box center [220, 100] width 313 height 164
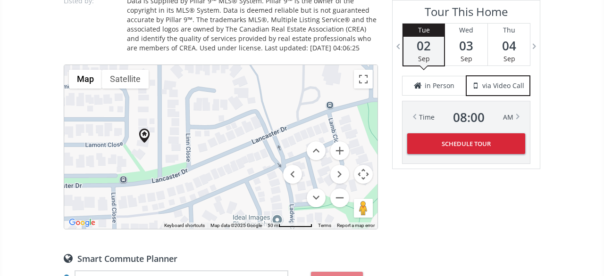
scroll to position [671, 0]
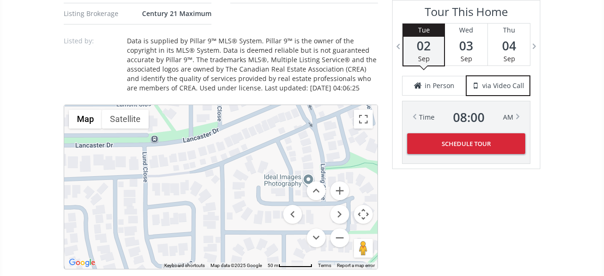
drag, startPoint x: 224, startPoint y: 104, endPoint x: 210, endPoint y: -20, distance: 125.3
click at [210, 105] on div at bounding box center [220, 187] width 313 height 164
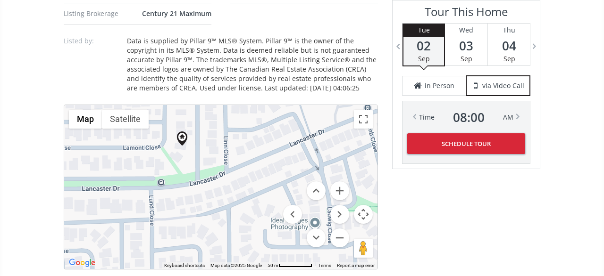
drag, startPoint x: 200, startPoint y: 173, endPoint x: 215, endPoint y: 260, distance: 88.4
click at [215, 260] on div at bounding box center [220, 187] width 313 height 164
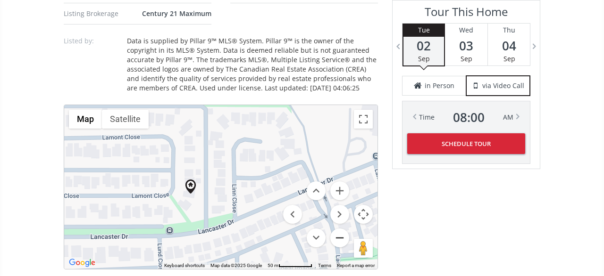
click at [339, 234] on button "Zoom out" at bounding box center [339, 238] width 19 height 19
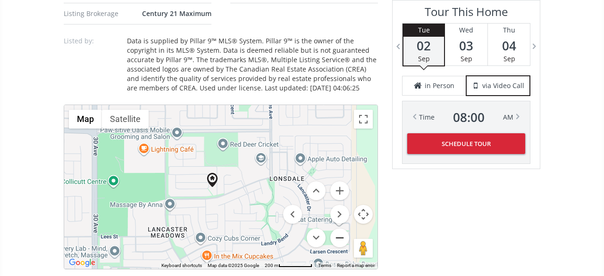
click at [339, 234] on button "Zoom out" at bounding box center [339, 238] width 19 height 19
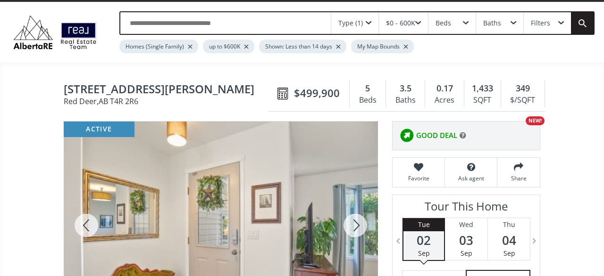
scroll to position [0, 0]
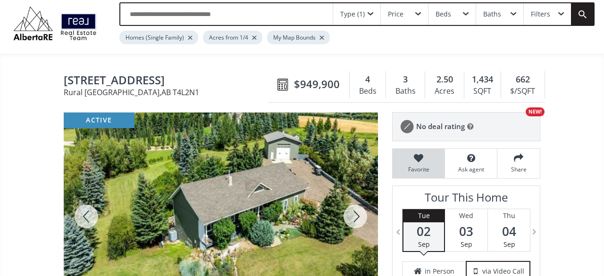
scroll to position [98, 0]
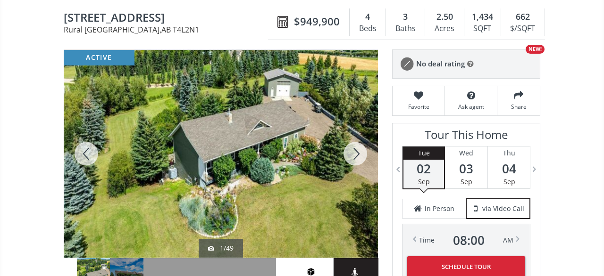
click at [362, 144] on div at bounding box center [354, 154] width 45 height 208
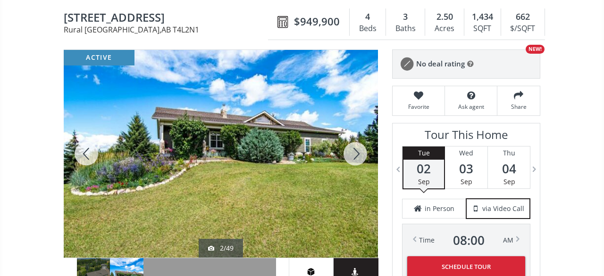
click at [362, 144] on div at bounding box center [354, 154] width 45 height 208
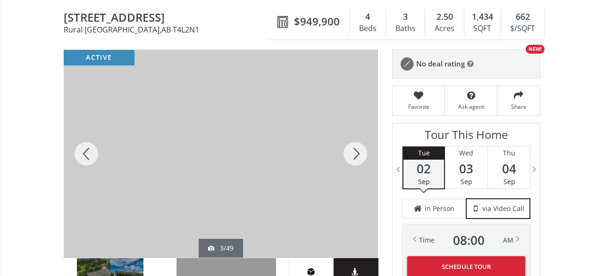
click at [362, 144] on div at bounding box center [354, 154] width 45 height 208
click at [182, 146] on div at bounding box center [221, 154] width 314 height 208
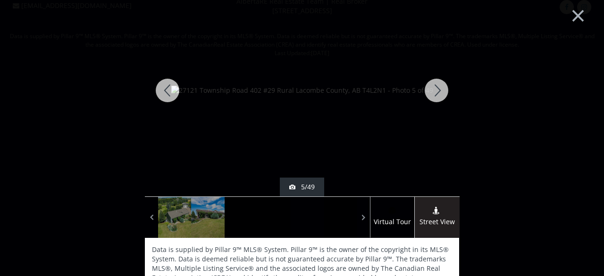
scroll to position [23, 0]
click at [430, 99] on div at bounding box center [436, 90] width 45 height 212
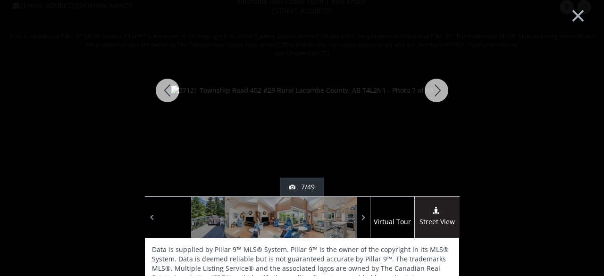
click at [430, 99] on div at bounding box center [436, 90] width 45 height 212
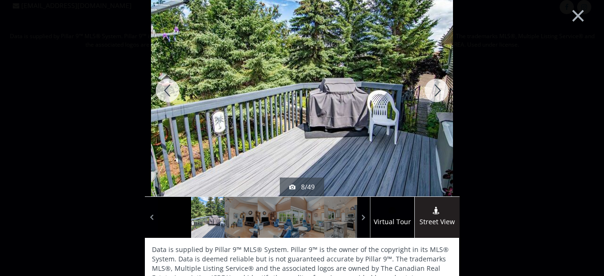
click at [430, 99] on div at bounding box center [436, 90] width 45 height 212
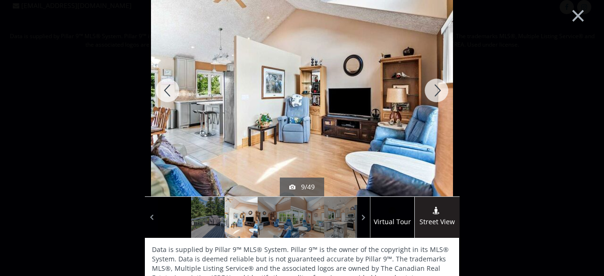
click at [430, 99] on div at bounding box center [436, 90] width 45 height 212
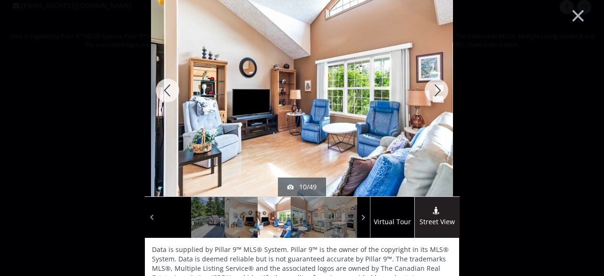
click at [430, 99] on div at bounding box center [436, 90] width 45 height 212
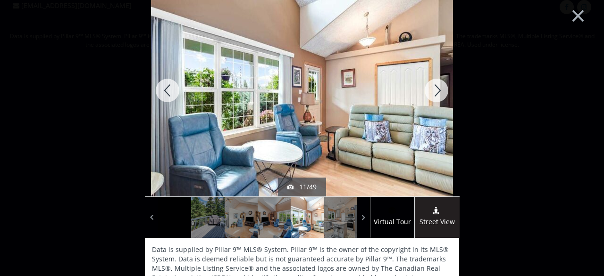
click at [430, 99] on div at bounding box center [436, 90] width 45 height 212
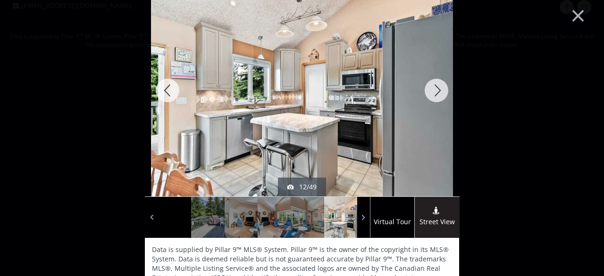
click at [430, 99] on div at bounding box center [436, 90] width 45 height 212
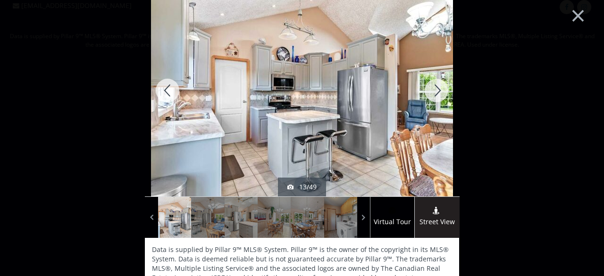
click at [430, 99] on div at bounding box center [436, 90] width 45 height 212
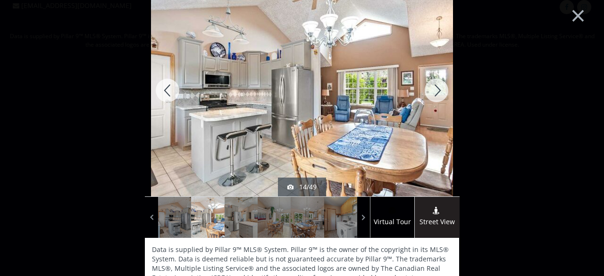
click at [430, 99] on div at bounding box center [436, 90] width 45 height 212
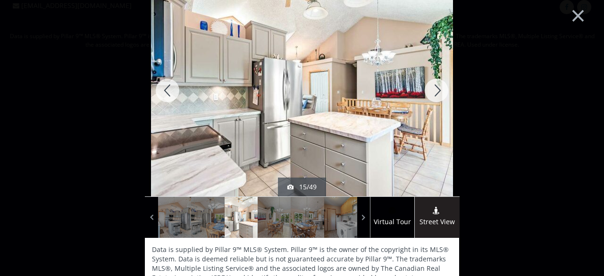
click at [430, 99] on div at bounding box center [436, 90] width 45 height 212
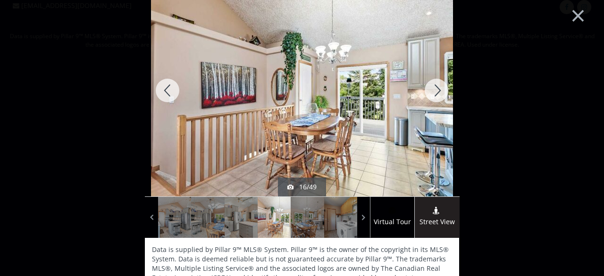
click at [430, 99] on div at bounding box center [436, 90] width 45 height 212
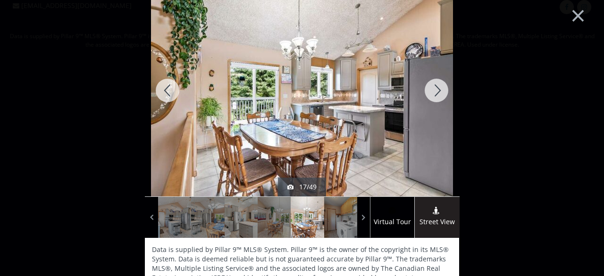
click at [430, 99] on div at bounding box center [436, 90] width 45 height 212
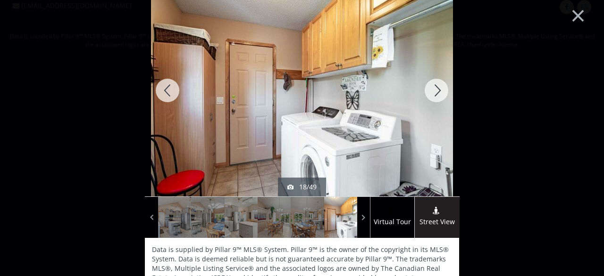
click at [430, 99] on div at bounding box center [436, 90] width 45 height 212
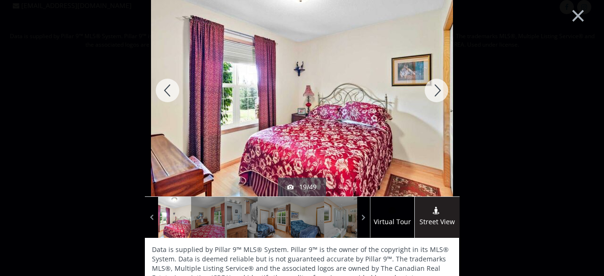
click at [430, 99] on div at bounding box center [436, 90] width 45 height 212
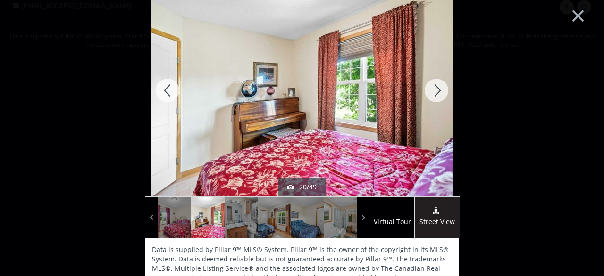
click at [430, 99] on div at bounding box center [436, 90] width 45 height 212
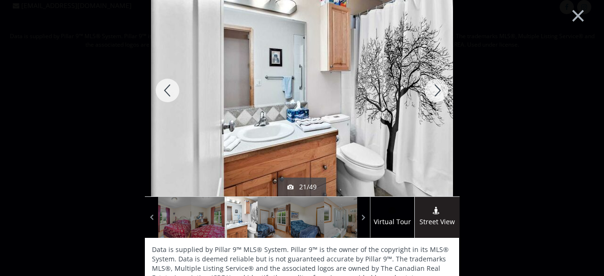
click at [430, 99] on div at bounding box center [436, 90] width 45 height 212
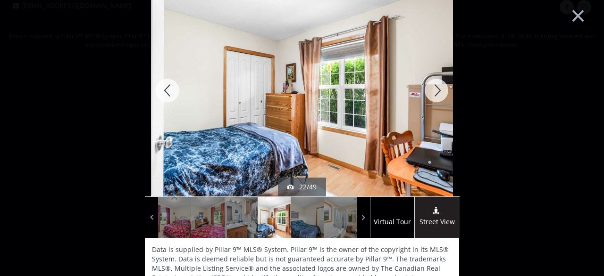
click at [430, 99] on div at bounding box center [436, 90] width 45 height 212
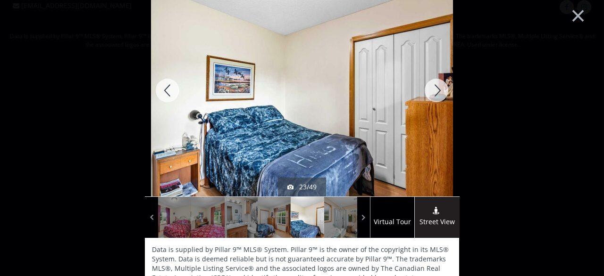
click at [430, 99] on div at bounding box center [436, 90] width 45 height 212
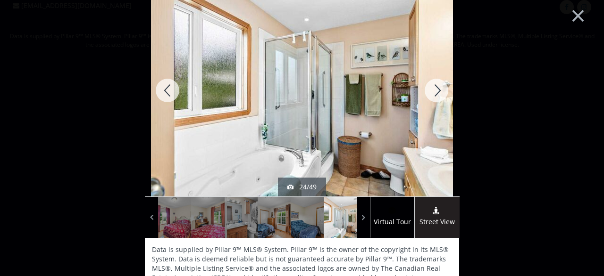
click at [430, 99] on div at bounding box center [436, 90] width 45 height 212
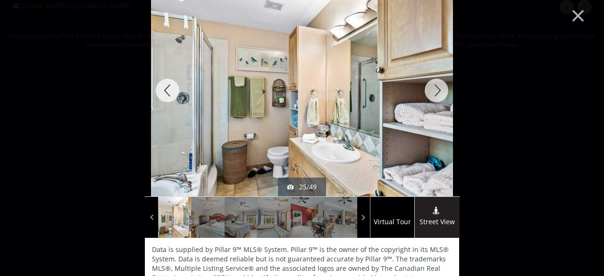
click at [430, 99] on div at bounding box center [436, 90] width 45 height 212
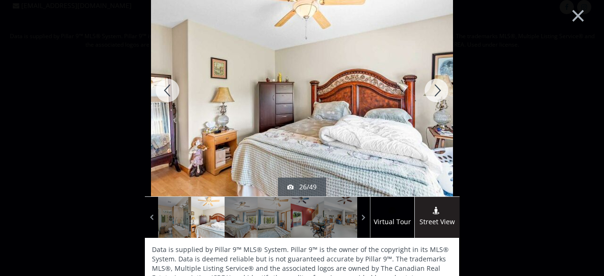
click at [430, 99] on div at bounding box center [436, 90] width 45 height 212
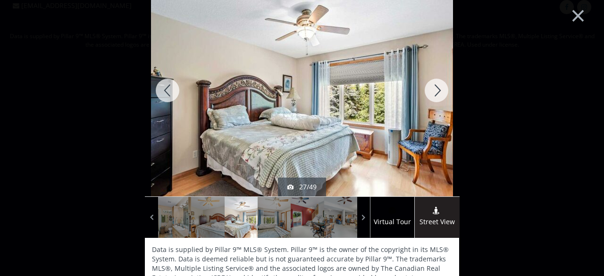
click at [430, 99] on div at bounding box center [436, 90] width 45 height 212
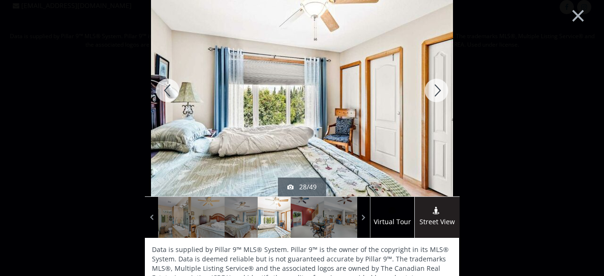
click at [430, 99] on div at bounding box center [436, 90] width 45 height 212
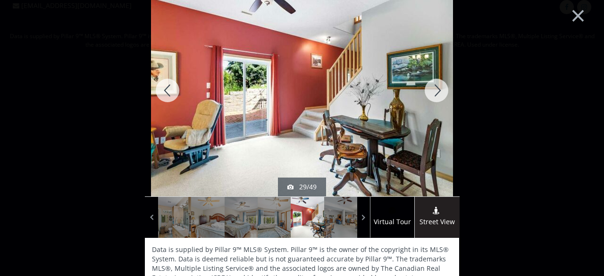
click at [430, 99] on div at bounding box center [436, 90] width 45 height 212
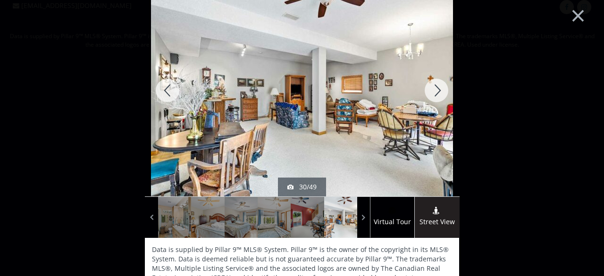
click at [430, 99] on div at bounding box center [436, 90] width 45 height 212
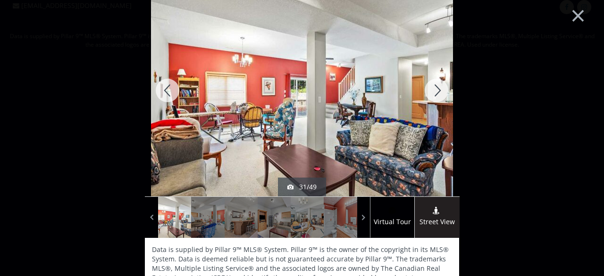
click at [430, 99] on div at bounding box center [436, 90] width 45 height 212
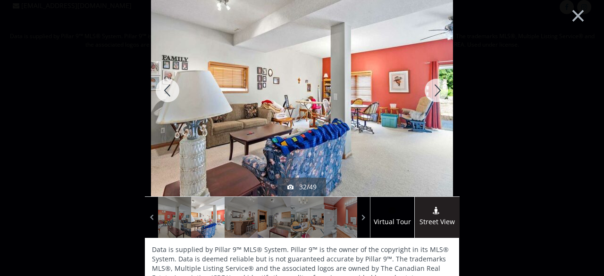
click at [430, 99] on div at bounding box center [436, 90] width 45 height 212
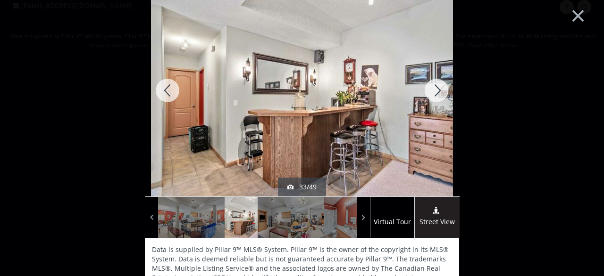
click at [430, 99] on div at bounding box center [436, 90] width 45 height 212
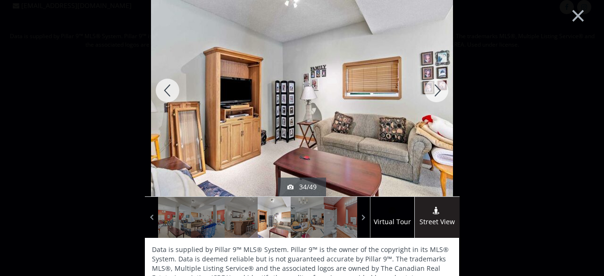
click at [430, 99] on div at bounding box center [436, 90] width 45 height 212
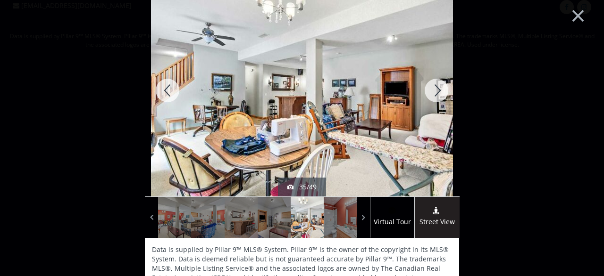
click at [430, 99] on div at bounding box center [436, 90] width 45 height 212
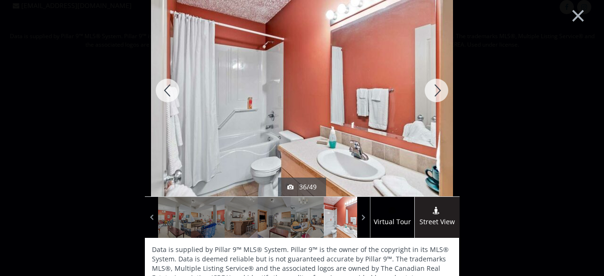
click at [430, 99] on div at bounding box center [436, 90] width 45 height 212
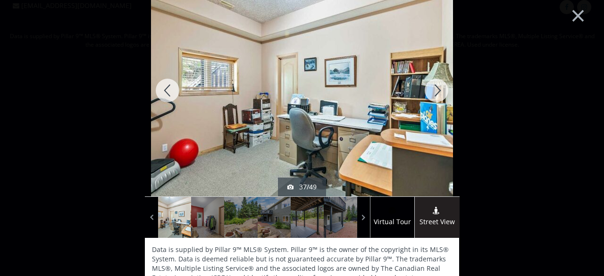
click at [430, 99] on div at bounding box center [436, 90] width 45 height 212
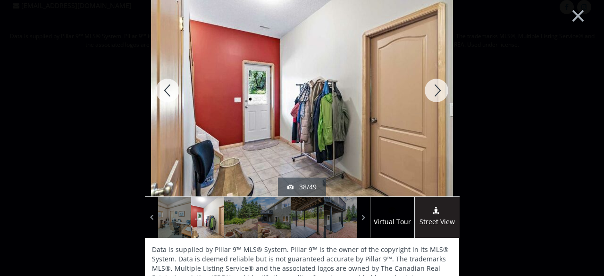
click at [430, 99] on div at bounding box center [436, 90] width 45 height 212
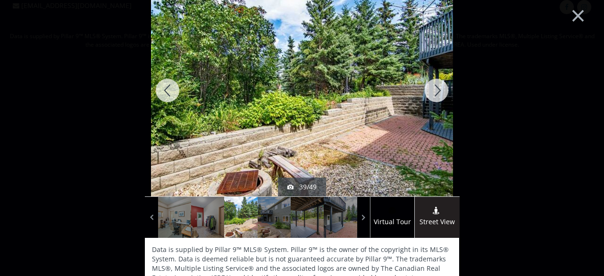
click at [430, 99] on div at bounding box center [436, 90] width 45 height 212
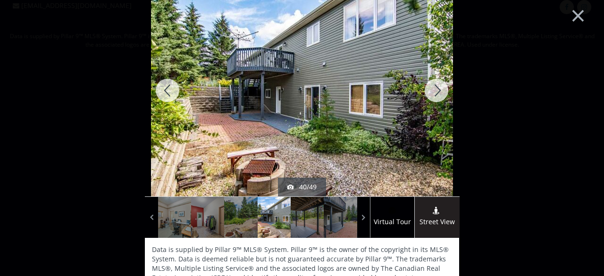
click at [430, 99] on div at bounding box center [436, 90] width 45 height 212
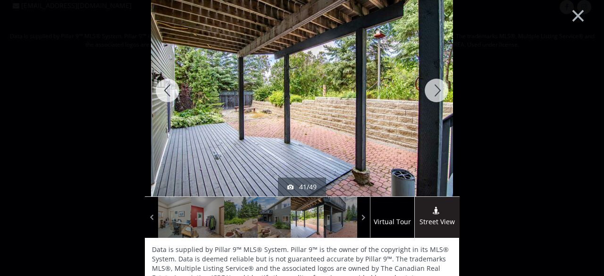
click at [430, 99] on div at bounding box center [436, 90] width 45 height 212
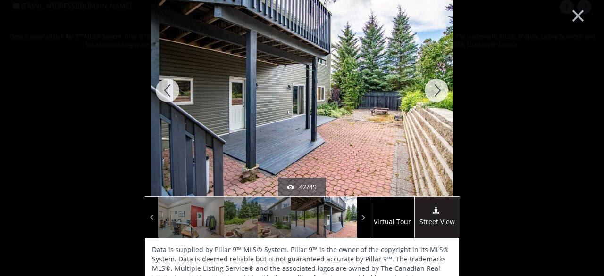
click at [430, 99] on div at bounding box center [436, 90] width 45 height 212
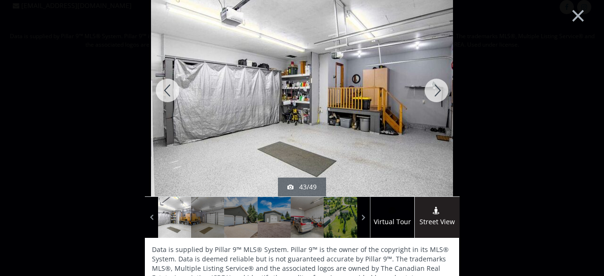
click at [430, 99] on div at bounding box center [436, 90] width 45 height 212
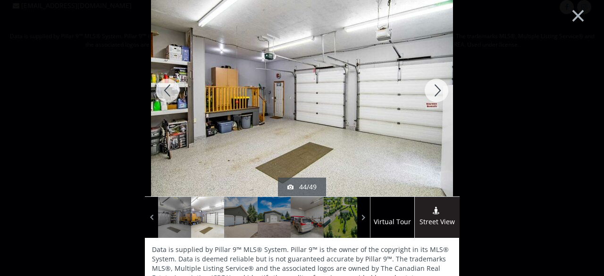
click at [430, 99] on div at bounding box center [436, 90] width 45 height 212
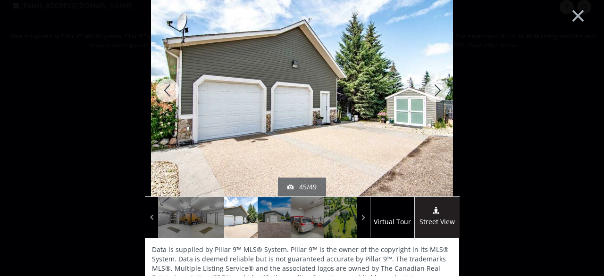
click at [430, 99] on div at bounding box center [436, 90] width 45 height 212
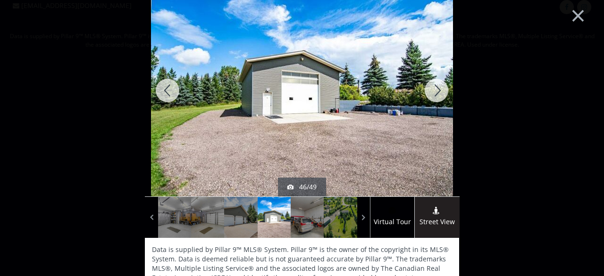
click at [430, 99] on div at bounding box center [436, 90] width 45 height 212
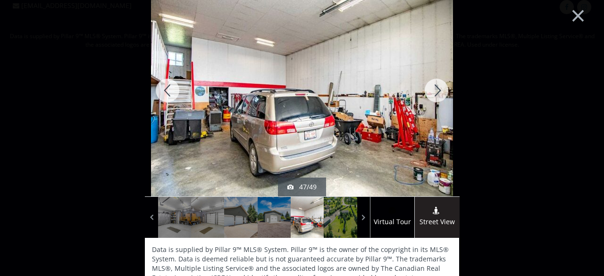
click at [430, 99] on div at bounding box center [436, 90] width 45 height 212
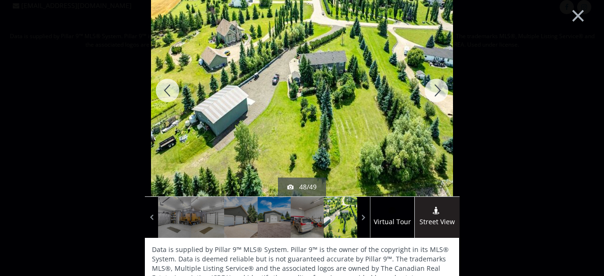
click at [430, 99] on div at bounding box center [436, 90] width 45 height 212
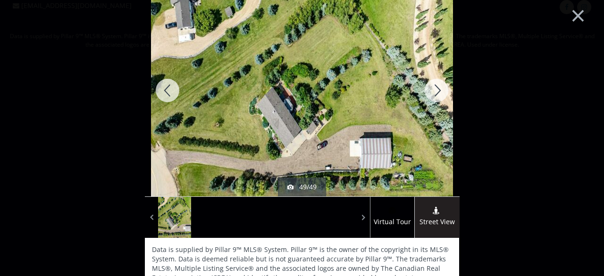
click at [430, 99] on div at bounding box center [436, 90] width 45 height 212
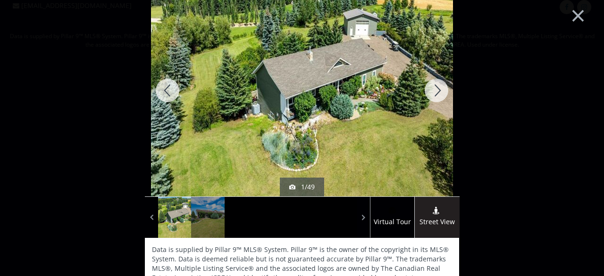
click at [430, 99] on div at bounding box center [436, 90] width 45 height 212
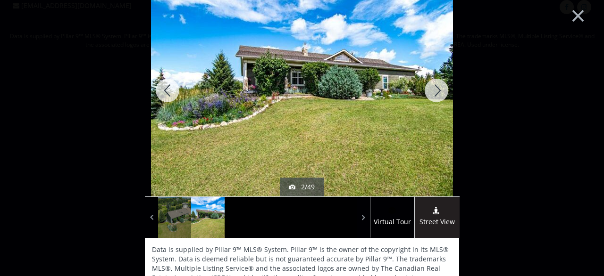
click at [430, 99] on div at bounding box center [436, 90] width 45 height 212
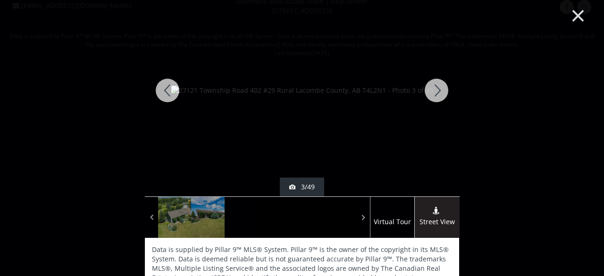
click at [573, 19] on button "×" at bounding box center [578, 14] width 52 height 39
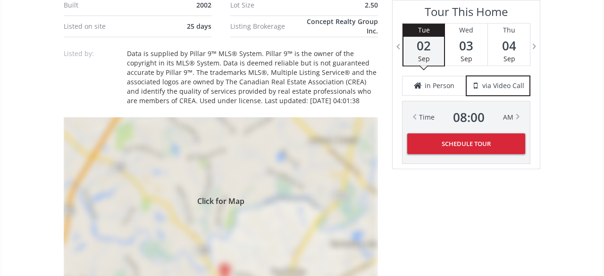
scroll to position [709, 0]
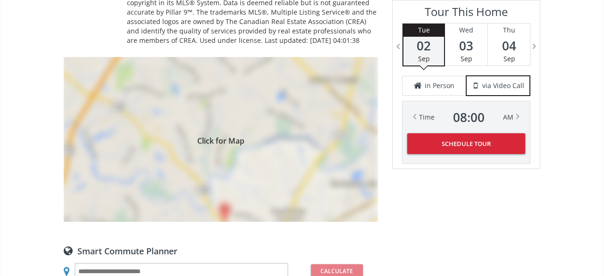
click at [255, 152] on div "Click for Map" at bounding box center [221, 139] width 314 height 165
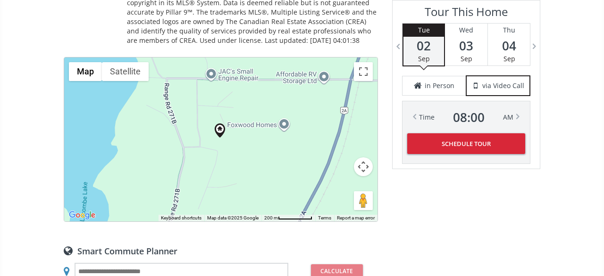
click at [363, 163] on button "Map camera controls" at bounding box center [363, 166] width 19 height 19
click at [343, 134] on button "Zoom in" at bounding box center [339, 143] width 19 height 19
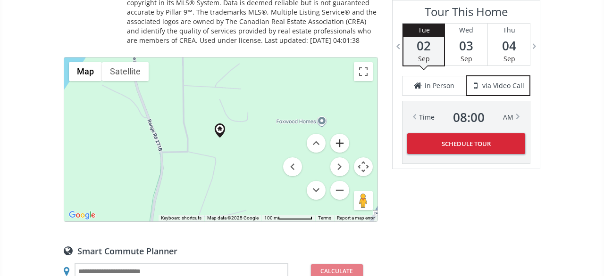
click at [343, 134] on button "Zoom in" at bounding box center [339, 143] width 19 height 19
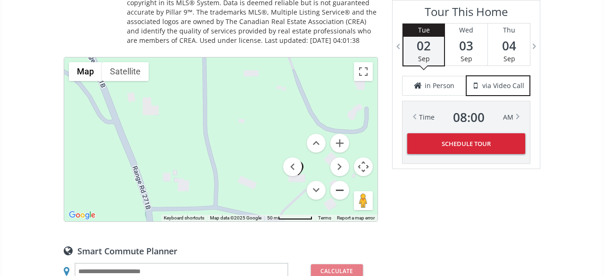
drag, startPoint x: 259, startPoint y: 137, endPoint x: 341, endPoint y: 178, distance: 91.5
click at [341, 178] on div "Map Terrain Satellite Labels Keyboard shortcuts Map Data Map data ©2025 Google …" at bounding box center [220, 140] width 313 height 164
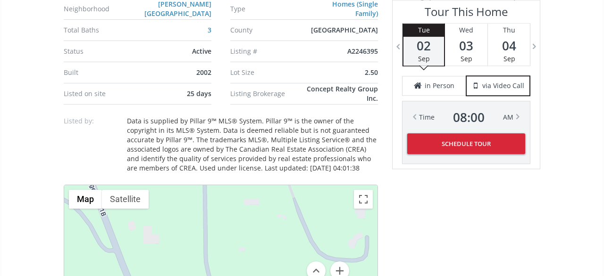
scroll to position [687, 0]
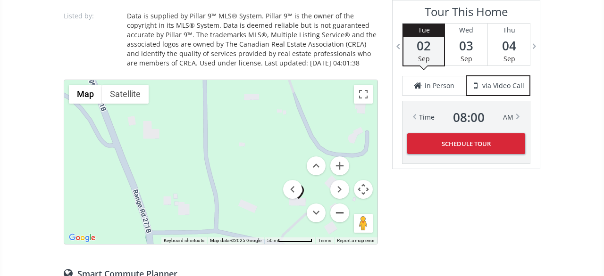
click at [340, 205] on button "Zoom out" at bounding box center [339, 213] width 19 height 19
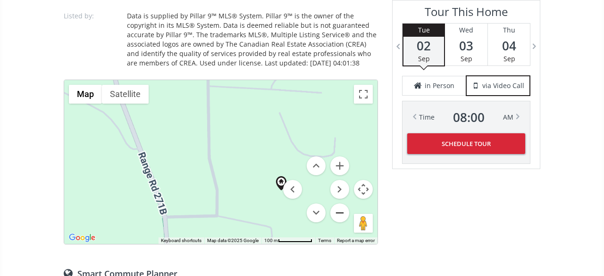
click at [340, 205] on button "Zoom out" at bounding box center [339, 213] width 19 height 19
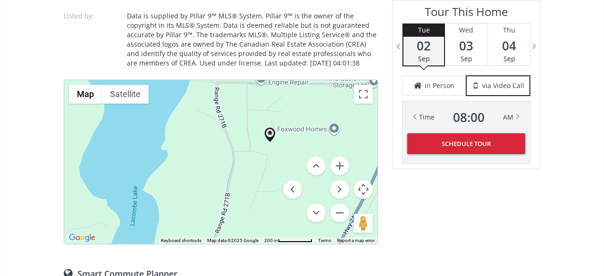
drag, startPoint x: 254, startPoint y: 183, endPoint x: 284, endPoint y: 159, distance: 38.3
click at [284, 159] on div "Map Terrain Satellite Labels Keyboard shortcuts Map Data Map data ©2025 Google …" at bounding box center [220, 162] width 313 height 164
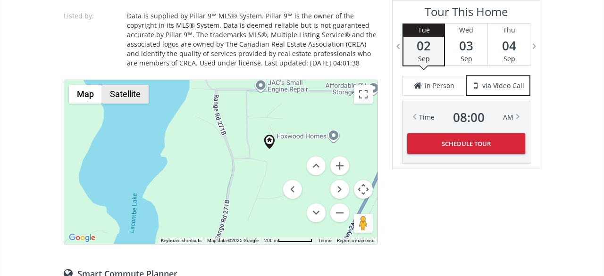
click at [131, 86] on button "Satellite" at bounding box center [125, 94] width 47 height 19
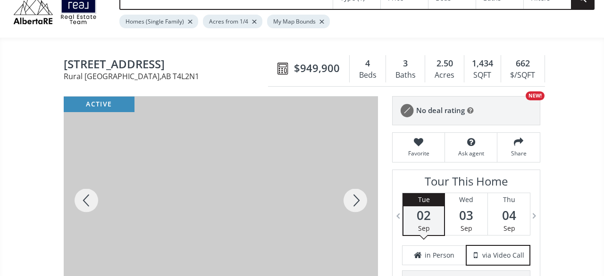
scroll to position [49, 0]
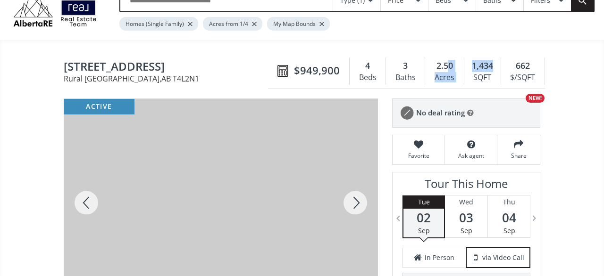
drag, startPoint x: 492, startPoint y: 57, endPoint x: 448, endPoint y: 59, distance: 43.4
click at [448, 59] on div "$949,900 4 Beds 3 Baths 2.50 Acres 1,434 SQFT 662 $/SQFT" at bounding box center [406, 71] width 277 height 35
click at [494, 60] on div "1,434" at bounding box center [482, 66] width 27 height 12
drag, startPoint x: 494, startPoint y: 55, endPoint x: 469, endPoint y: 54, distance: 25.0
click at [469, 60] on div "1,434" at bounding box center [482, 66] width 27 height 12
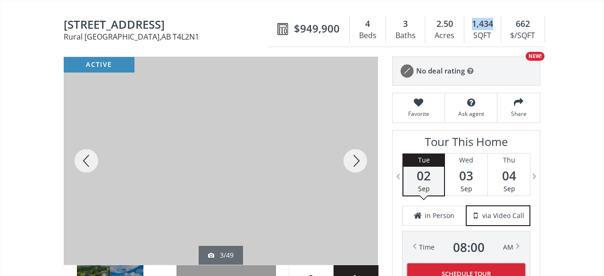
scroll to position [147, 0]
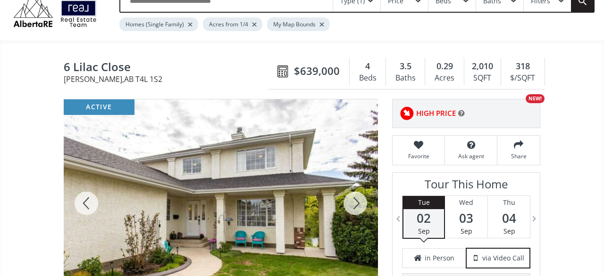
scroll to position [49, 0]
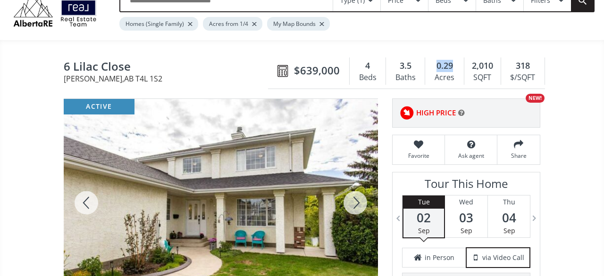
drag, startPoint x: 456, startPoint y: 56, endPoint x: 437, endPoint y: 54, distance: 19.5
click at [437, 60] on div "0.29" at bounding box center [444, 66] width 29 height 12
drag, startPoint x: 489, startPoint y: 58, endPoint x: 469, endPoint y: 58, distance: 20.3
click at [469, 58] on div "2,010 SQFT" at bounding box center [482, 71] width 37 height 27
click at [251, 176] on div at bounding box center [221, 203] width 314 height 208
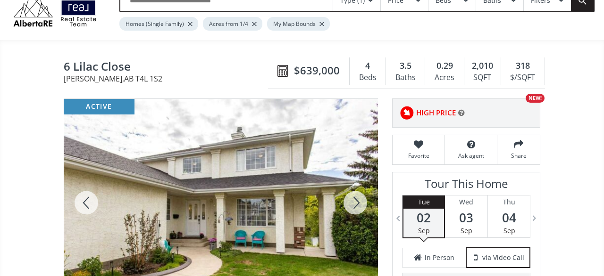
scroll to position [23, 0]
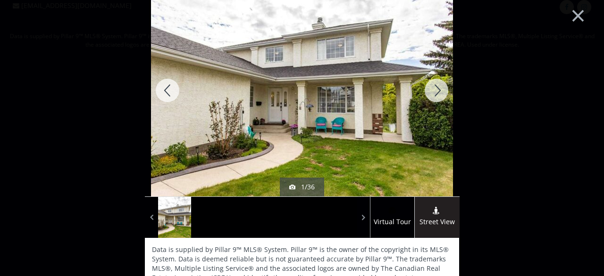
click at [435, 90] on div at bounding box center [436, 90] width 45 height 212
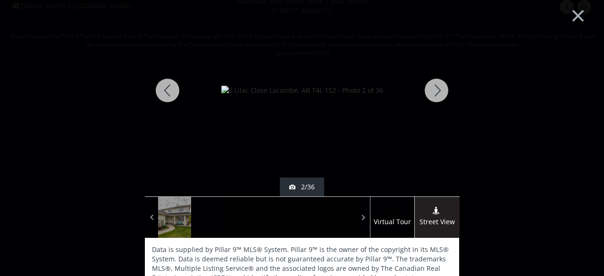
click at [435, 90] on div at bounding box center [436, 90] width 45 height 212
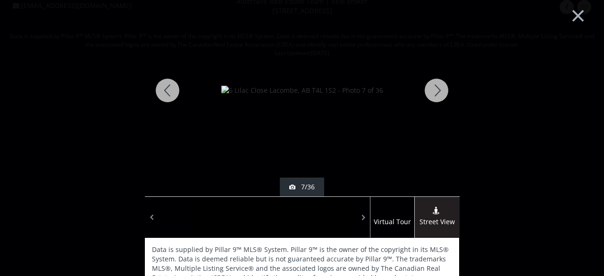
click at [435, 90] on div at bounding box center [436, 90] width 45 height 212
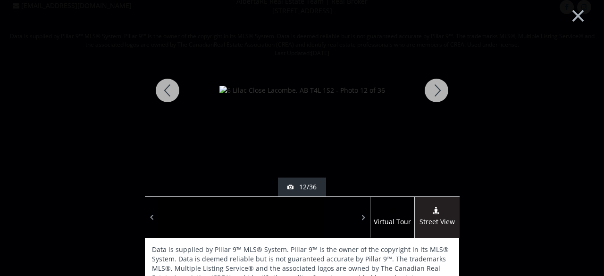
click at [435, 90] on div at bounding box center [436, 90] width 45 height 212
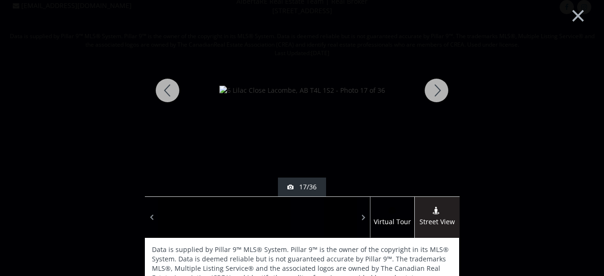
click at [435, 90] on div at bounding box center [436, 90] width 45 height 212
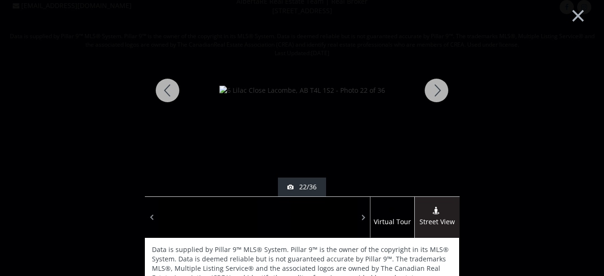
click at [435, 90] on div at bounding box center [436, 90] width 45 height 212
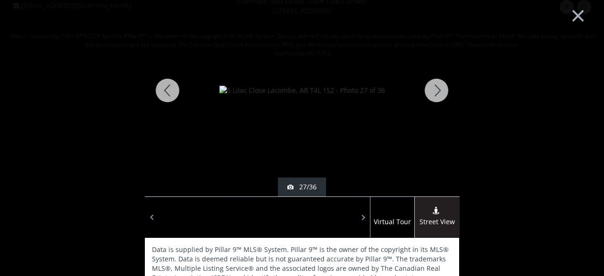
click at [435, 90] on div at bounding box center [436, 90] width 45 height 212
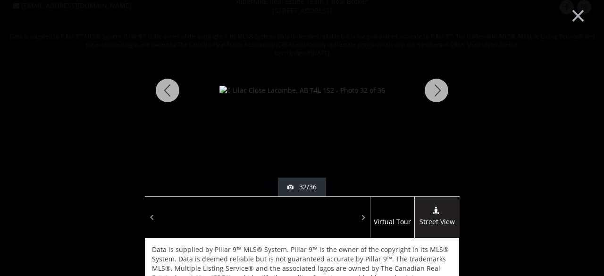
click at [435, 90] on div at bounding box center [436, 90] width 45 height 212
click at [441, 94] on div at bounding box center [436, 90] width 45 height 212
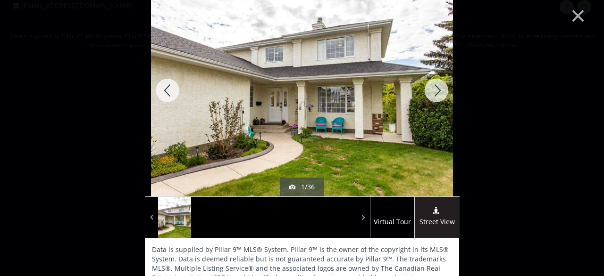
click at [441, 94] on div at bounding box center [436, 90] width 45 height 212
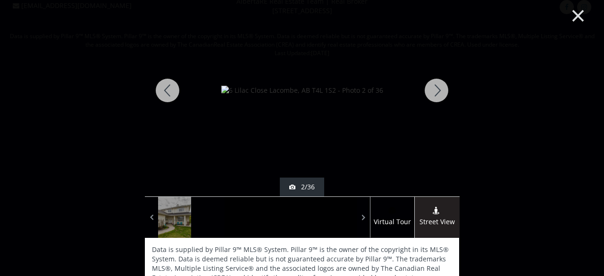
click at [575, 16] on button "×" at bounding box center [578, 14] width 52 height 39
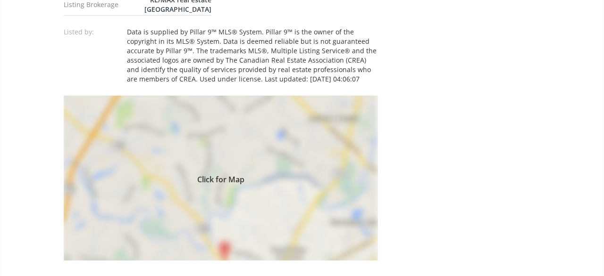
scroll to position [709, 0]
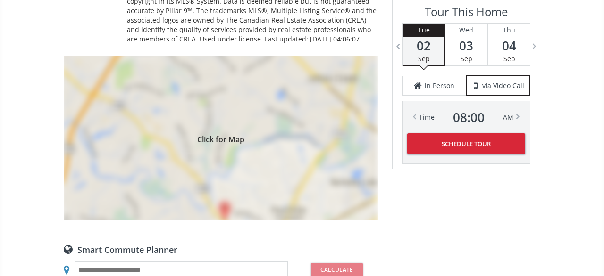
click at [328, 123] on div "Click for Map" at bounding box center [221, 138] width 314 height 165
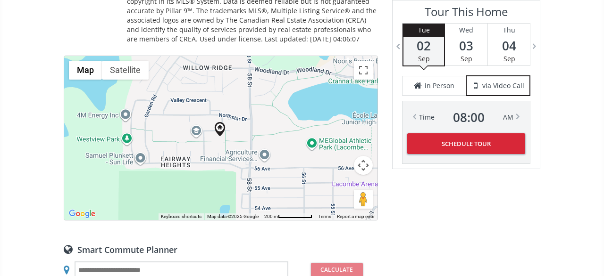
click at [367, 156] on button "Map camera controls" at bounding box center [363, 165] width 19 height 19
click at [345, 180] on button "Zoom out" at bounding box center [339, 189] width 19 height 19
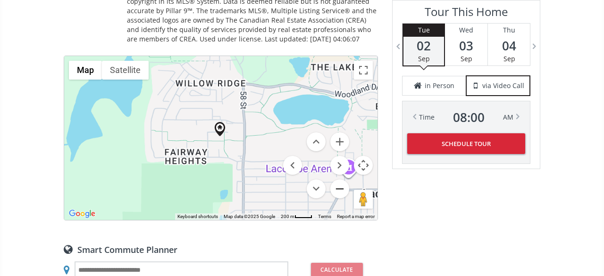
click at [345, 180] on button "Zoom out" at bounding box center [339, 189] width 19 height 19
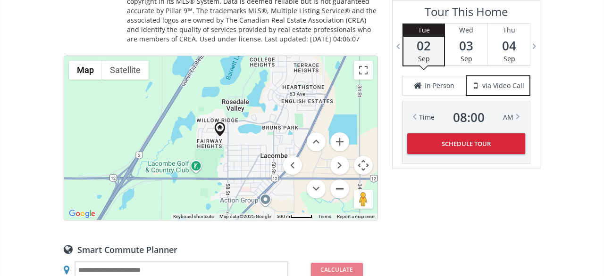
click at [345, 180] on button "Zoom out" at bounding box center [339, 189] width 19 height 19
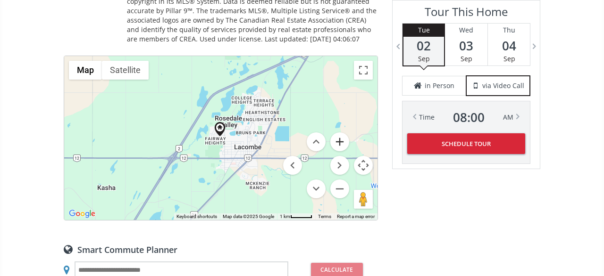
click at [340, 132] on button "Zoom in" at bounding box center [339, 141] width 19 height 19
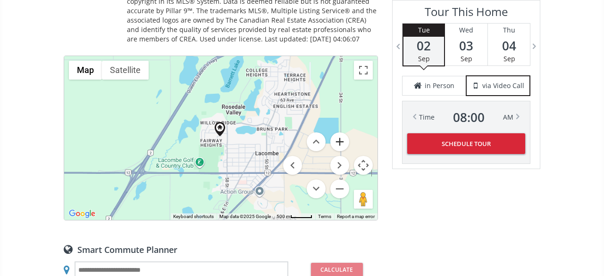
click at [340, 132] on button "Zoom in" at bounding box center [339, 141] width 19 height 19
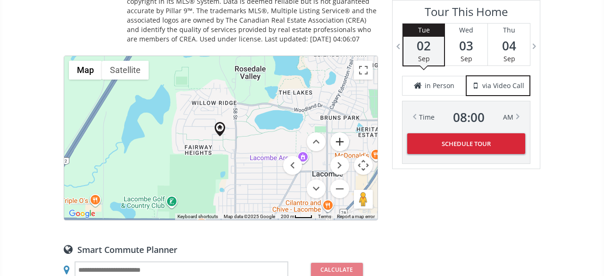
click at [340, 132] on button "Zoom in" at bounding box center [339, 141] width 19 height 19
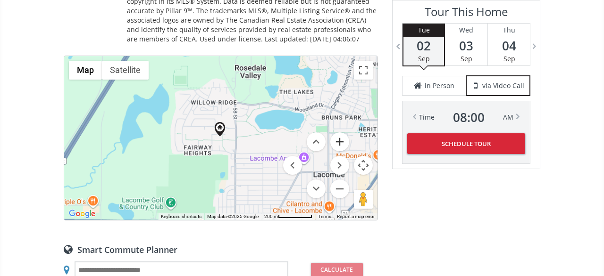
click at [340, 132] on button "Zoom in" at bounding box center [339, 141] width 19 height 19
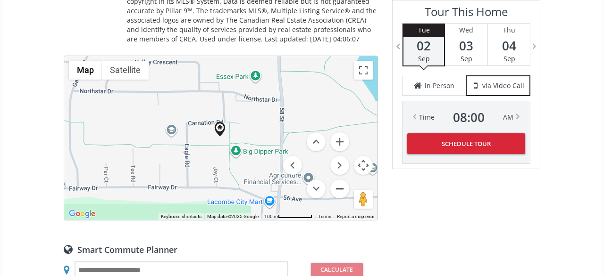
click at [341, 180] on button "Zoom out" at bounding box center [339, 189] width 19 height 19
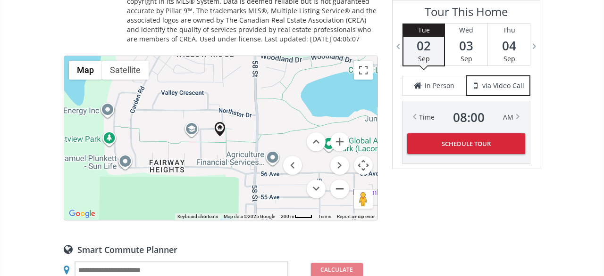
click at [341, 180] on button "Zoom out" at bounding box center [339, 189] width 19 height 19
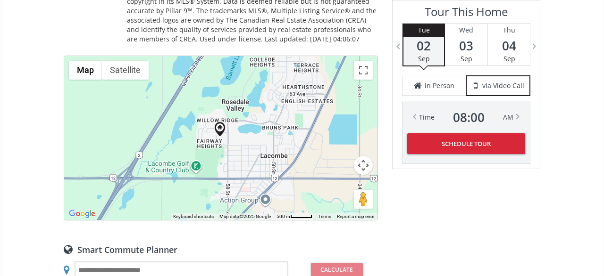
click at [366, 156] on button "Map camera controls" at bounding box center [363, 165] width 19 height 19
click at [339, 132] on button "Zoom in" at bounding box center [339, 141] width 19 height 19
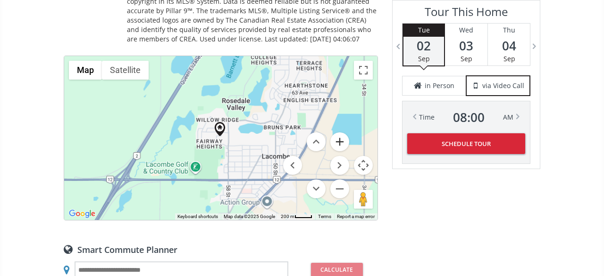
click at [339, 132] on button "Zoom in" at bounding box center [339, 141] width 19 height 19
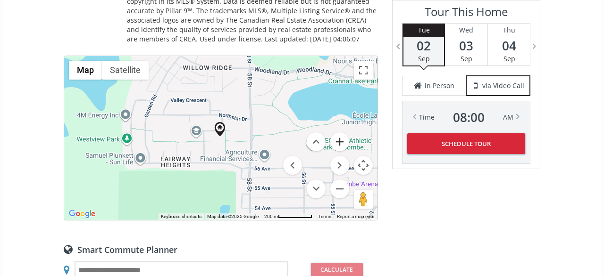
click at [339, 132] on button "Zoom in" at bounding box center [339, 141] width 19 height 19
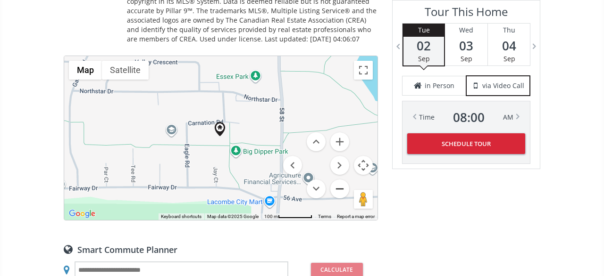
click at [338, 180] on button "Zoom out" at bounding box center [339, 189] width 19 height 19
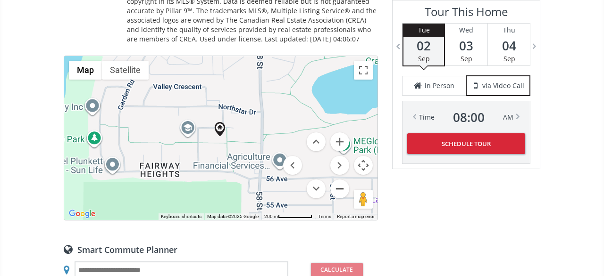
click at [338, 180] on button "Zoom out" at bounding box center [339, 189] width 19 height 19
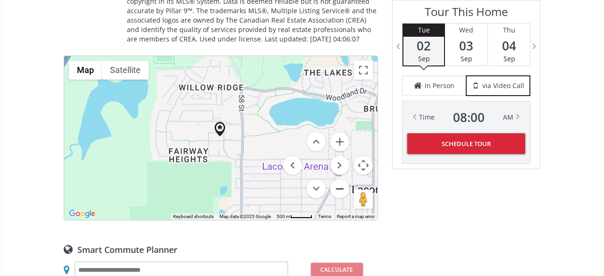
click at [338, 180] on button "Zoom out" at bounding box center [339, 189] width 19 height 19
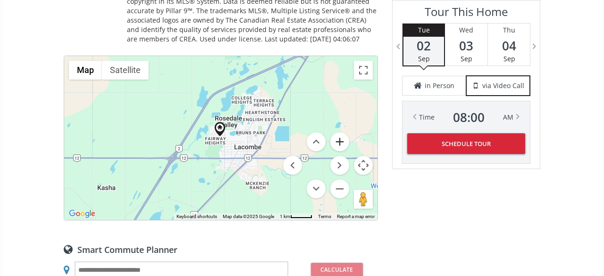
click at [339, 132] on button "Zoom in" at bounding box center [339, 141] width 19 height 19
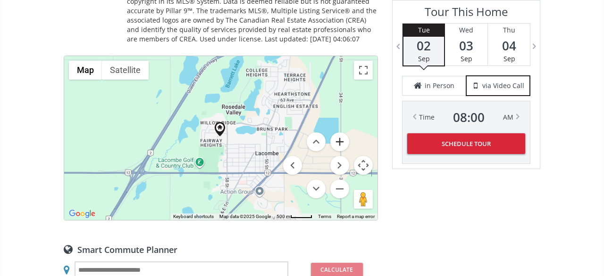
click at [339, 132] on button "Zoom in" at bounding box center [339, 141] width 19 height 19
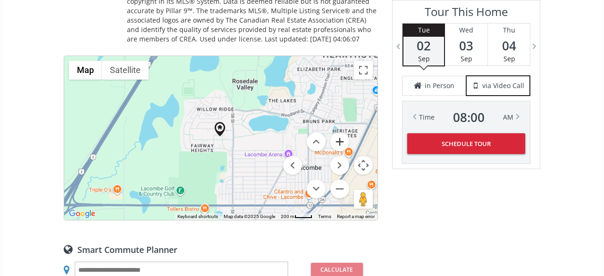
click at [339, 132] on button "Zoom in" at bounding box center [339, 141] width 19 height 19
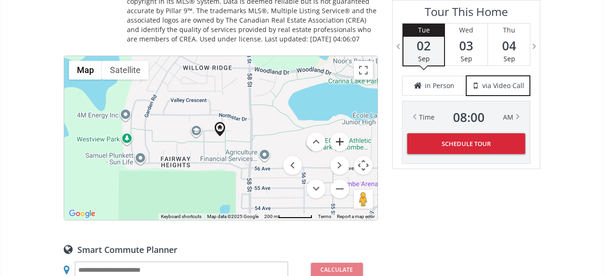
click at [339, 132] on button "Zoom in" at bounding box center [339, 141] width 19 height 19
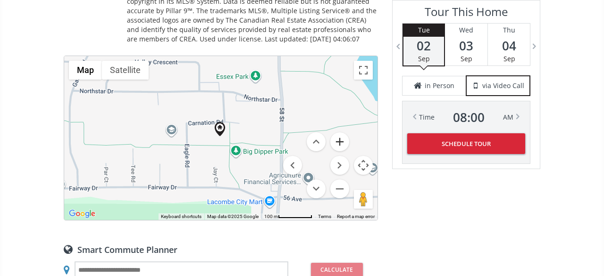
click at [339, 132] on button "Zoom in" at bounding box center [339, 141] width 19 height 19
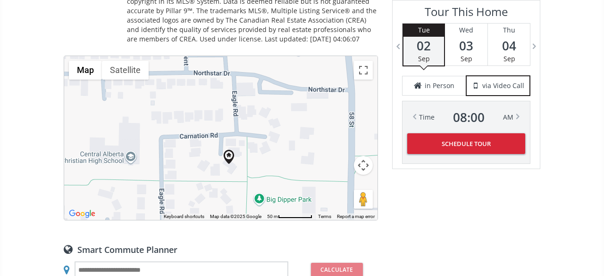
drag, startPoint x: 203, startPoint y: 128, endPoint x: 175, endPoint y: 138, distance: 29.7
click at [175, 138] on div at bounding box center [220, 138] width 313 height 164
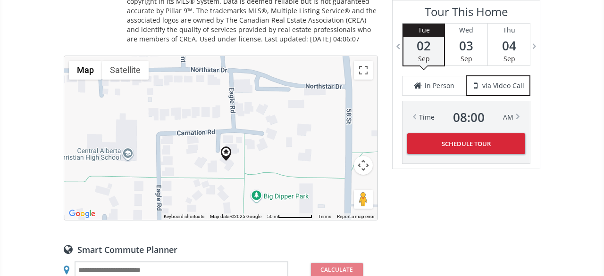
click at [359, 156] on button "Map camera controls" at bounding box center [363, 165] width 19 height 19
click at [339, 132] on button "Zoom in" at bounding box center [339, 141] width 19 height 19
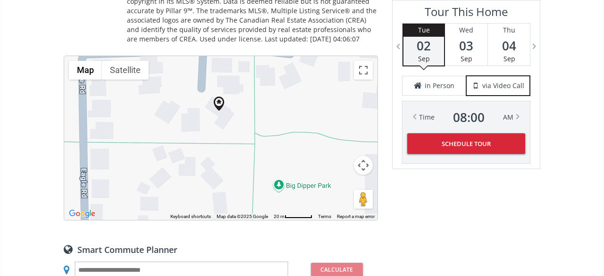
drag, startPoint x: 261, startPoint y: 169, endPoint x: 240, endPoint y: 97, distance: 74.6
click at [245, 92] on div at bounding box center [220, 138] width 313 height 164
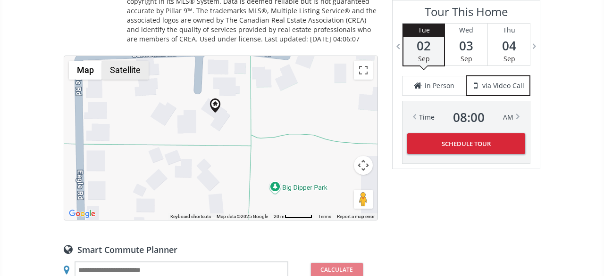
click at [123, 61] on button "Satellite" at bounding box center [125, 70] width 47 height 19
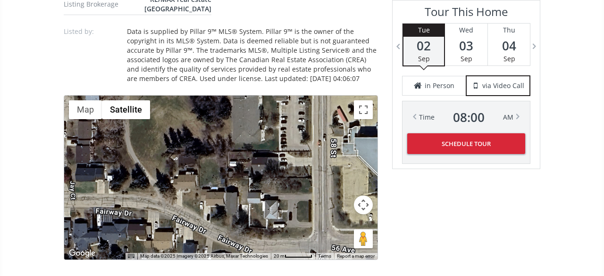
scroll to position [669, 0]
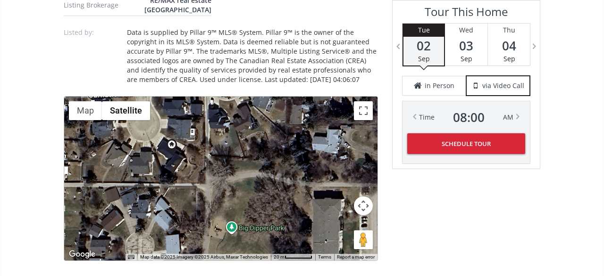
drag, startPoint x: 305, startPoint y: 143, endPoint x: 256, endPoint y: 173, distance: 57.3
click at [256, 173] on div at bounding box center [220, 179] width 313 height 164
click at [363, 197] on button "Map camera controls" at bounding box center [363, 206] width 19 height 19
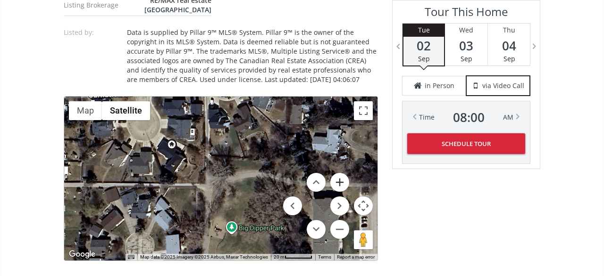
click at [344, 173] on button "Zoom in" at bounding box center [339, 182] width 19 height 19
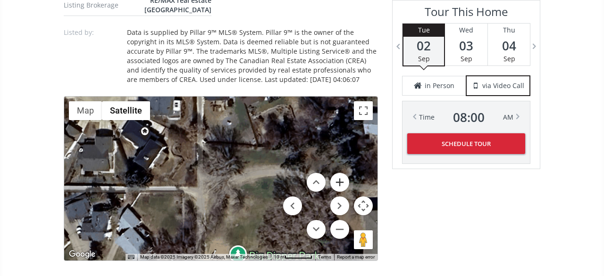
click at [344, 173] on button "Zoom in" at bounding box center [339, 182] width 19 height 19
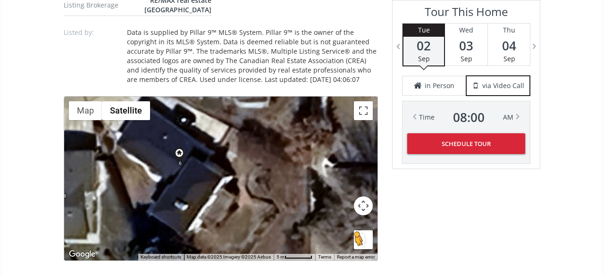
drag, startPoint x: 205, startPoint y: 140, endPoint x: 358, endPoint y: 220, distance: 172.5
click at [358, 220] on div "To activate drag with keyboard, press Alt + Enter. Once in keyboard drag state,…" at bounding box center [220, 179] width 313 height 164
click at [367, 197] on button "Map camera controls" at bounding box center [363, 206] width 19 height 19
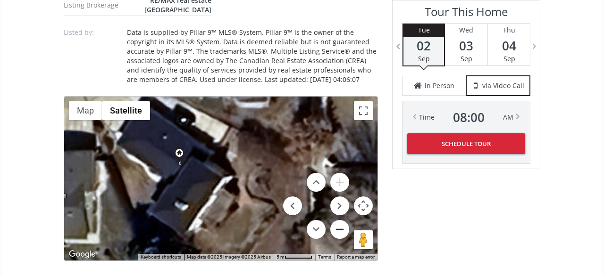
click at [347, 220] on button "Zoom out" at bounding box center [339, 229] width 19 height 19
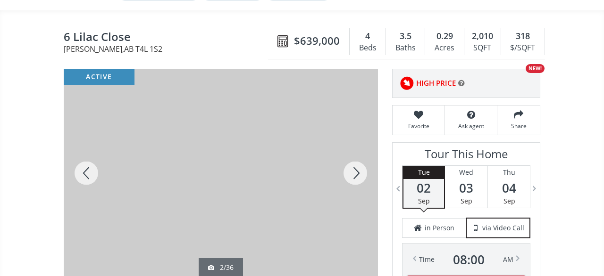
scroll to position [80, 0]
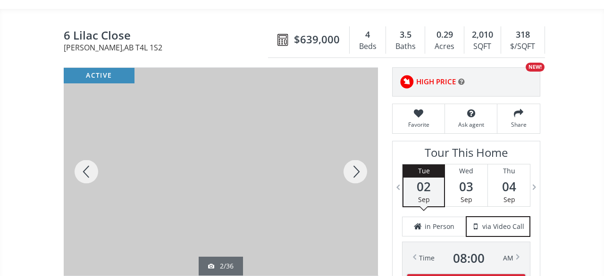
click at [363, 167] on div at bounding box center [354, 172] width 45 height 208
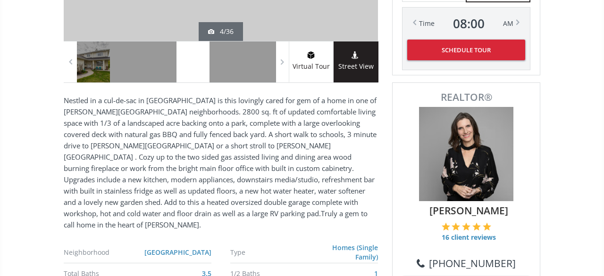
scroll to position [343, 0]
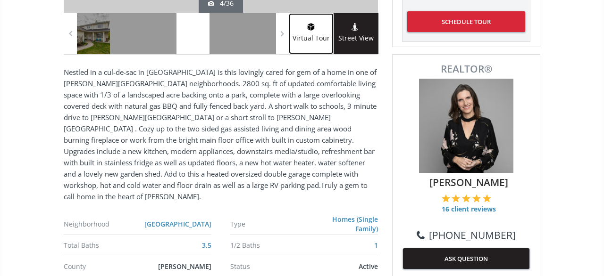
click at [322, 40] on link "Virtual Tour" at bounding box center [311, 33] width 45 height 41
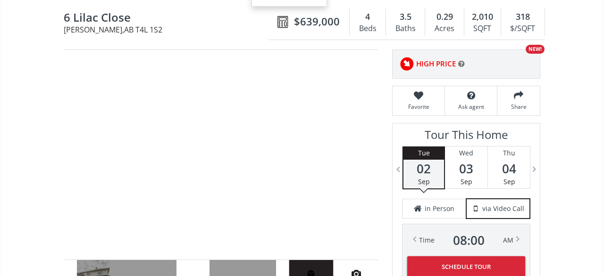
scroll to position [0, 0]
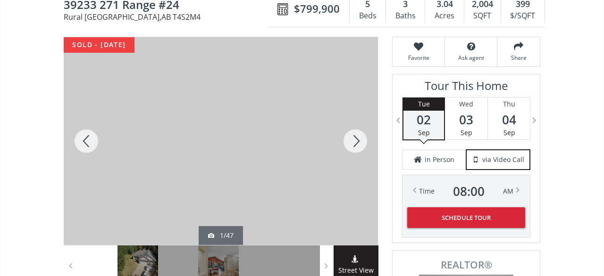
scroll to position [98, 0]
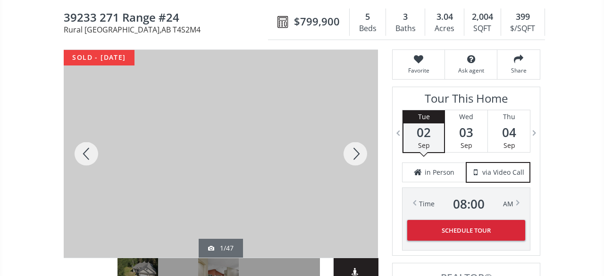
click at [357, 147] on div at bounding box center [354, 154] width 45 height 208
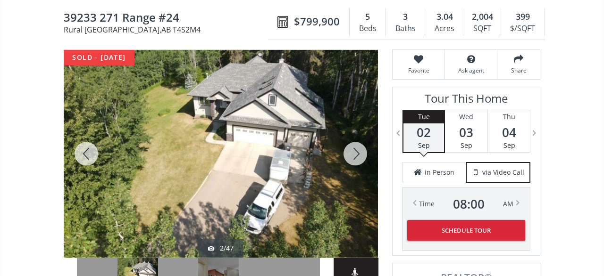
click at [357, 147] on div at bounding box center [354, 154] width 45 height 208
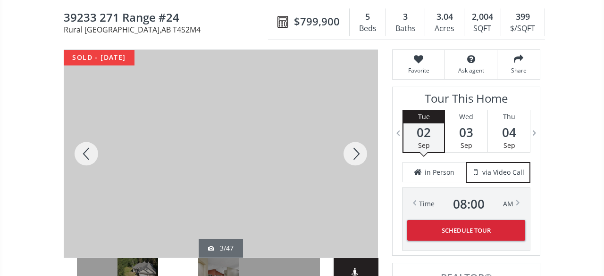
click at [357, 147] on div at bounding box center [354, 154] width 45 height 208
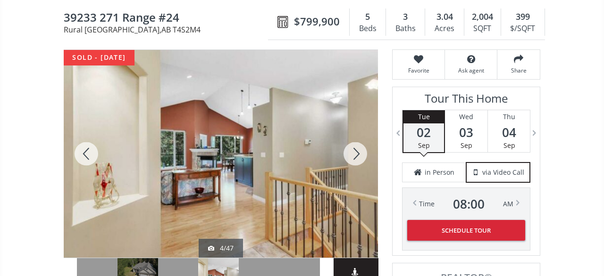
click at [357, 147] on div at bounding box center [354, 154] width 45 height 208
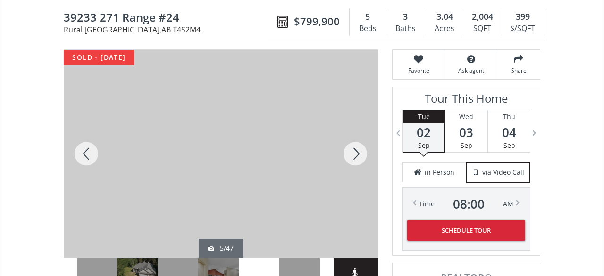
click at [357, 147] on div at bounding box center [354, 154] width 45 height 208
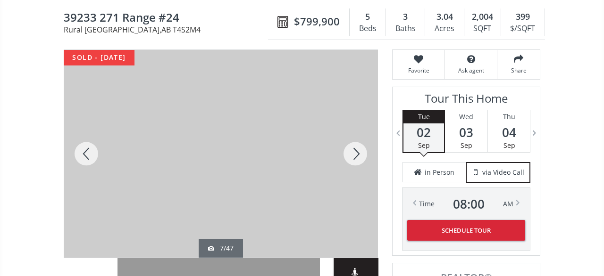
click at [343, 136] on div at bounding box center [354, 154] width 45 height 208
click at [356, 136] on div at bounding box center [354, 154] width 45 height 208
click at [355, 136] on div at bounding box center [354, 154] width 45 height 208
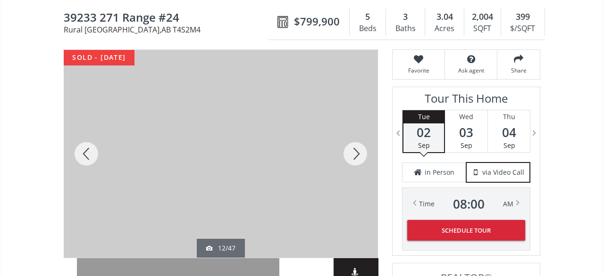
click at [355, 136] on div at bounding box center [354, 154] width 45 height 208
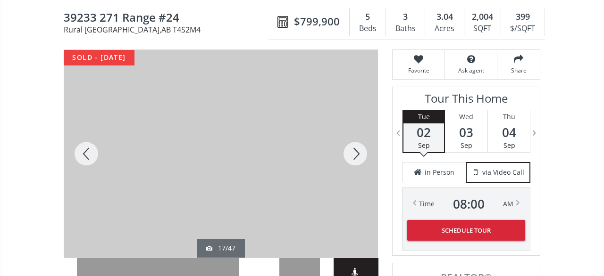
click at [355, 136] on div at bounding box center [354, 154] width 45 height 208
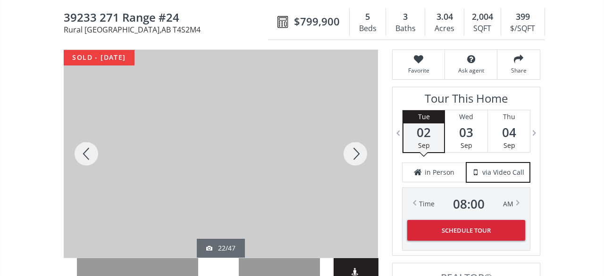
click at [355, 136] on div at bounding box center [354, 154] width 45 height 208
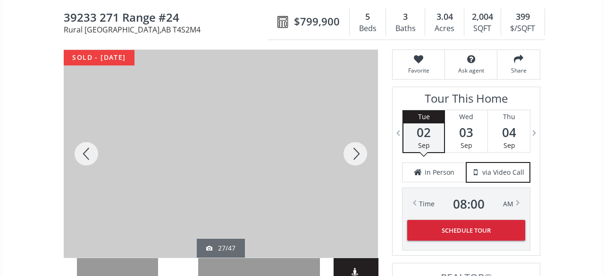
click at [355, 136] on div at bounding box center [354, 154] width 45 height 208
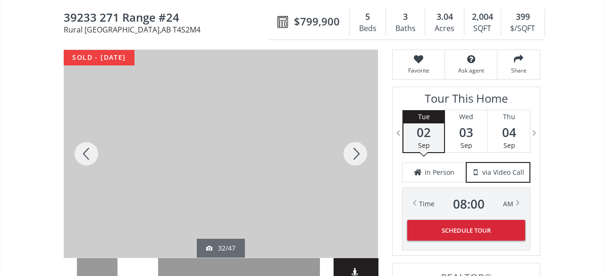
click at [355, 136] on div at bounding box center [354, 154] width 45 height 208
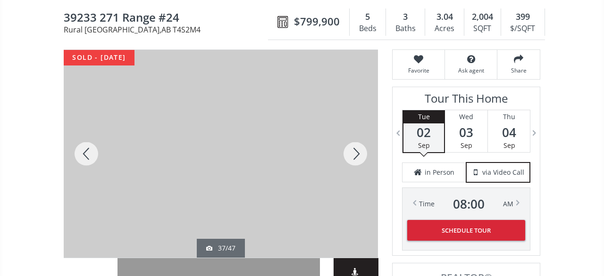
click at [355, 136] on div at bounding box center [354, 154] width 45 height 208
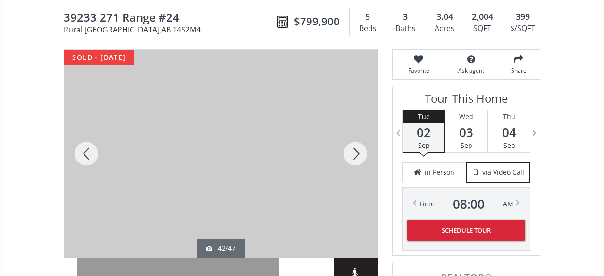
click at [355, 136] on div at bounding box center [354, 154] width 45 height 208
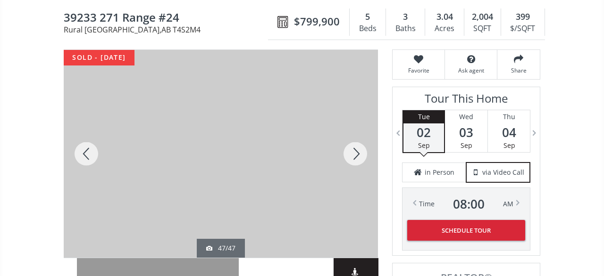
click at [355, 136] on div at bounding box center [354, 154] width 45 height 208
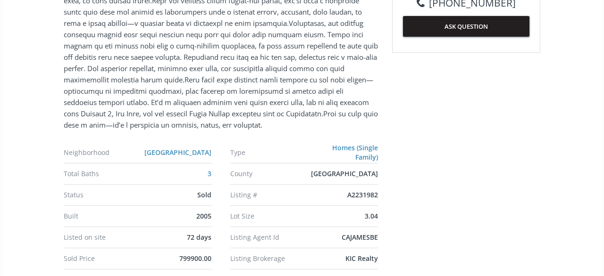
scroll to position [883, 0]
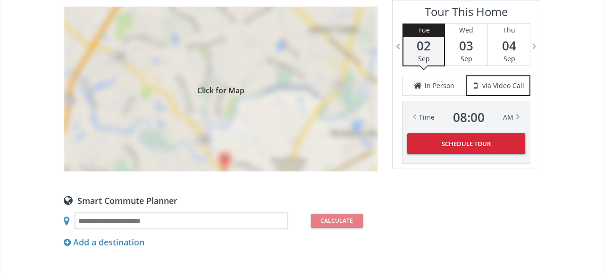
click at [267, 86] on div "Click for Map" at bounding box center [221, 89] width 314 height 165
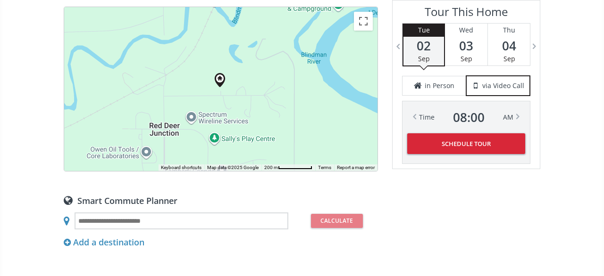
scroll to position [785, 0]
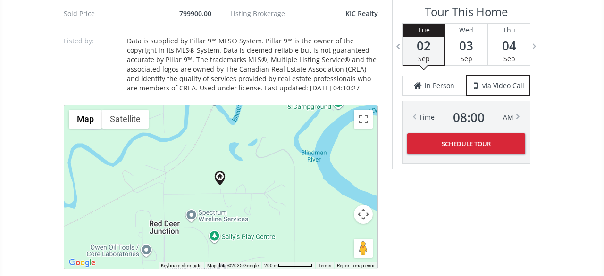
click at [364, 206] on button "Map camera controls" at bounding box center [363, 214] width 19 height 19
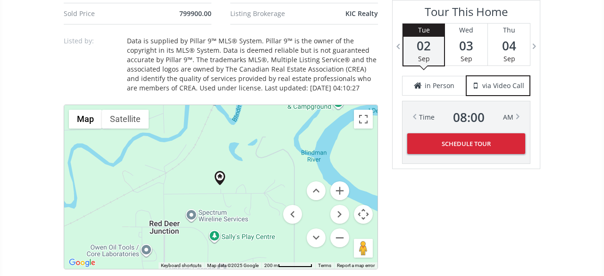
click at [348, 186] on menu at bounding box center [316, 215] width 66 height 66
click at [343, 183] on button "Zoom in" at bounding box center [339, 191] width 19 height 19
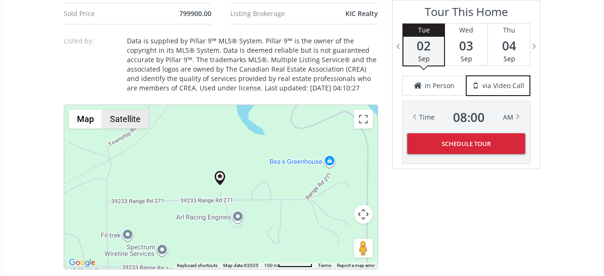
click at [130, 110] on button "Satellite" at bounding box center [125, 119] width 47 height 19
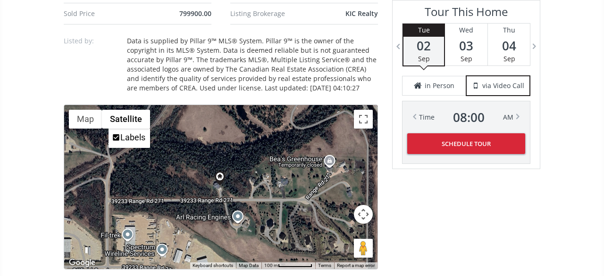
click at [169, 108] on div at bounding box center [220, 187] width 313 height 164
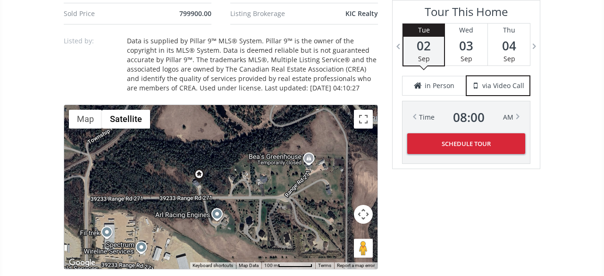
drag, startPoint x: 250, startPoint y: 149, endPoint x: 234, endPoint y: 143, distance: 16.7
click at [234, 143] on div at bounding box center [220, 187] width 313 height 164
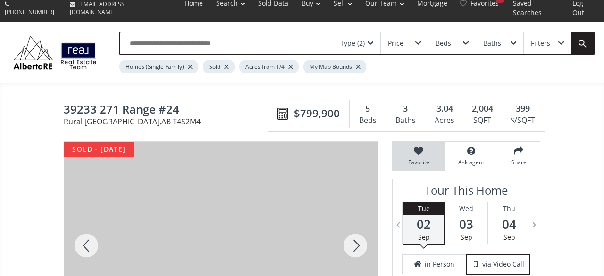
scroll to position [0, 0]
